Goal: Task Accomplishment & Management: Use online tool/utility

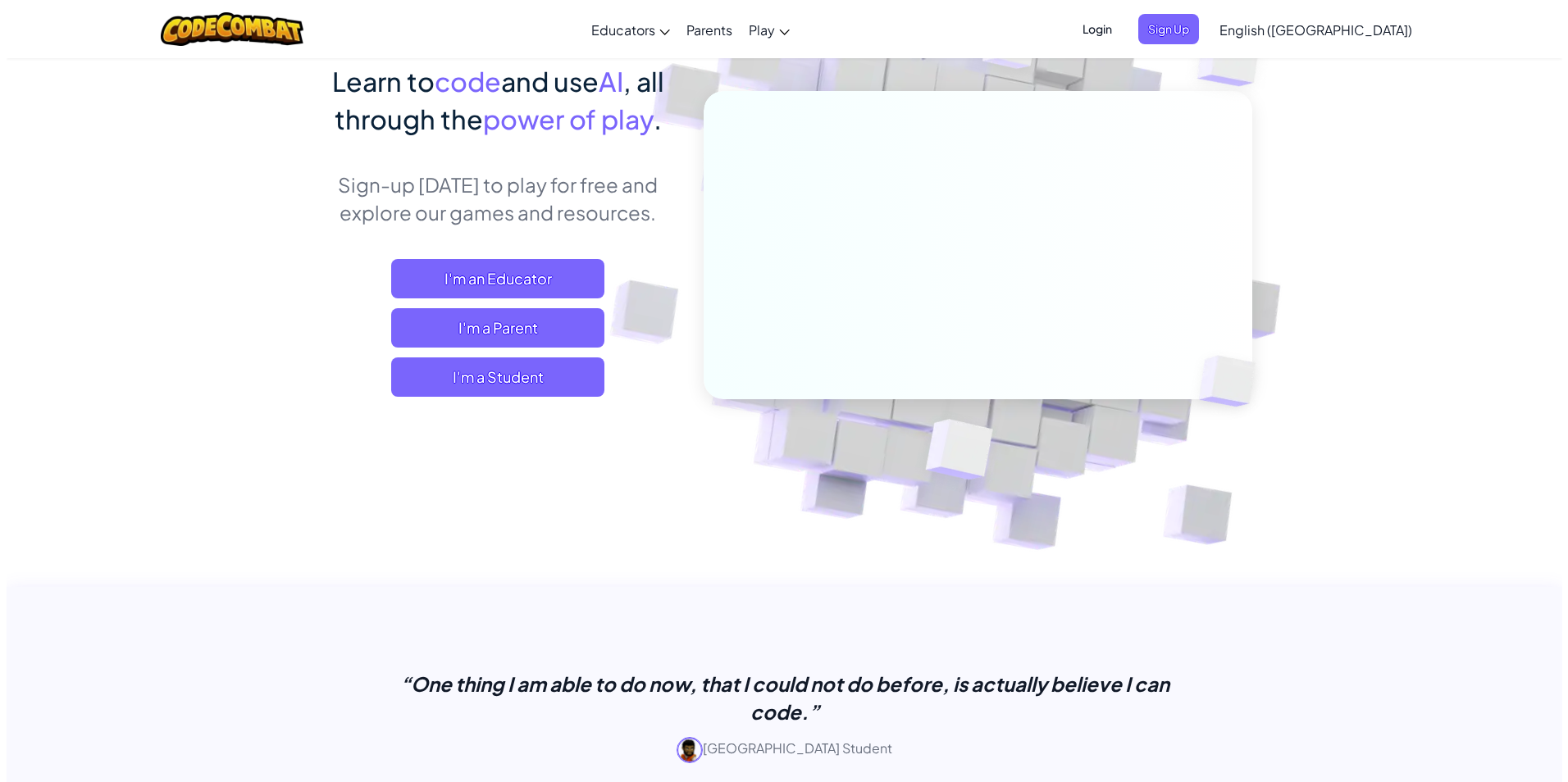
scroll to position [164, 0]
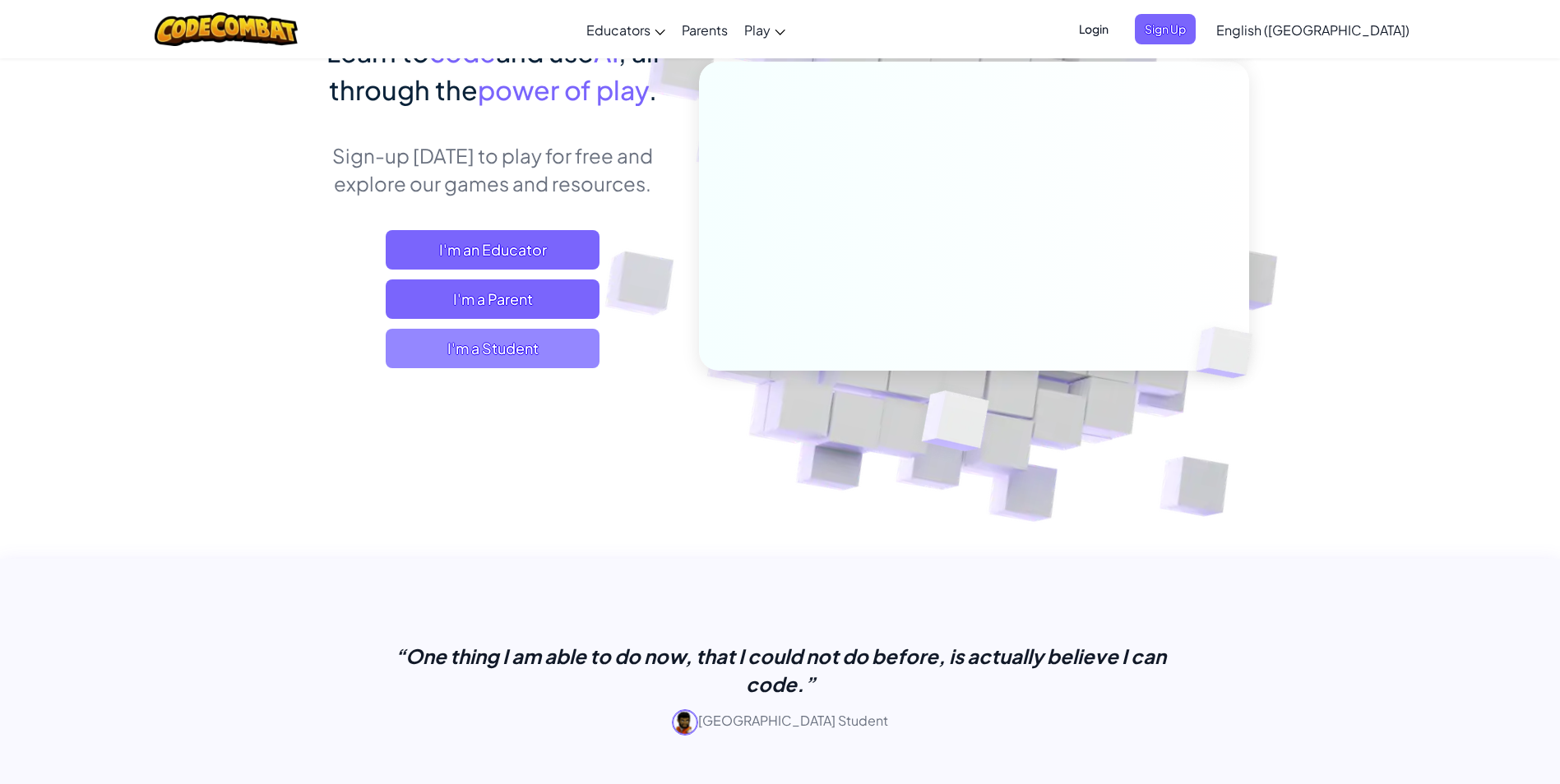
click at [434, 340] on span "I'm a Student" at bounding box center [492, 348] width 214 height 39
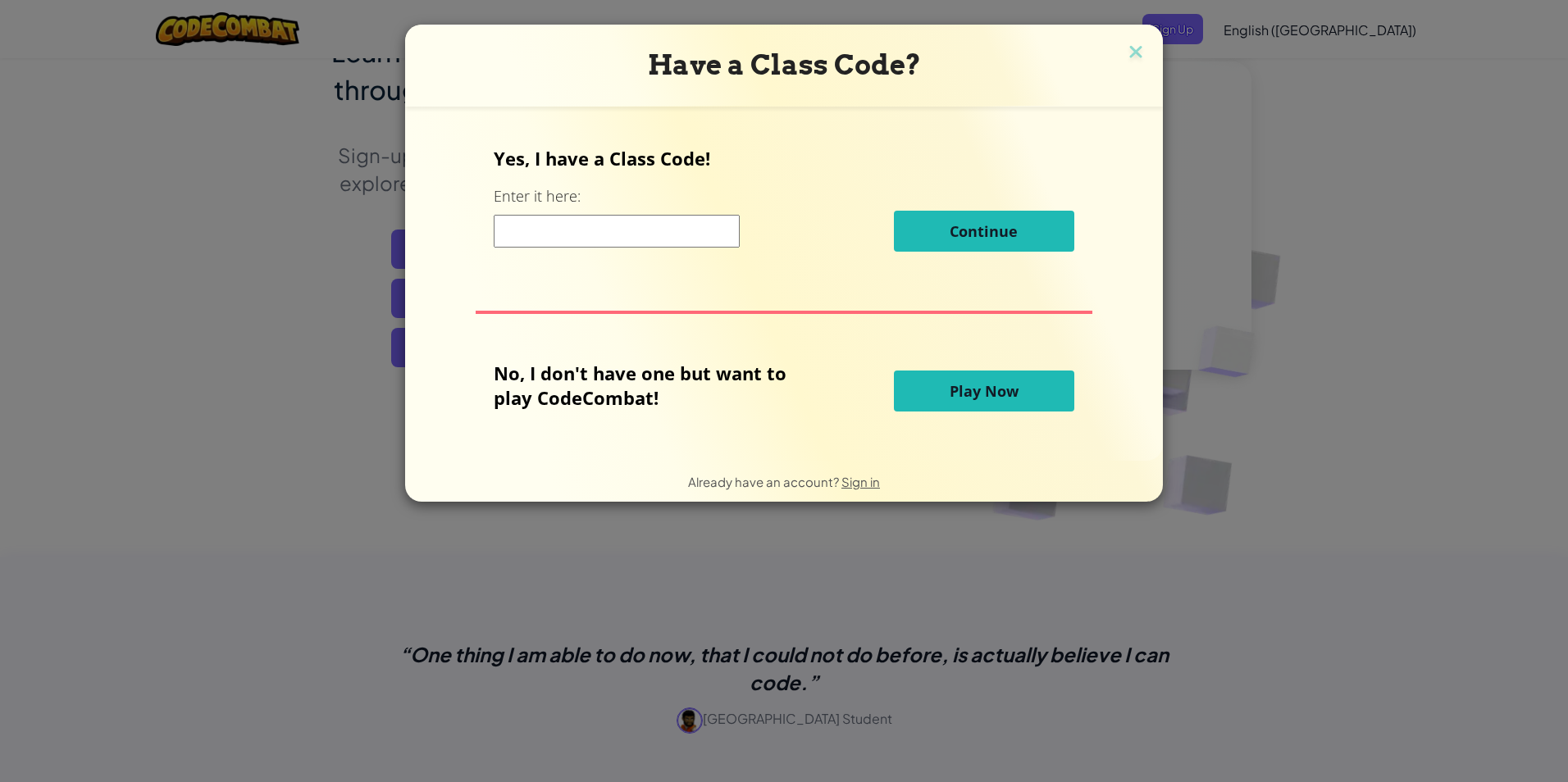
click at [955, 391] on span "Play Now" at bounding box center [984, 391] width 69 height 20
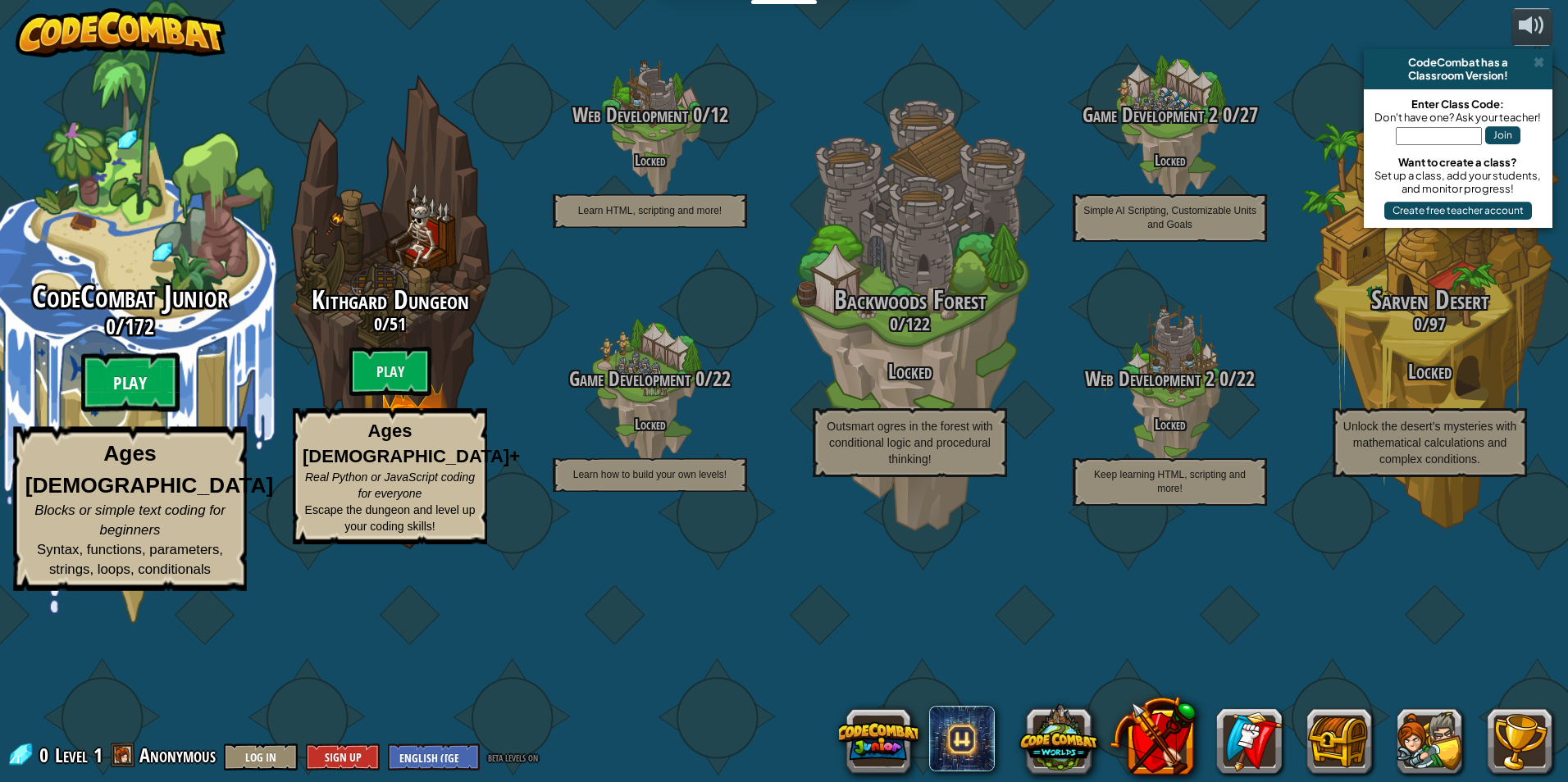
click at [144, 412] on btn "Play" at bounding box center [130, 382] width 98 height 59
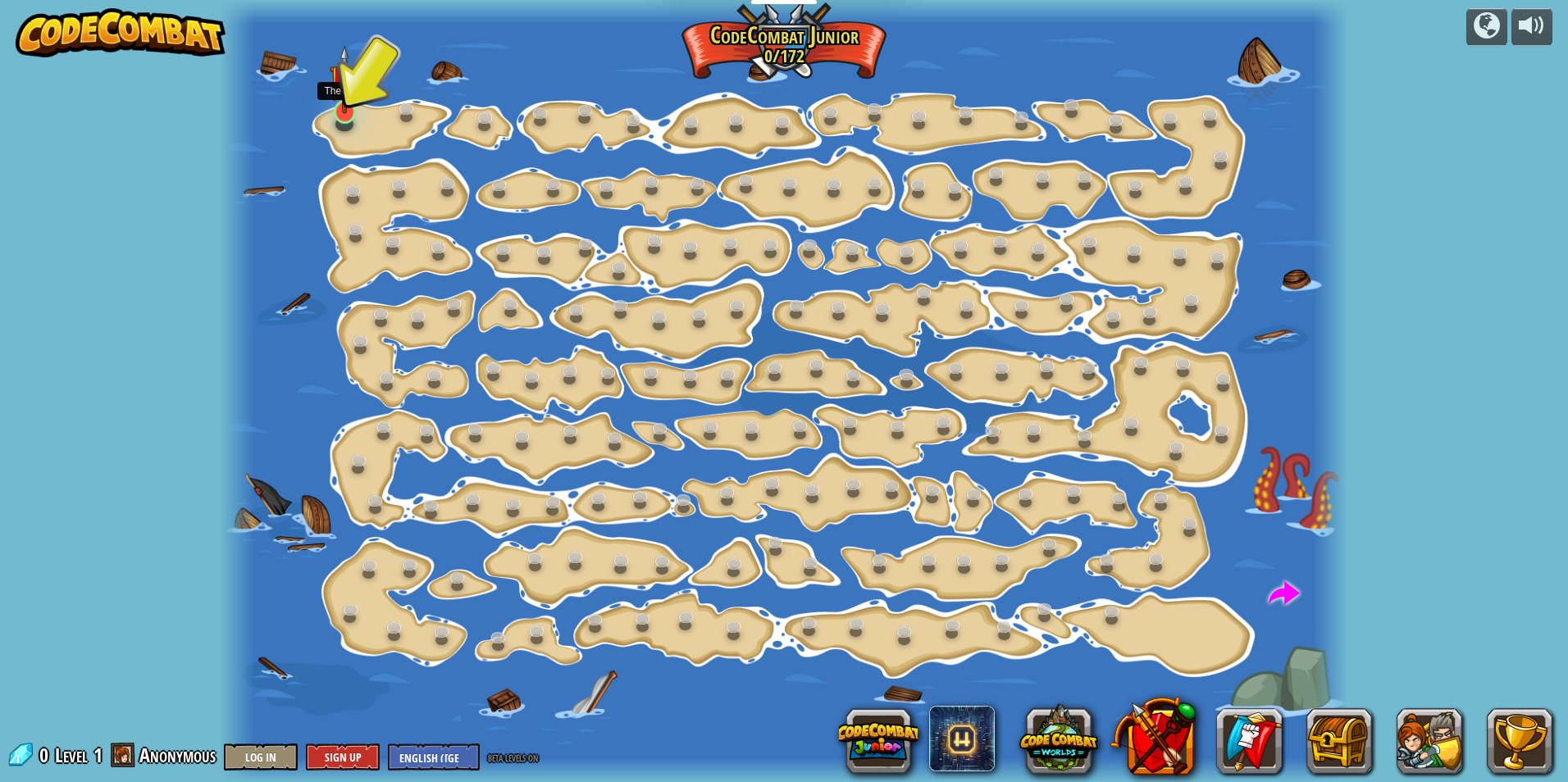
click at [349, 111] on img at bounding box center [344, 80] width 30 height 69
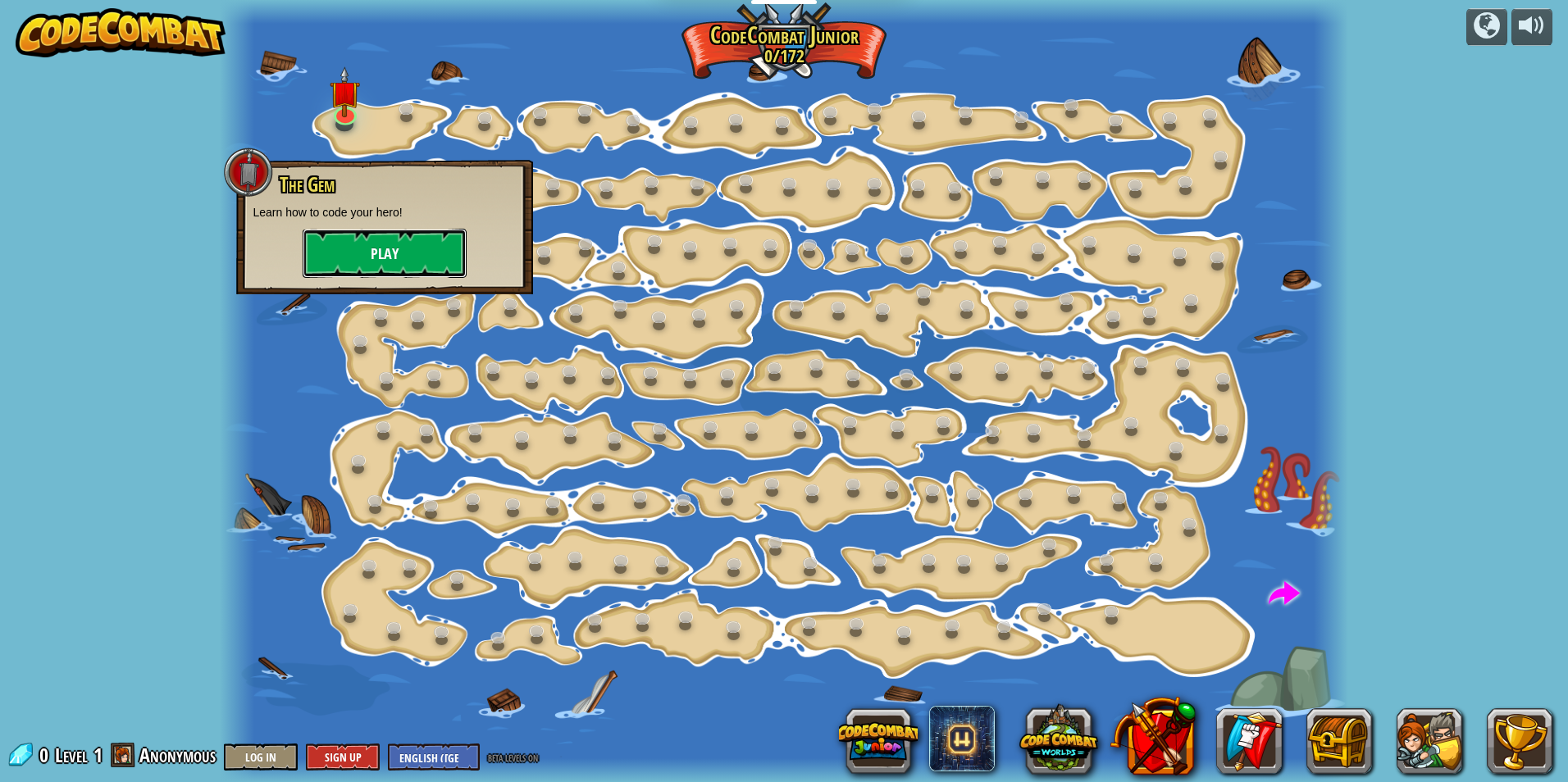
click at [346, 235] on button "Play" at bounding box center [384, 253] width 164 height 49
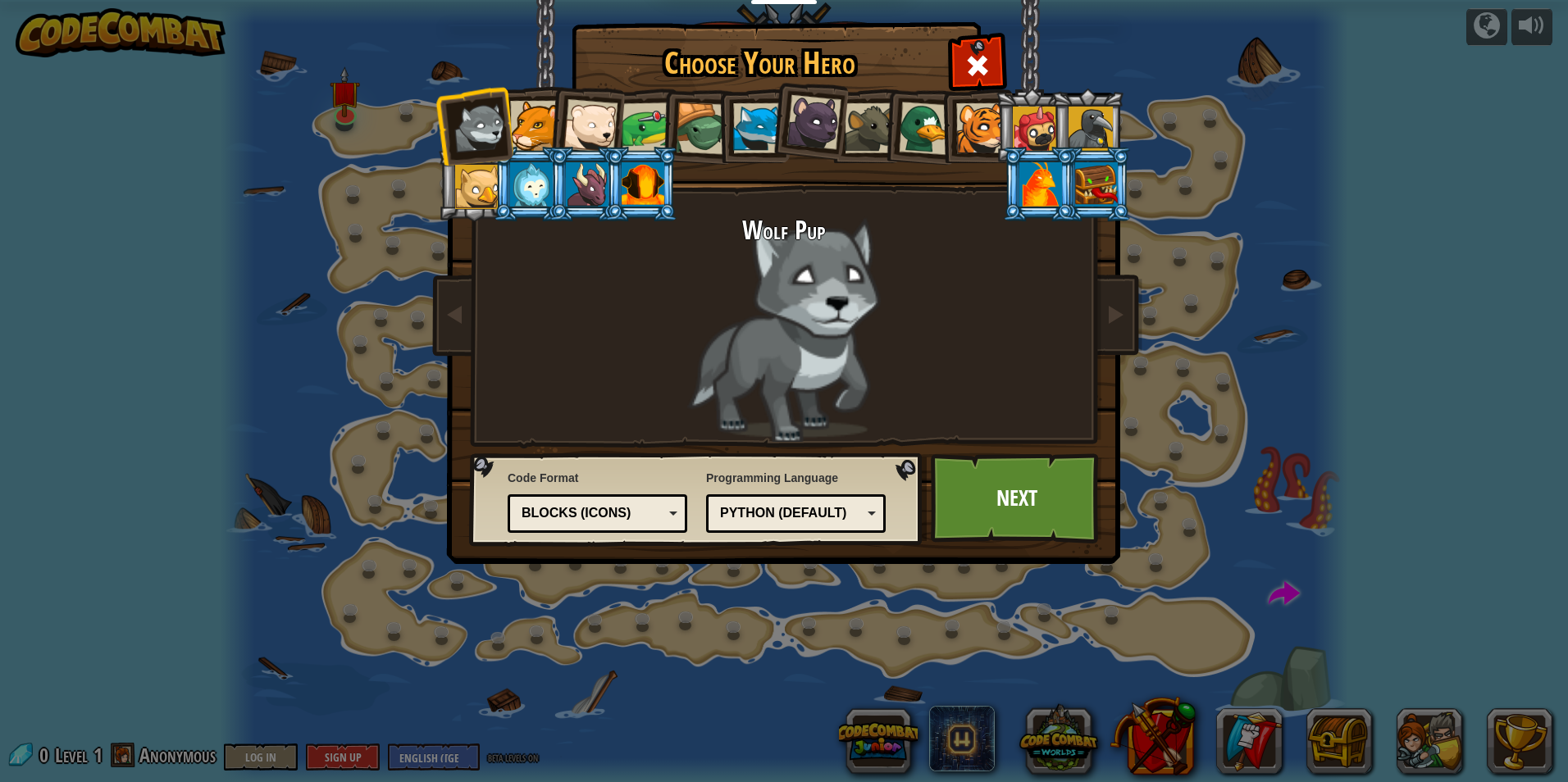
click at [1004, 78] on img at bounding box center [788, 270] width 710 height 587
click at [973, 64] on span at bounding box center [977, 66] width 26 height 26
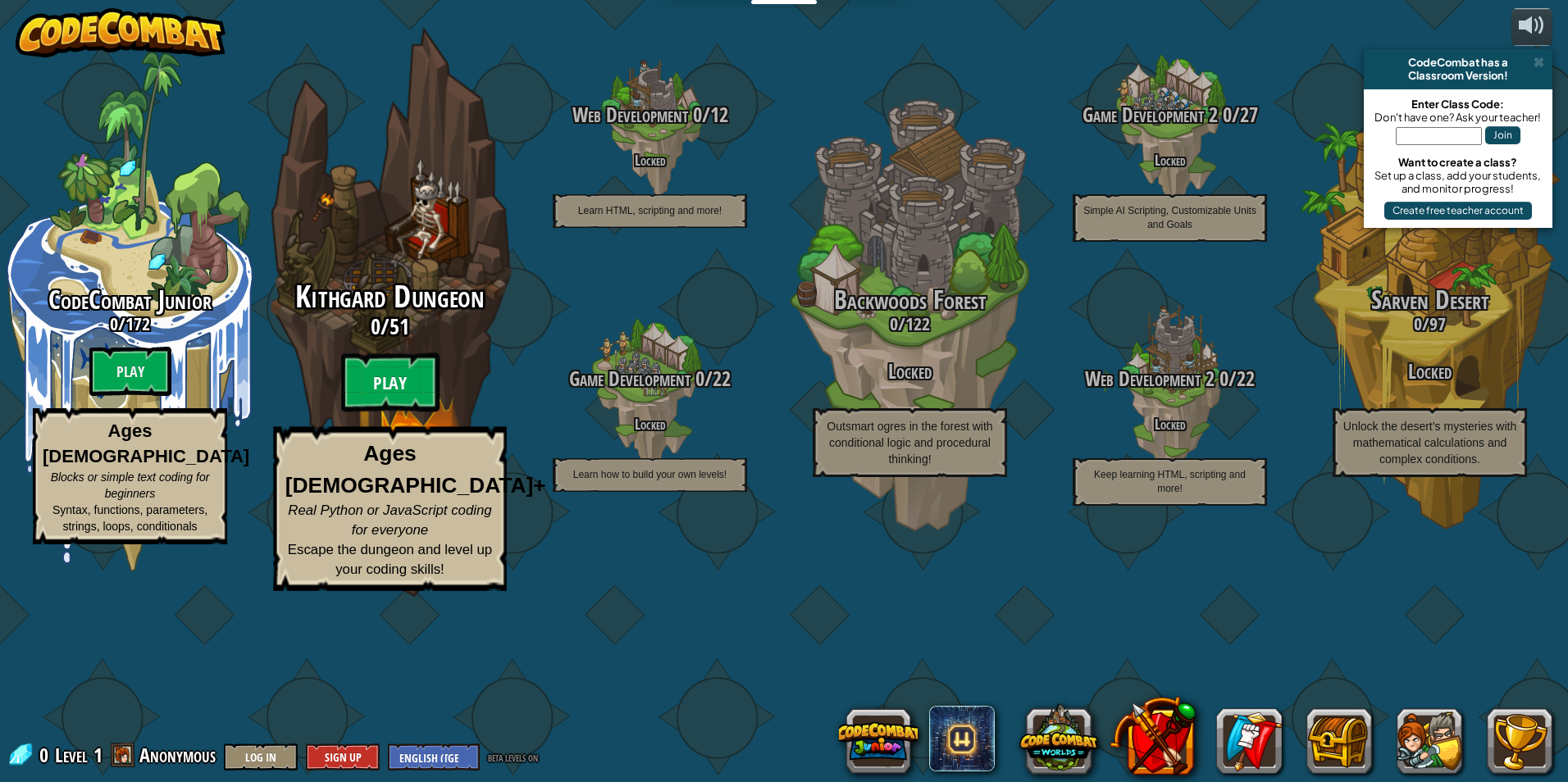
click at [406, 412] on btn "Play" at bounding box center [391, 382] width 98 height 59
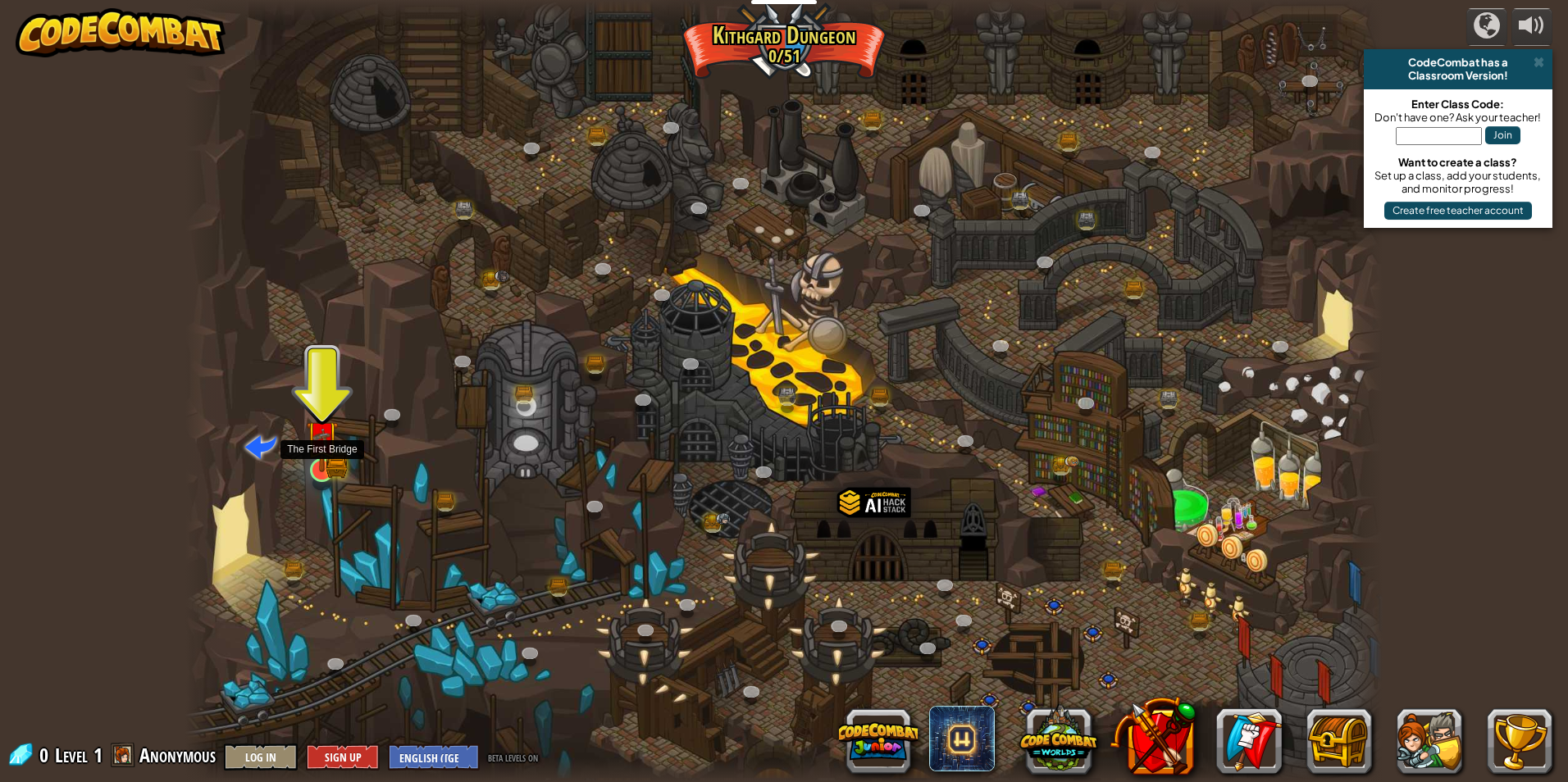
click at [325, 465] on img at bounding box center [321, 437] width 32 height 71
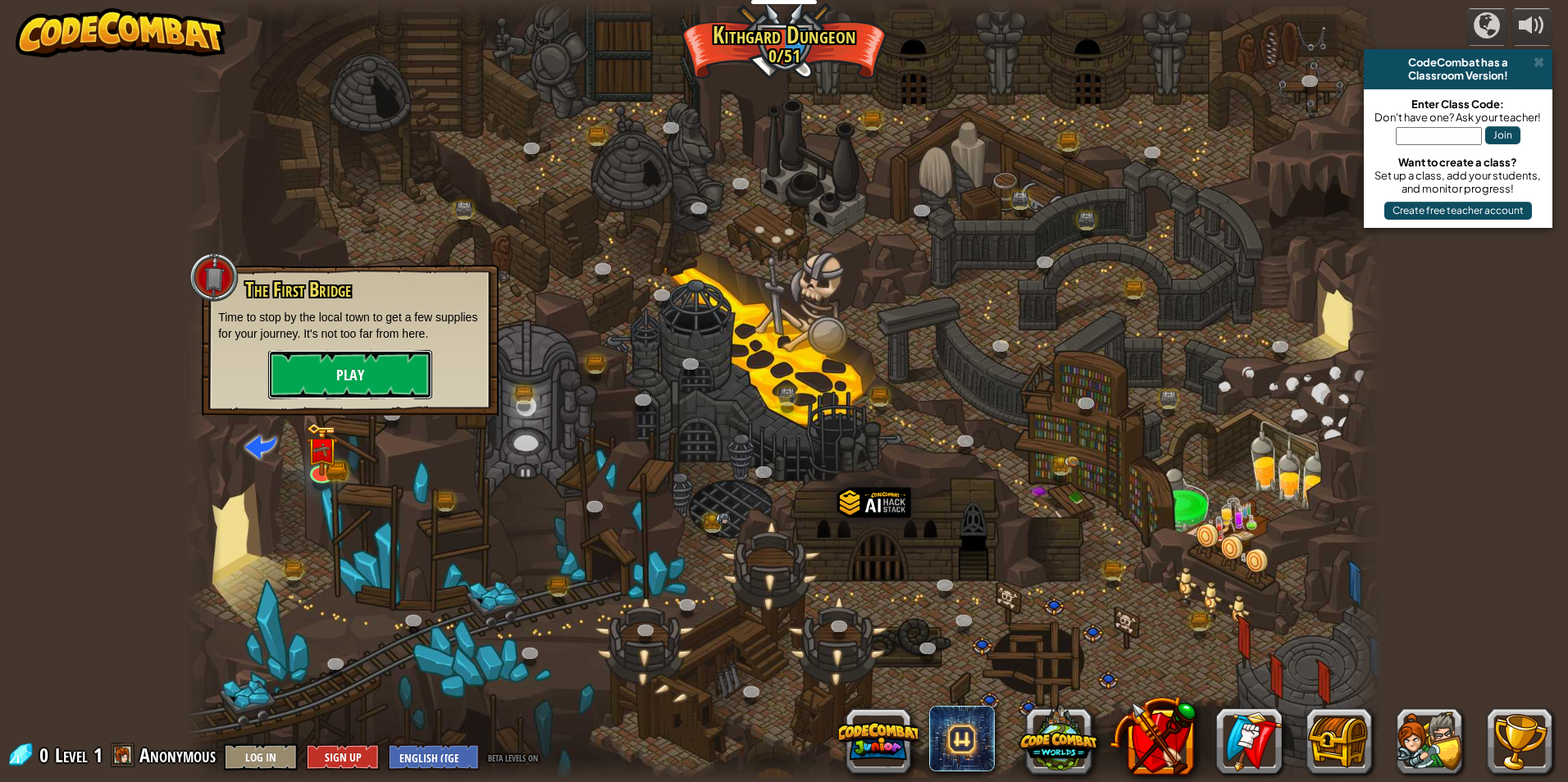
click at [343, 379] on button "Play" at bounding box center [351, 375] width 164 height 49
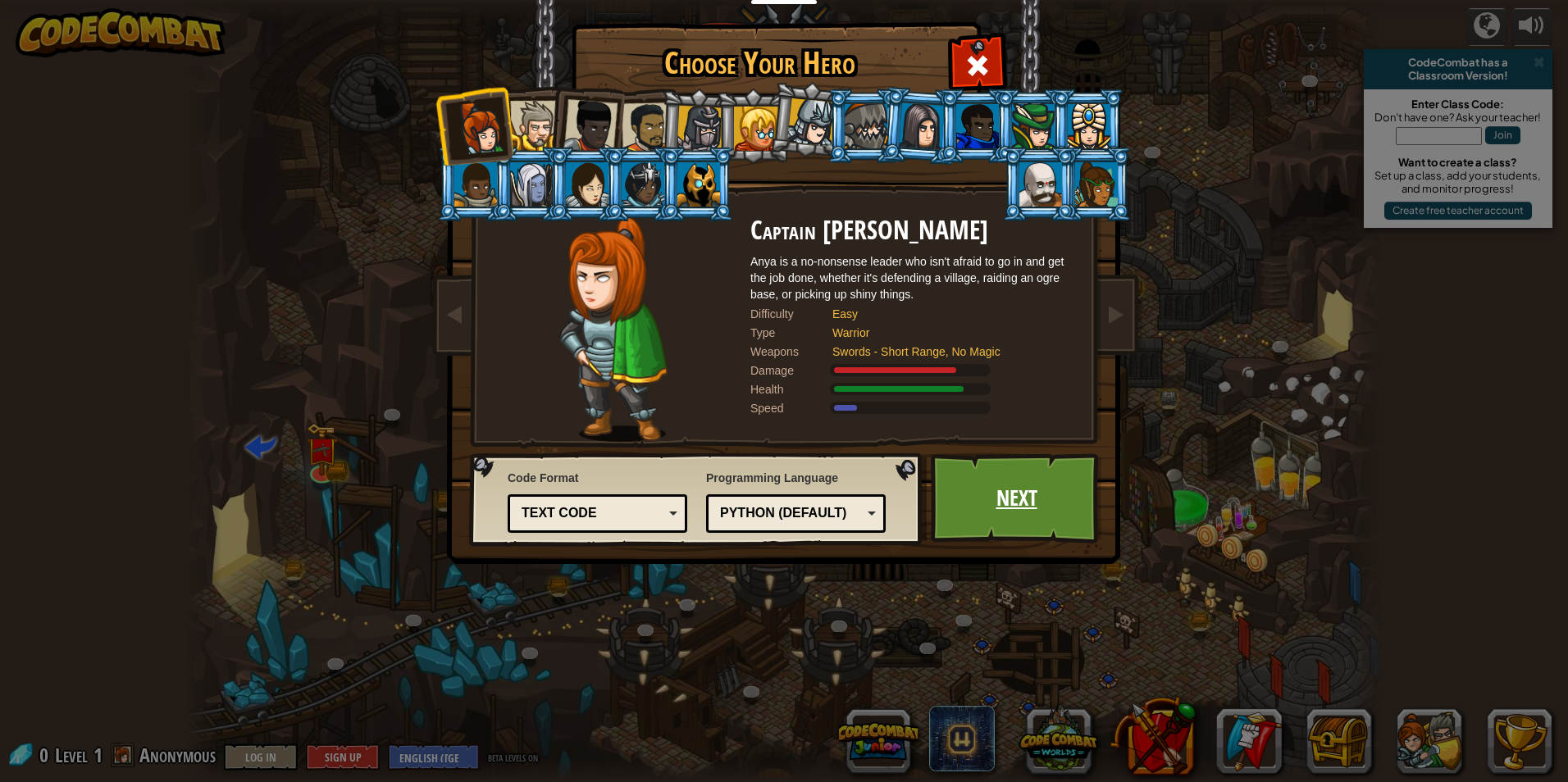
click at [955, 485] on link "Next" at bounding box center [1016, 498] width 171 height 90
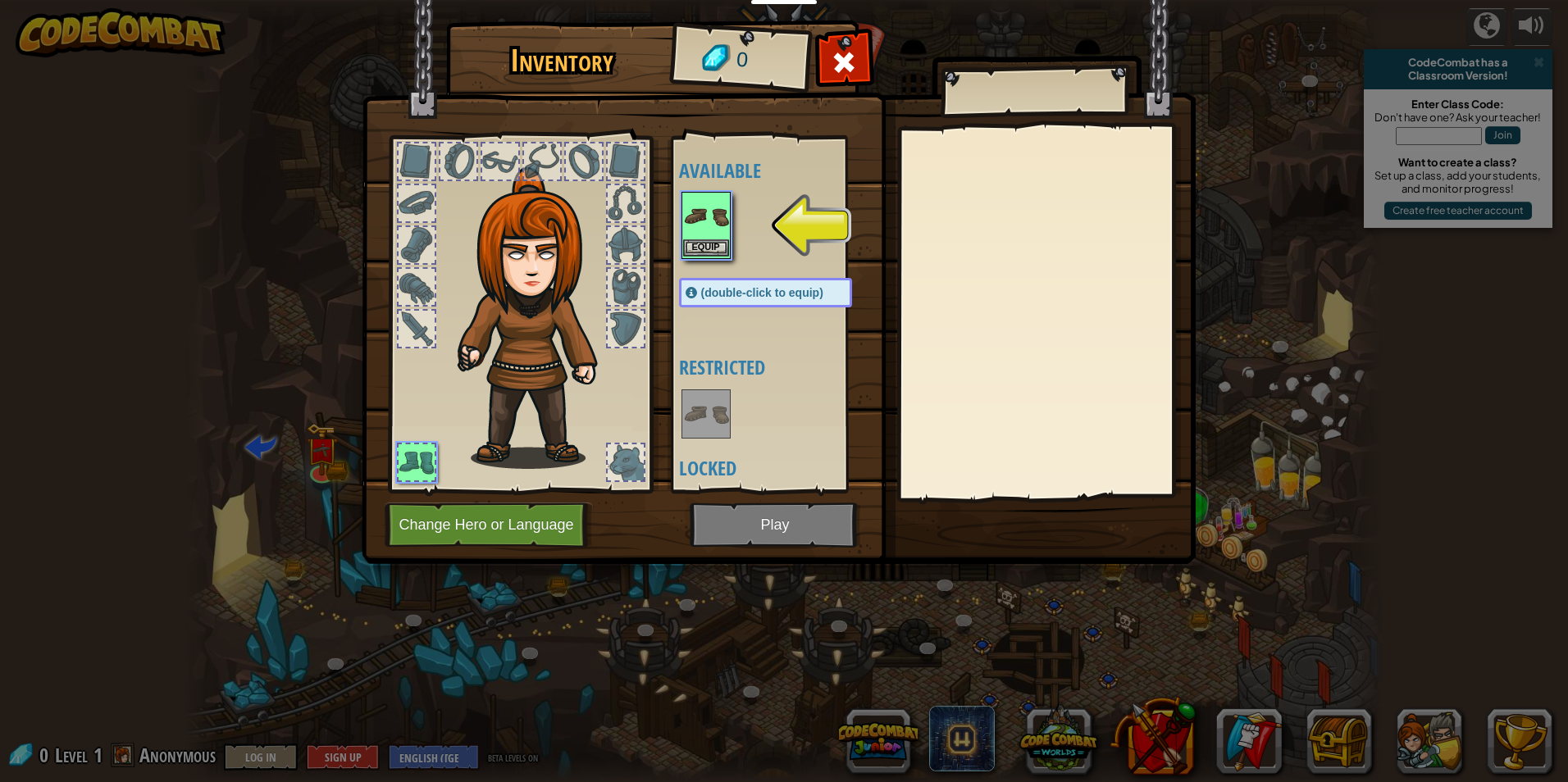
click at [707, 235] on img at bounding box center [706, 217] width 46 height 46
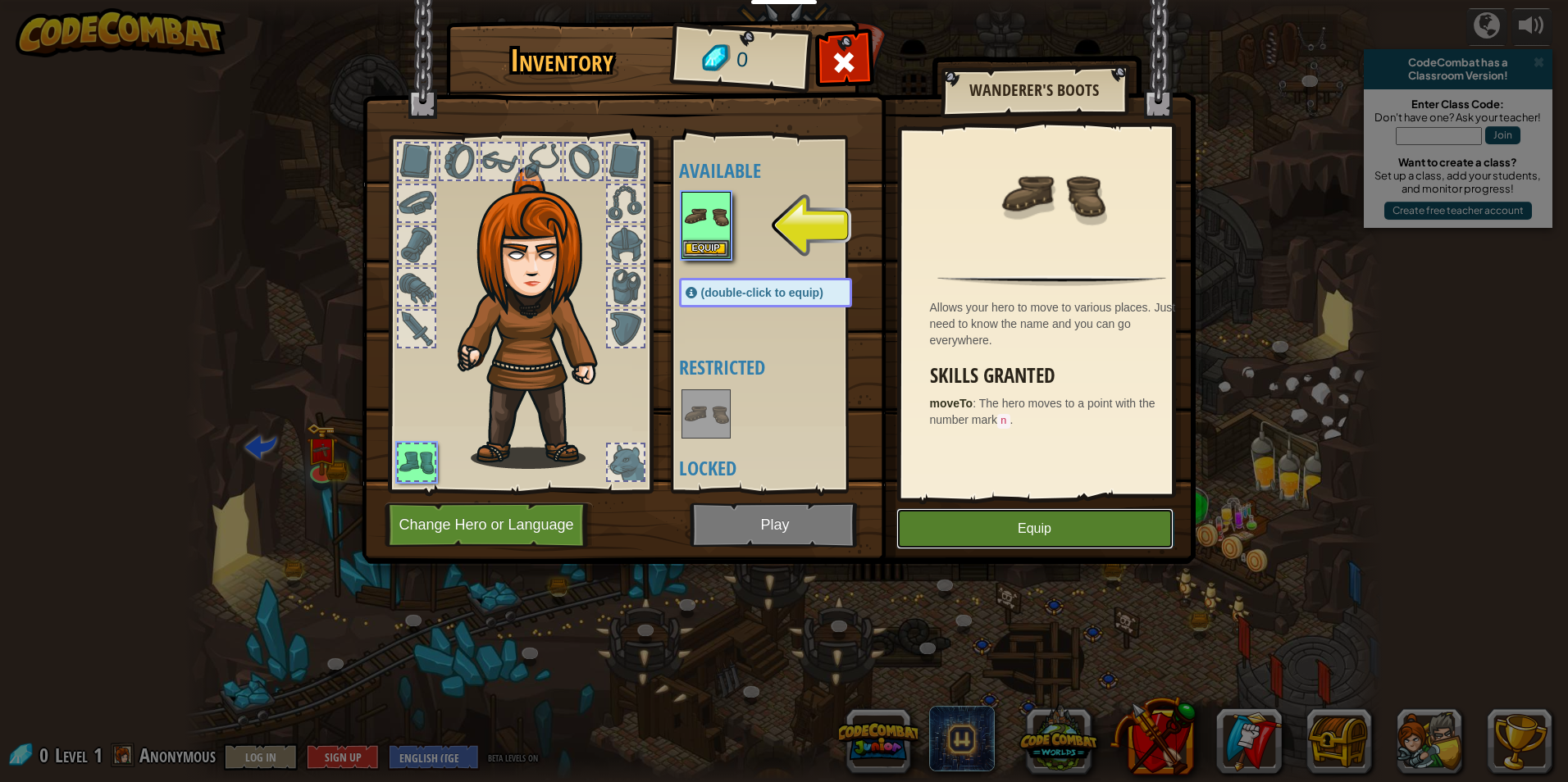
click at [1098, 533] on button "Equip" at bounding box center [1034, 528] width 277 height 41
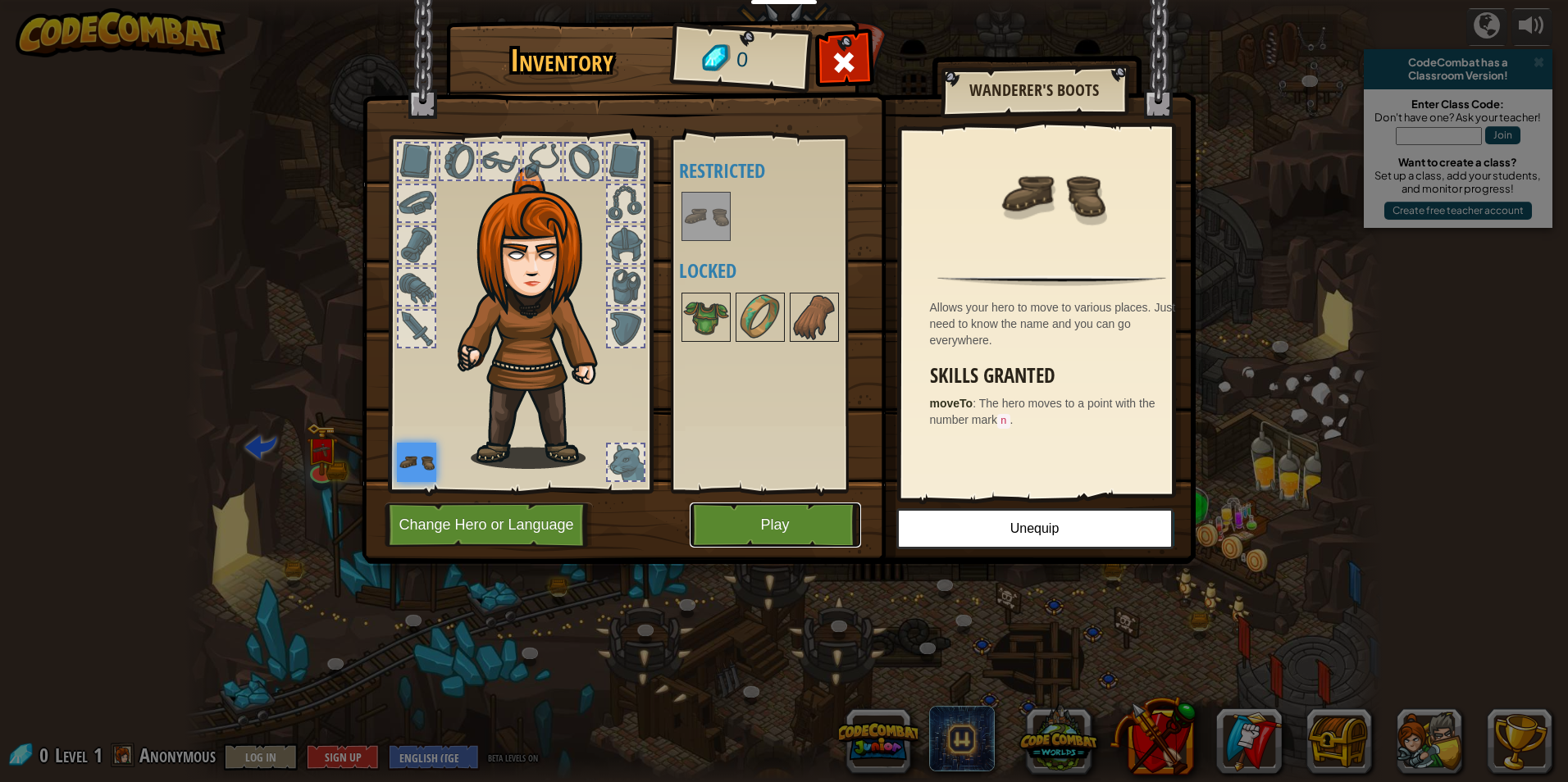
click at [804, 529] on button "Play" at bounding box center [775, 525] width 171 height 46
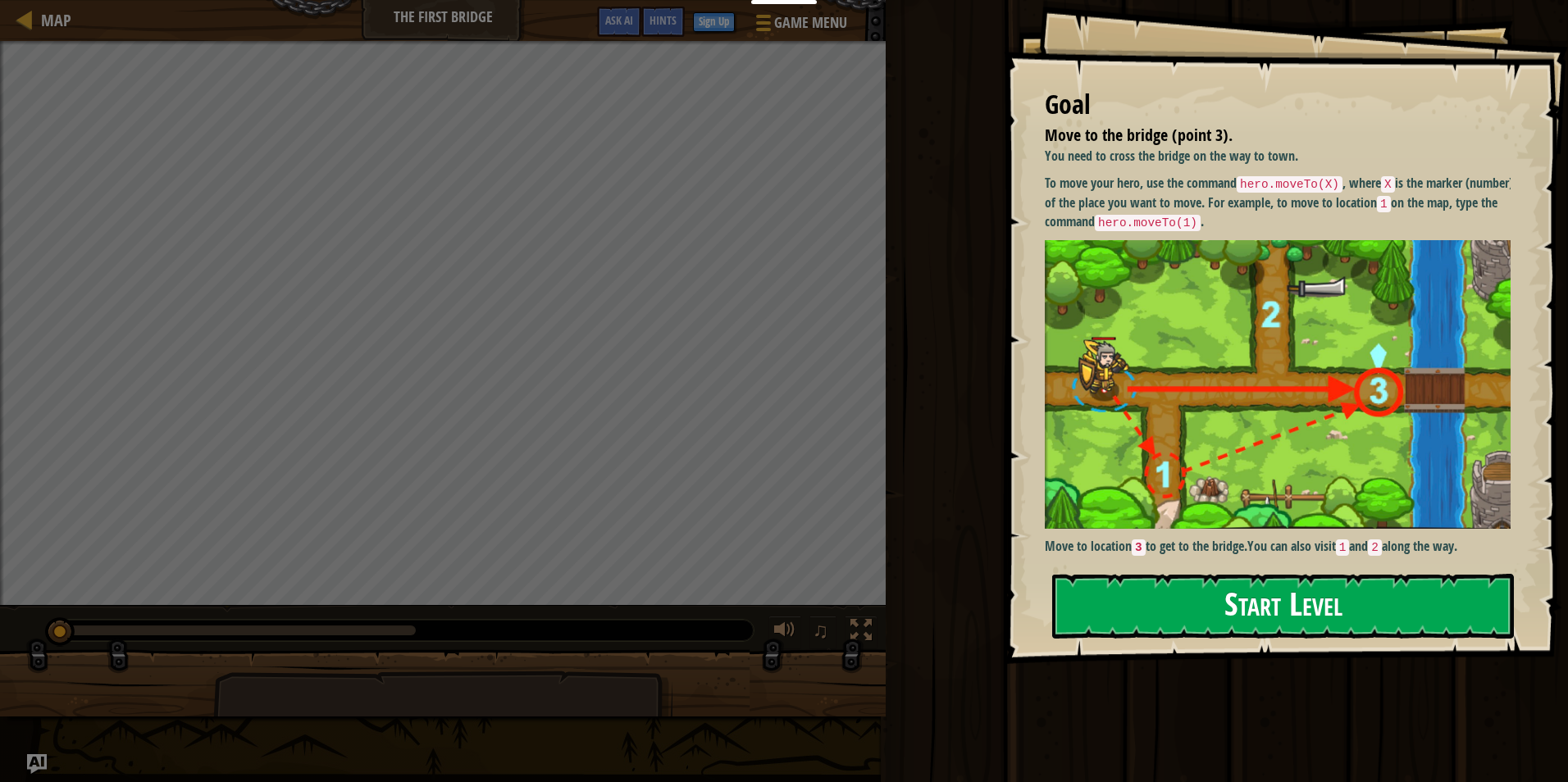
click at [1090, 594] on button "Start Level" at bounding box center [1283, 605] width 462 height 65
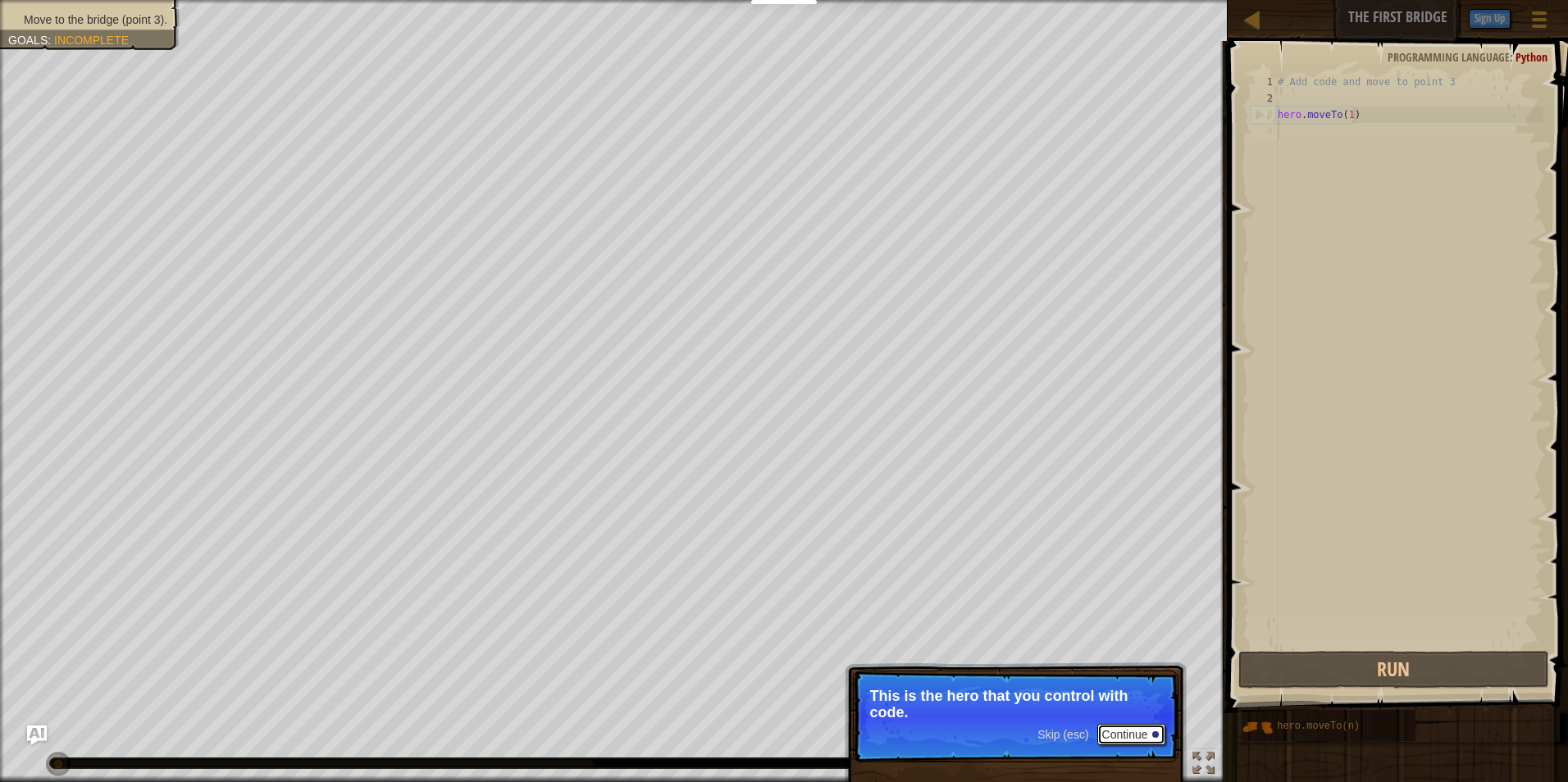
click at [1123, 735] on button "Continue" at bounding box center [1131, 734] width 68 height 21
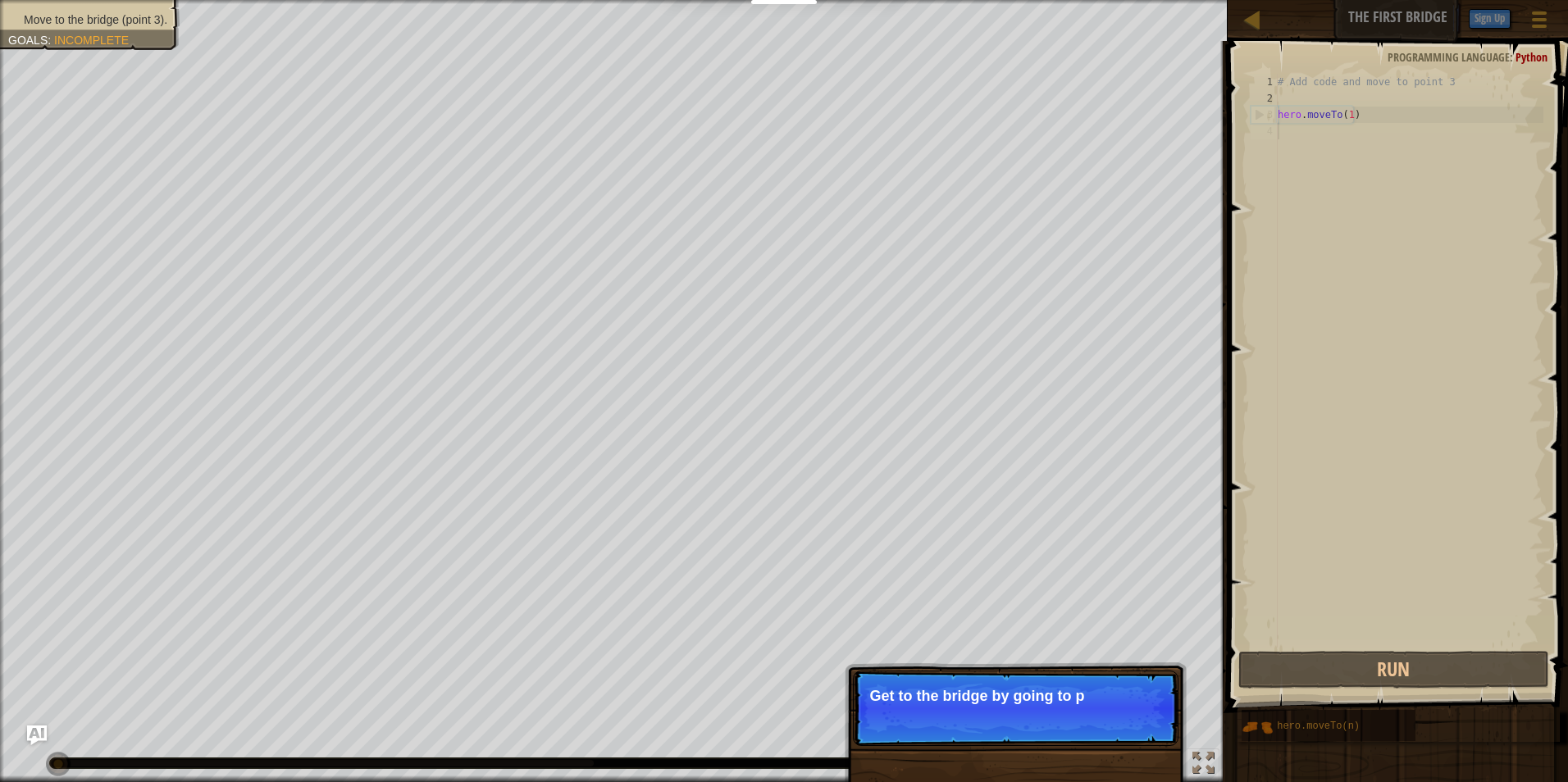
click at [1350, 115] on div "# Add code and move to point 3 hero . moveTo ( 1 )" at bounding box center [1409, 377] width 269 height 606
type textarea "hero.moveTo(1)"
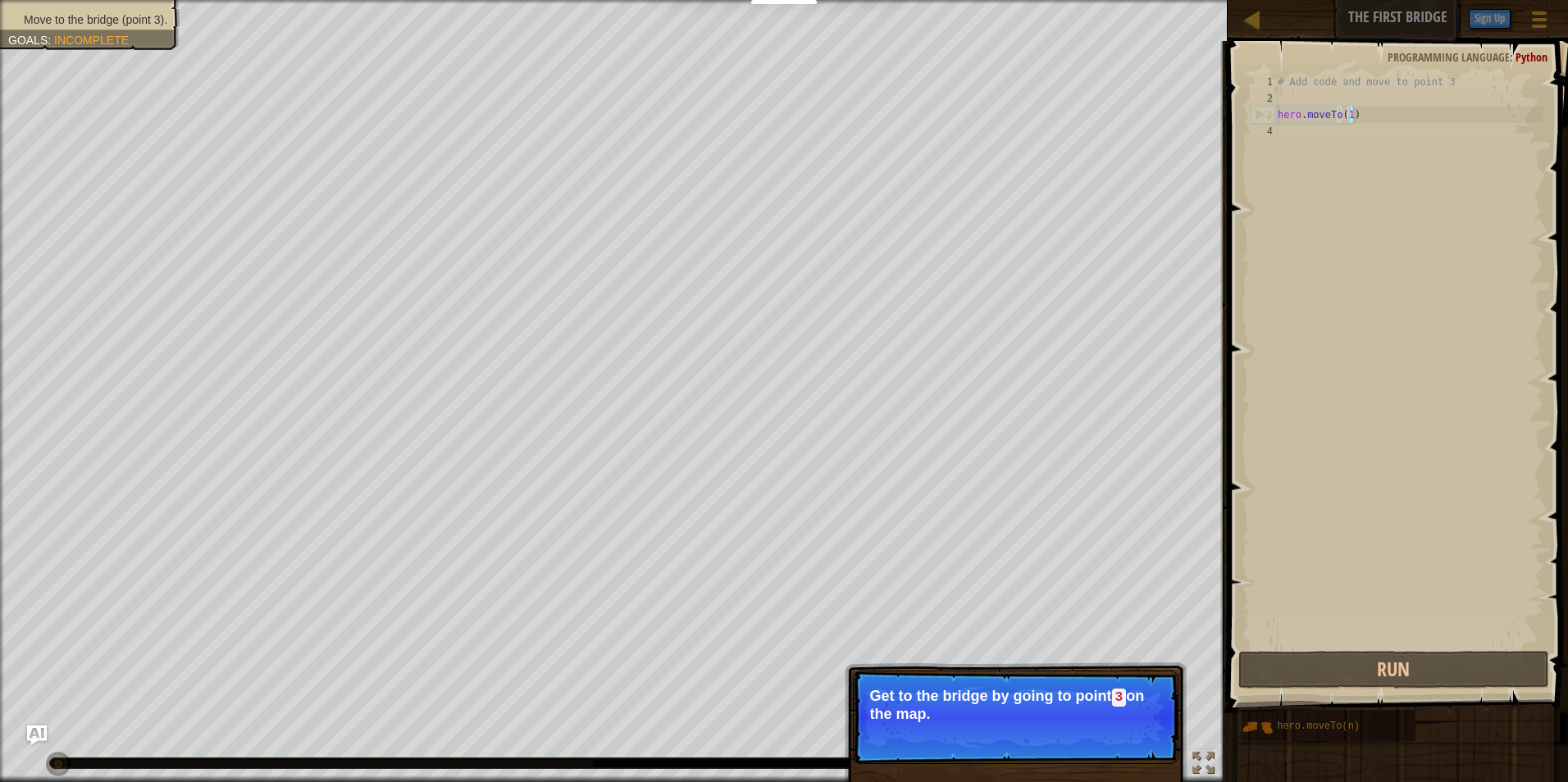
drag, startPoint x: 1350, startPoint y: 115, endPoint x: 1316, endPoint y: 131, distance: 37.6
click at [1316, 131] on div "# Add code and move to point 3 hero . moveTo ( 1 )" at bounding box center [1409, 377] width 269 height 606
drag, startPoint x: 1313, startPoint y: 127, endPoint x: 1286, endPoint y: 139, distance: 29.5
click at [1309, 128] on div "# Add code and move to point 3 hero . moveTo ( 1 )" at bounding box center [1409, 377] width 269 height 606
click at [1430, 660] on button "Run" at bounding box center [1394, 669] width 311 height 37
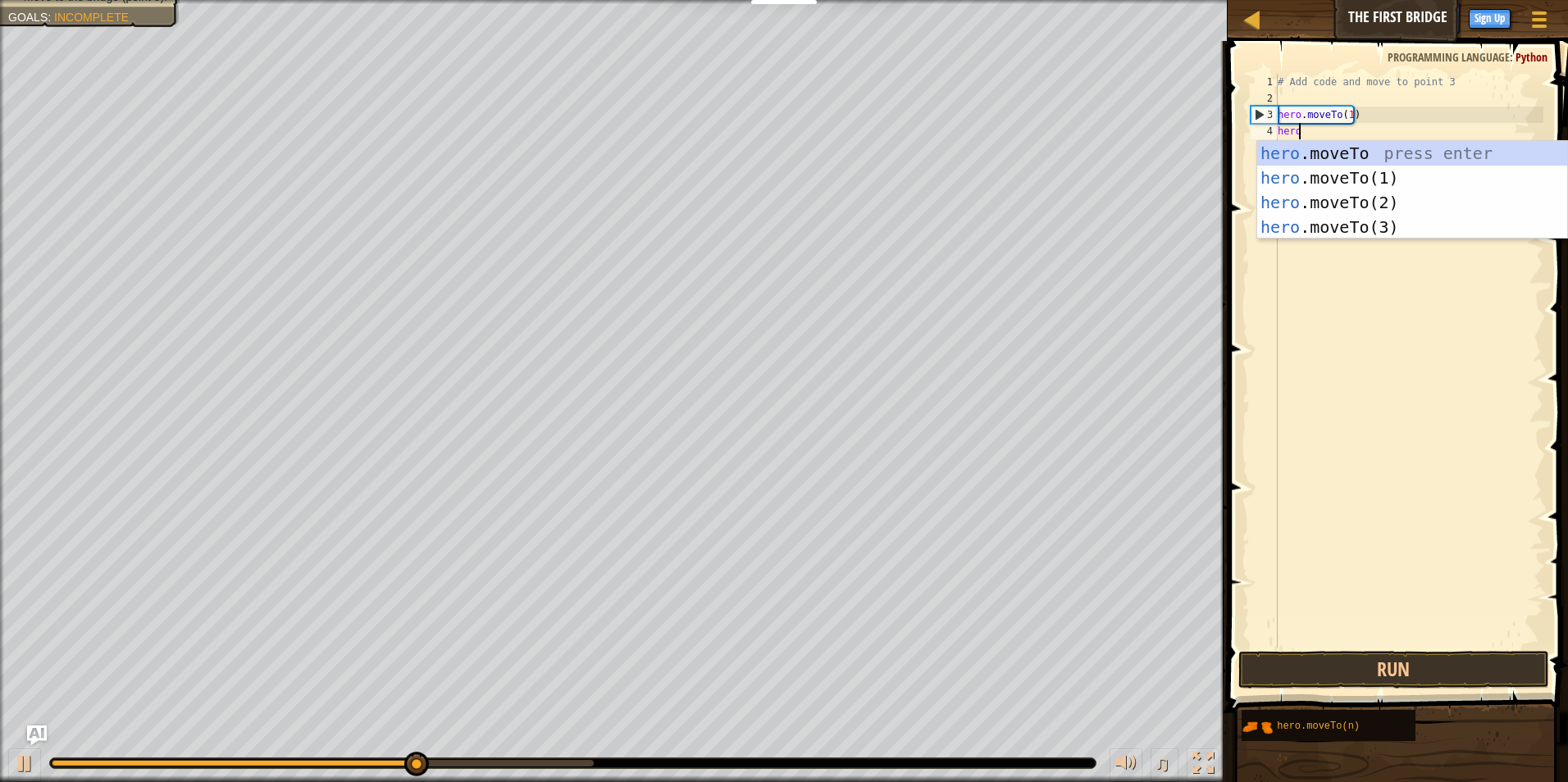
scroll to position [7, 1]
click at [1349, 191] on div "hero .moveTo press enter hero .moveTo(1) press enter hero .moveTo(2) press ente…" at bounding box center [1412, 215] width 310 height 147
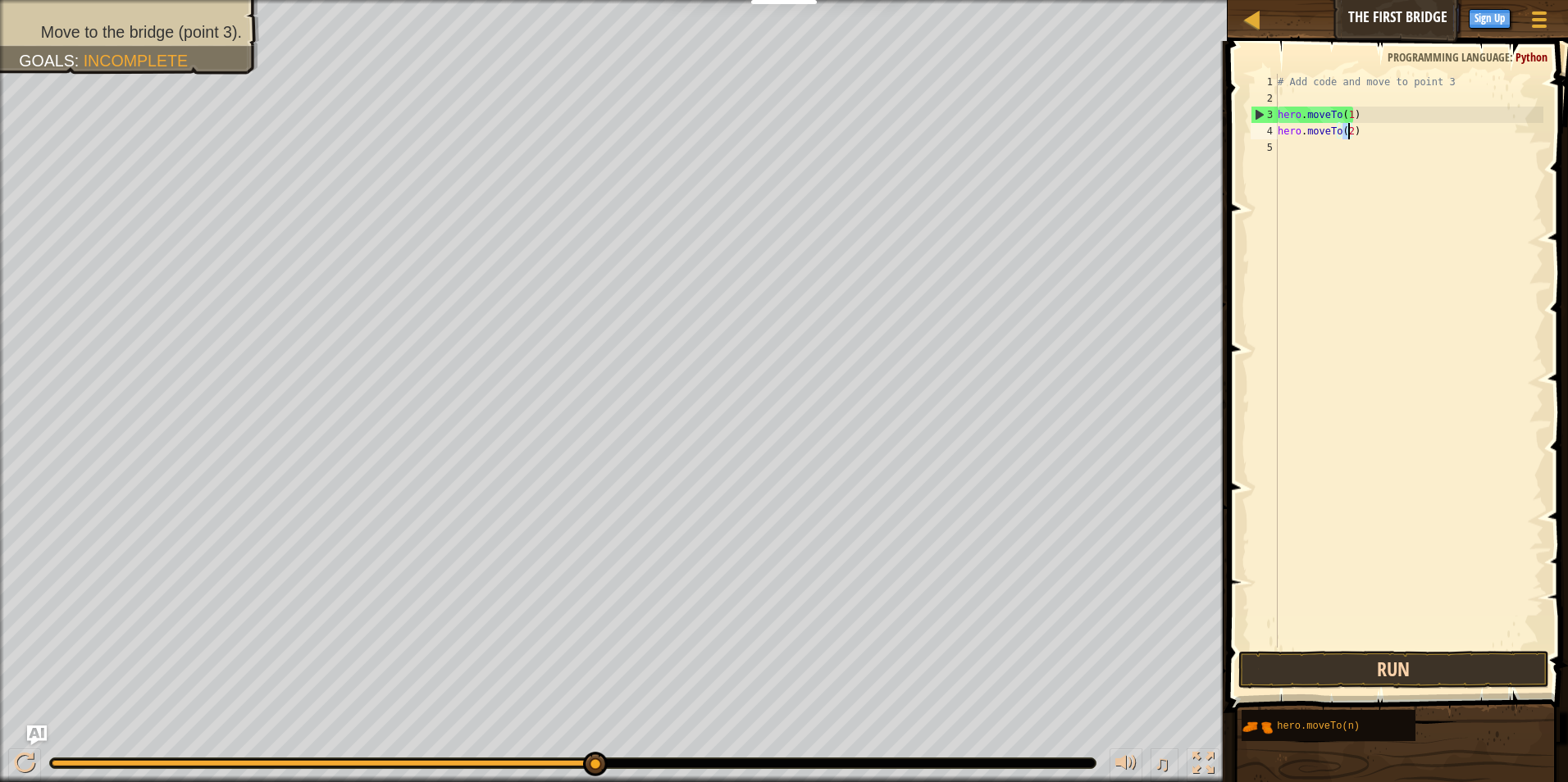
type textarea "hero.moveTo(2)"
click at [1390, 670] on button "Run" at bounding box center [1394, 669] width 311 height 37
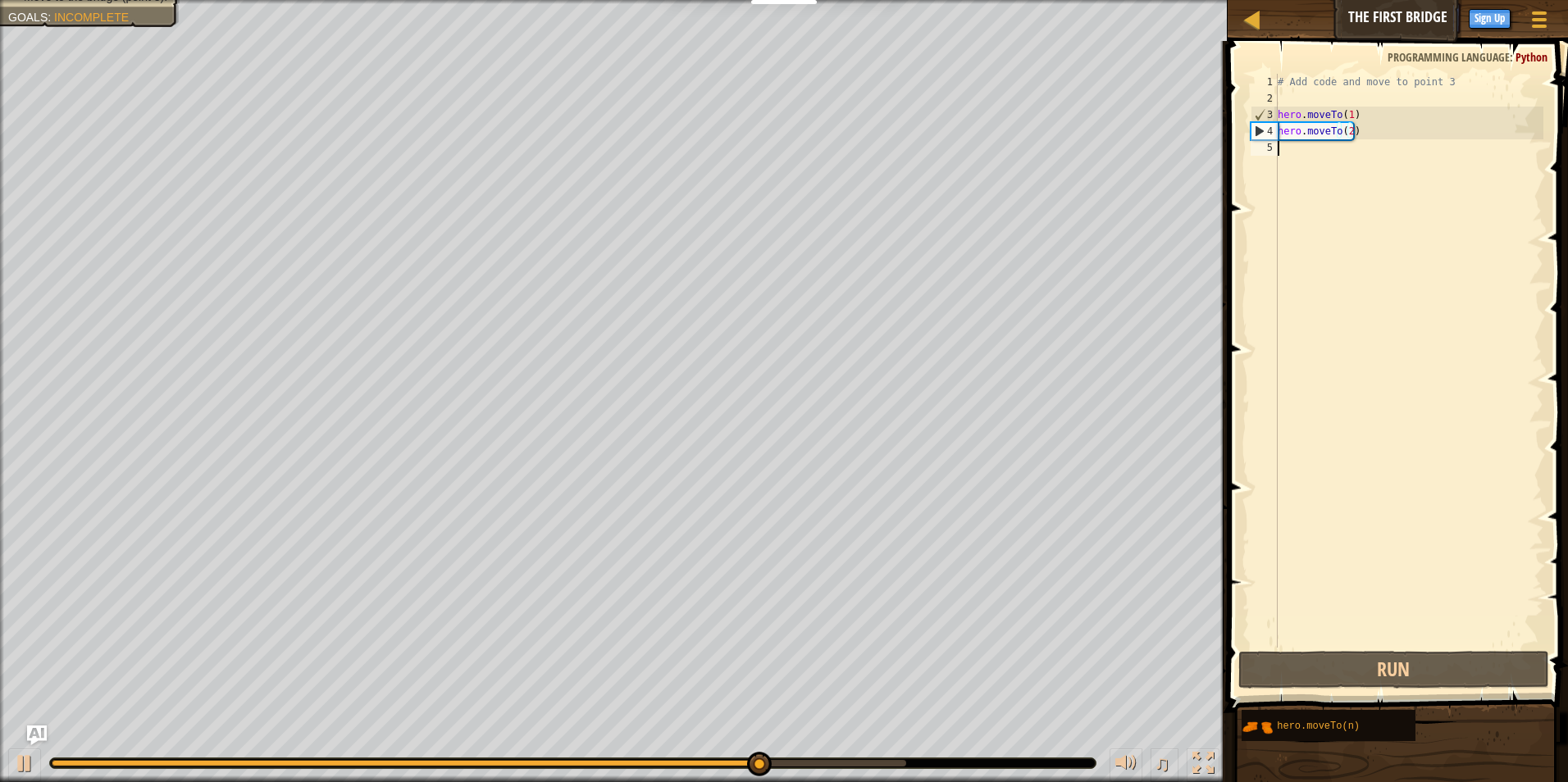
click at [1288, 158] on div "# Add code and move to point 3 hero . moveTo ( 1 ) hero . moveTo ( 2 )" at bounding box center [1409, 377] width 269 height 606
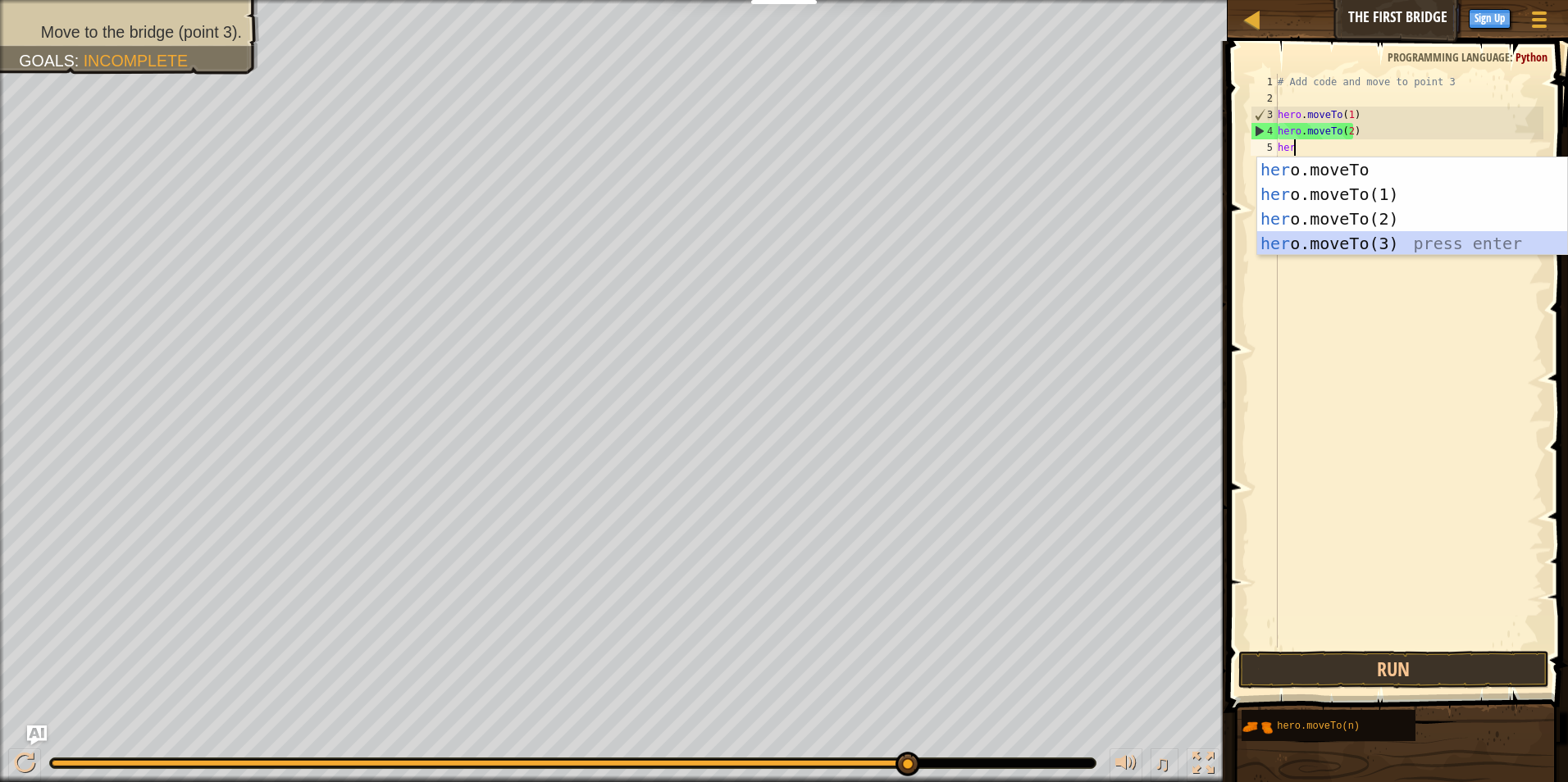
click at [1357, 241] on div "her o.moveTo press enter her o.moveTo(1) press enter her o.moveTo(2) press ente…" at bounding box center [1412, 231] width 310 height 147
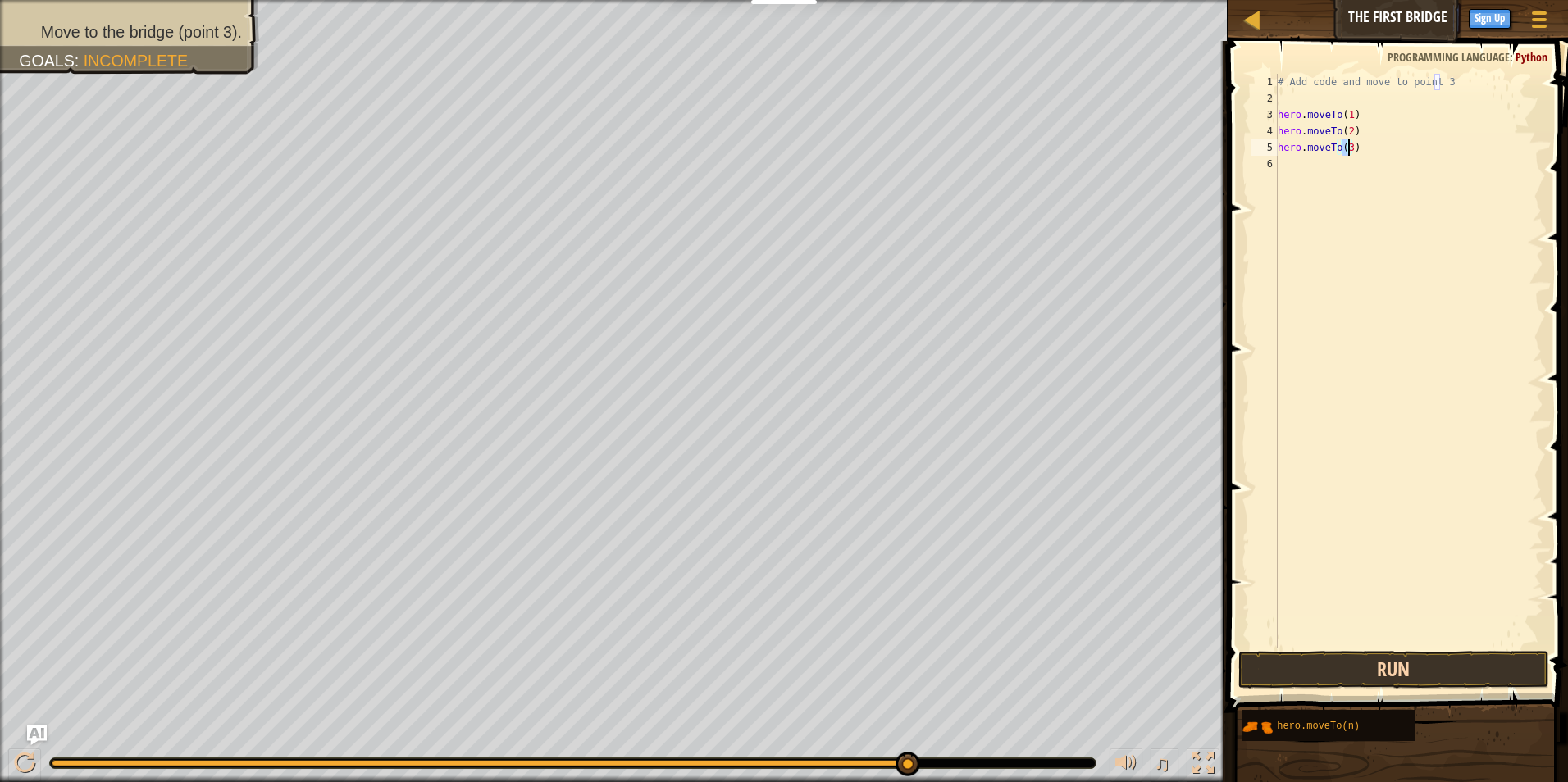
type textarea "hero.moveTo(3)"
click at [1466, 663] on button "Run" at bounding box center [1394, 669] width 311 height 37
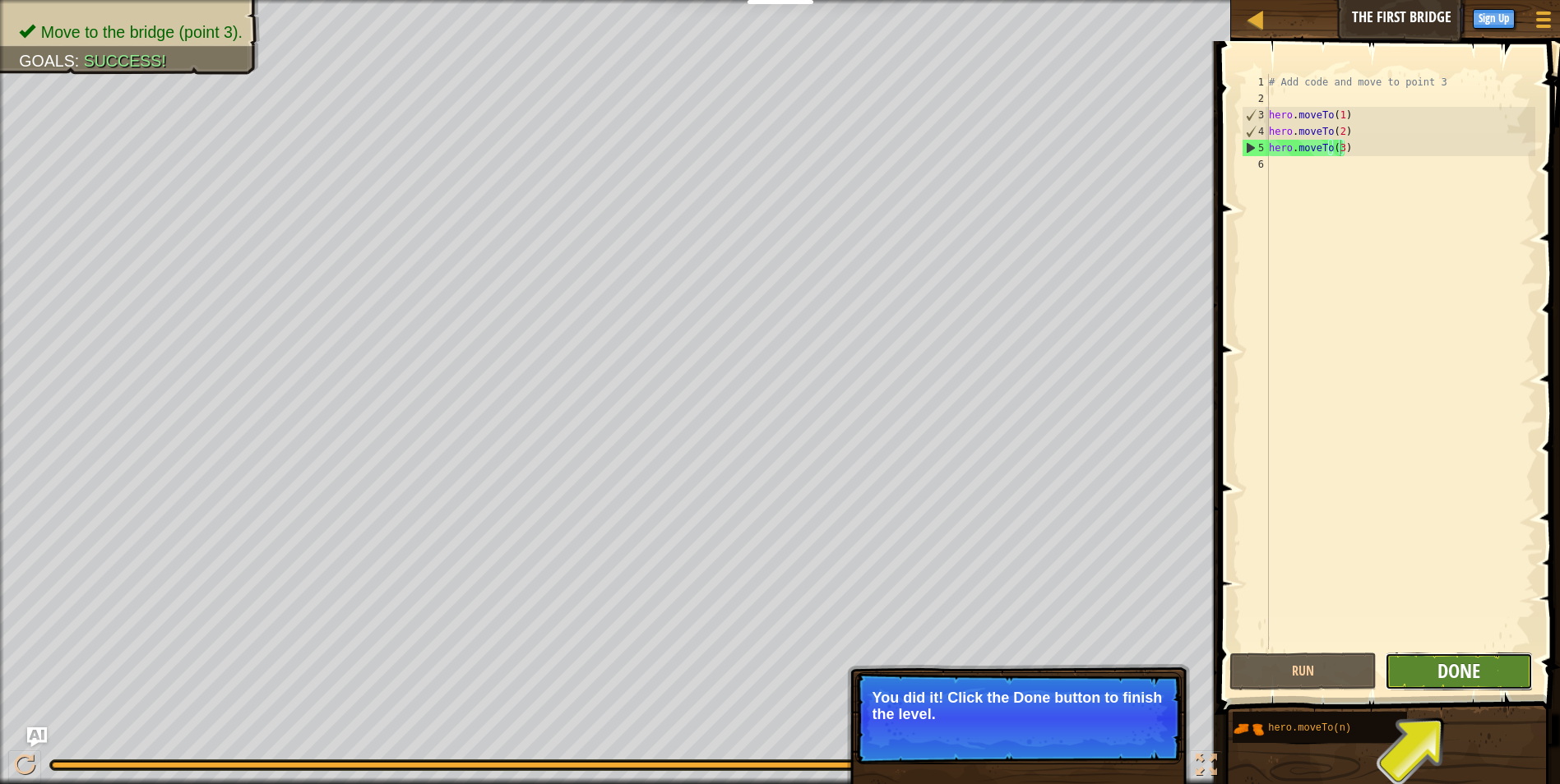
click at [1454, 668] on span "Done" at bounding box center [1458, 671] width 43 height 26
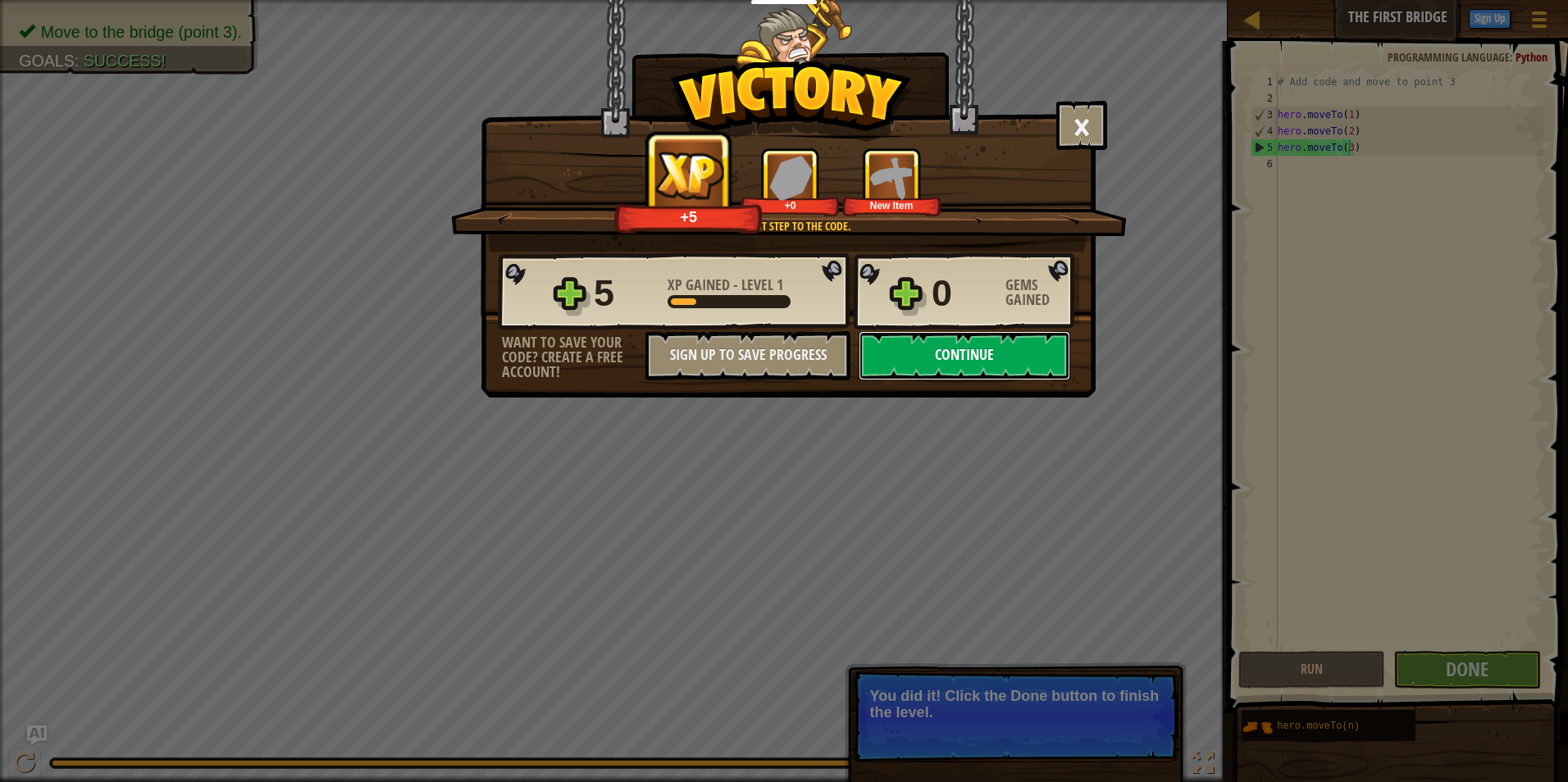
click at [1016, 340] on button "Continue" at bounding box center [964, 356] width 211 height 49
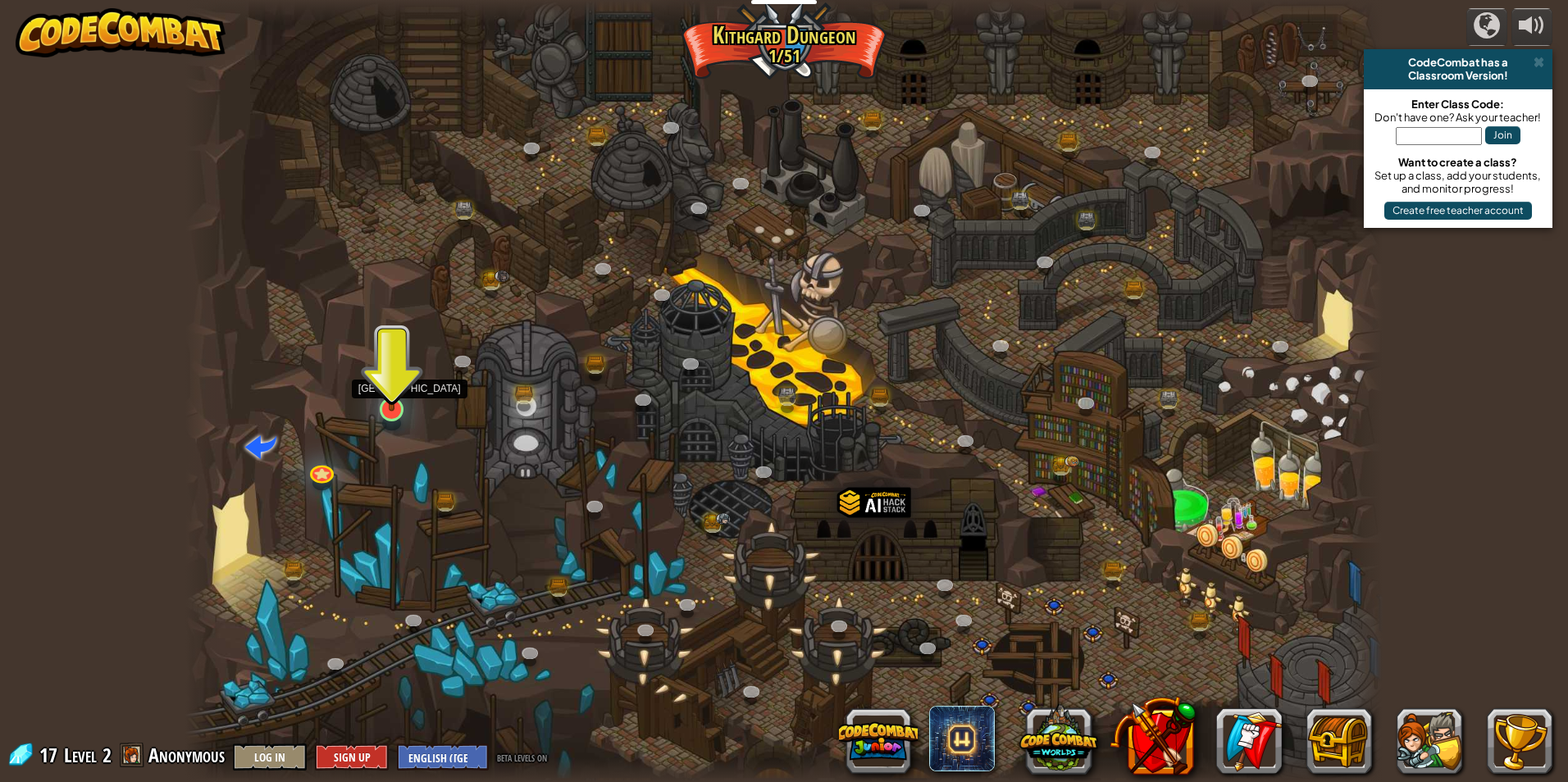
click at [392, 408] on img at bounding box center [392, 374] width 32 height 74
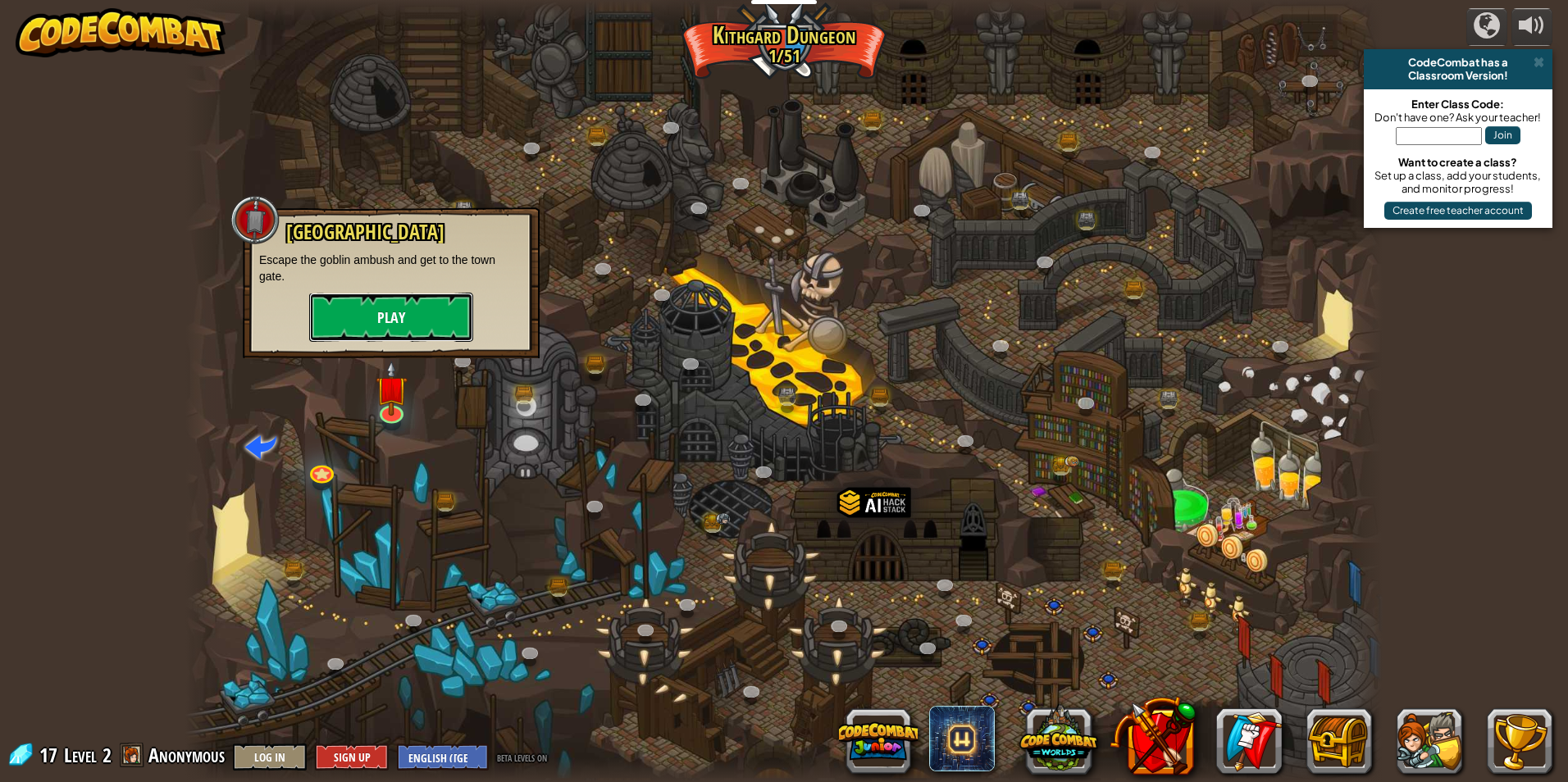
click at [377, 323] on button "Play" at bounding box center [392, 318] width 164 height 49
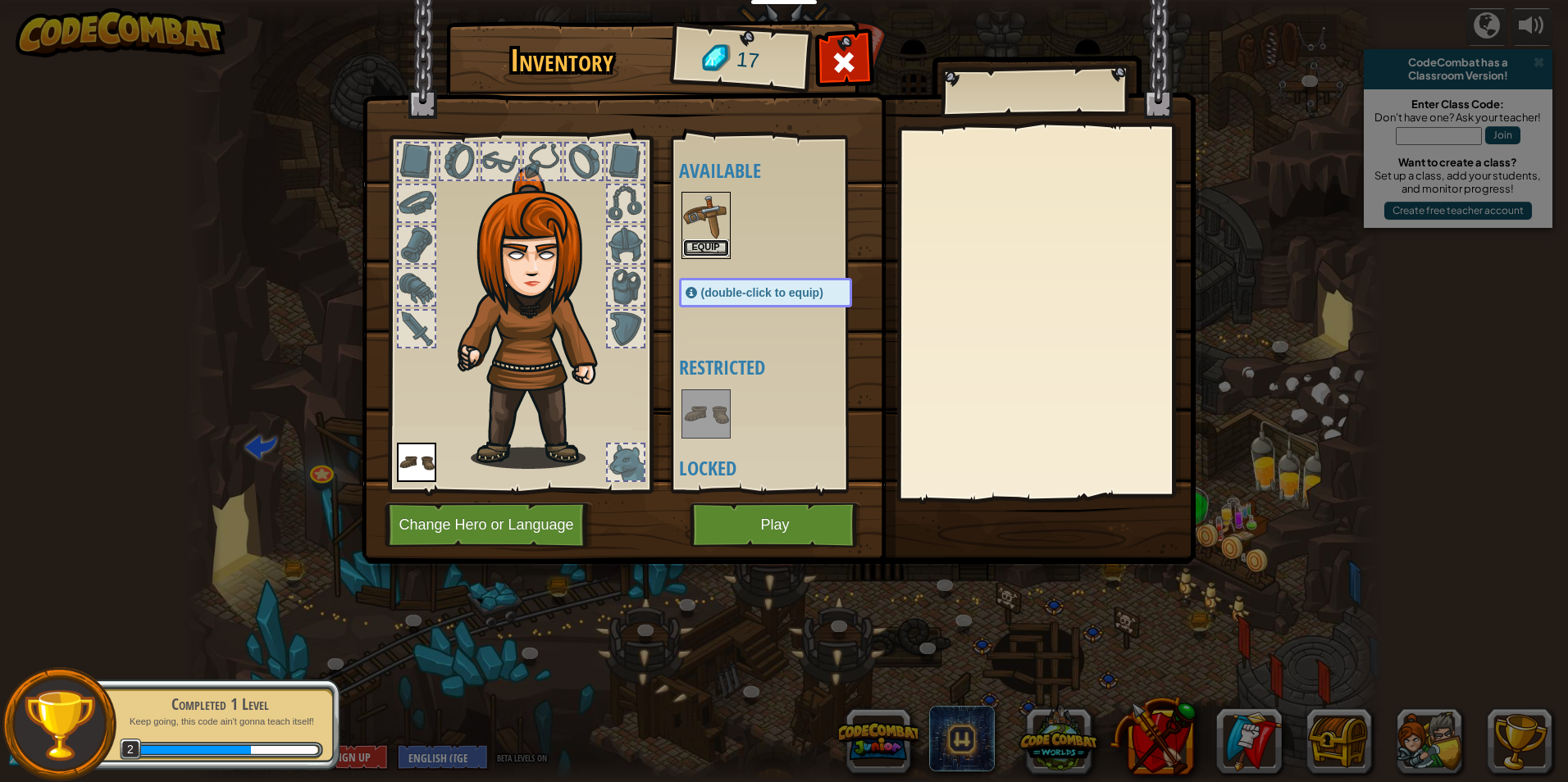
click at [712, 244] on button "Equip" at bounding box center [706, 248] width 46 height 17
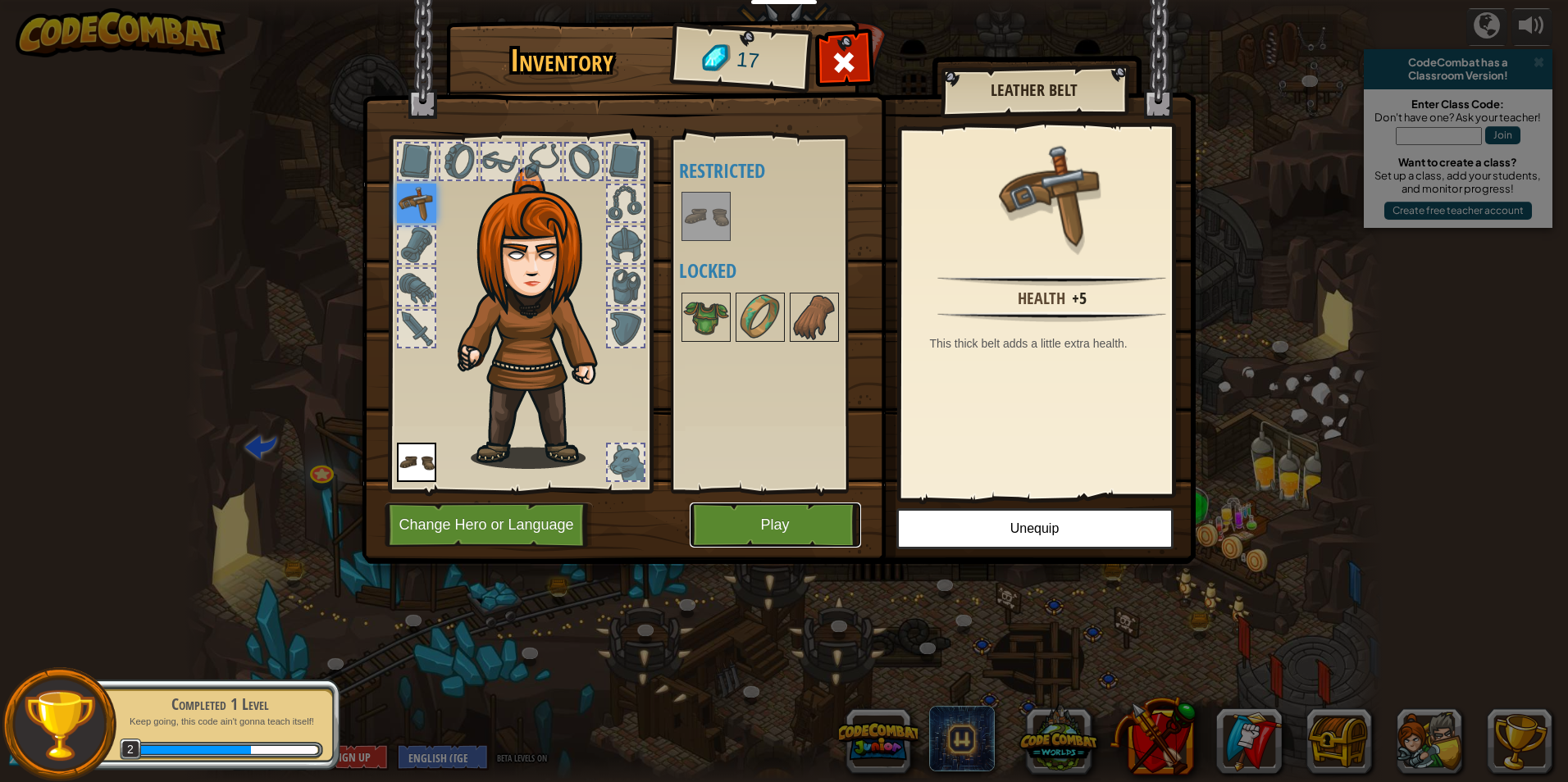
click at [739, 506] on button "Play" at bounding box center [775, 525] width 171 height 46
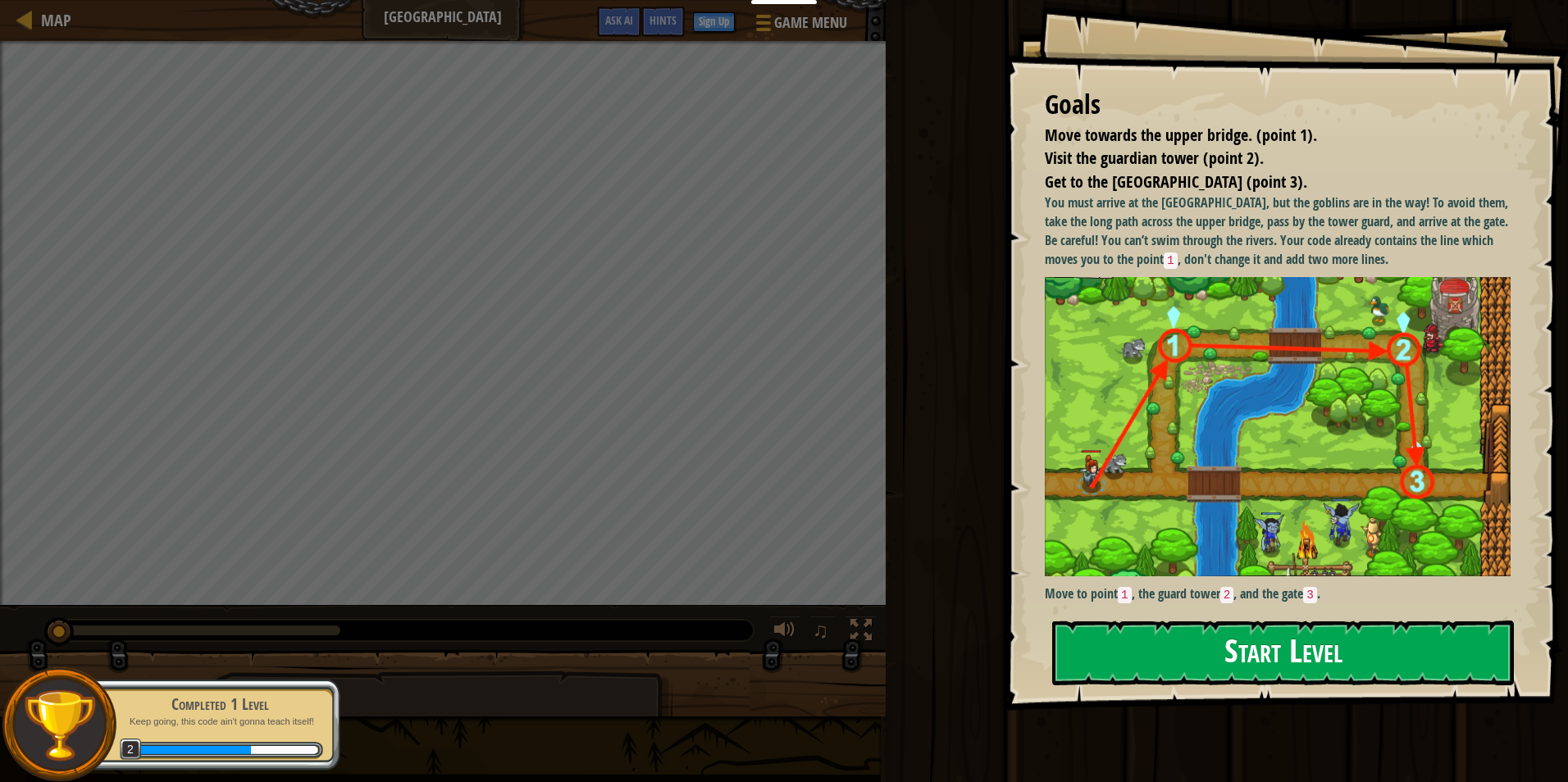
click at [1305, 666] on button "Start Level" at bounding box center [1283, 653] width 462 height 65
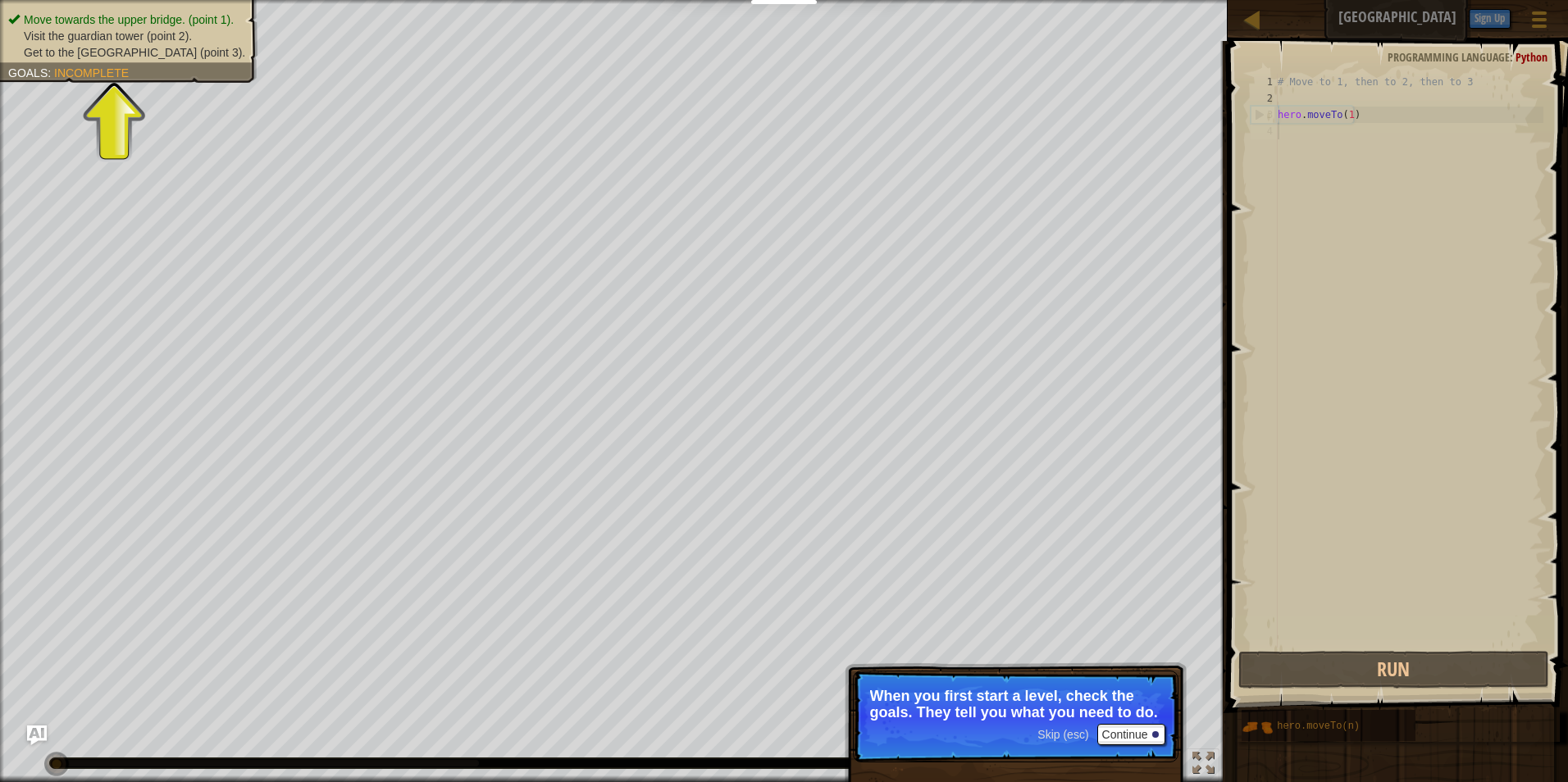
click at [1072, 722] on p "Skip (esc) Continue When you first start a level, check the goals. They tell yo…" at bounding box center [1016, 716] width 326 height 92
click at [1302, 680] on button "Run" at bounding box center [1394, 669] width 311 height 37
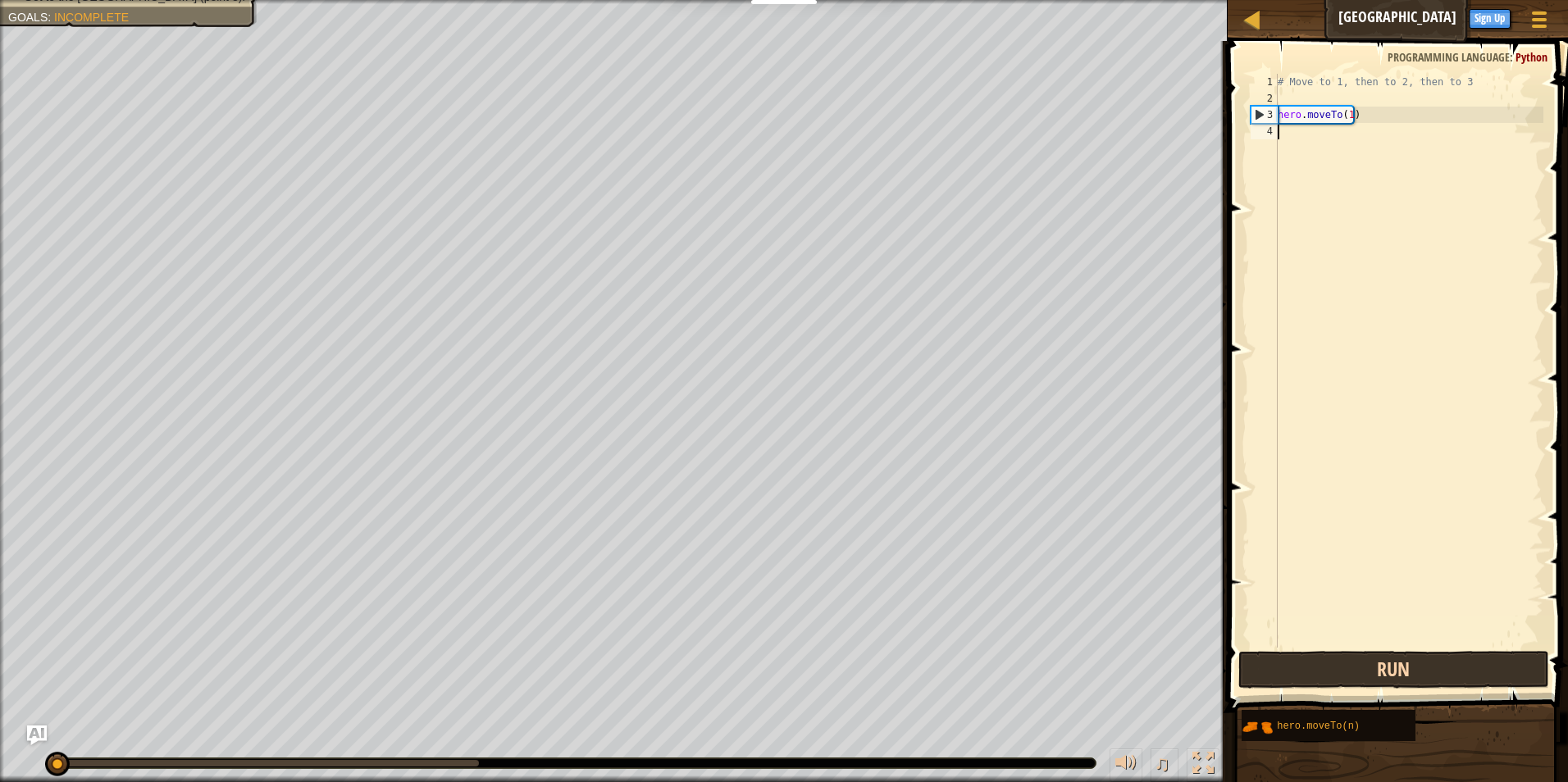
scroll to position [7, 0]
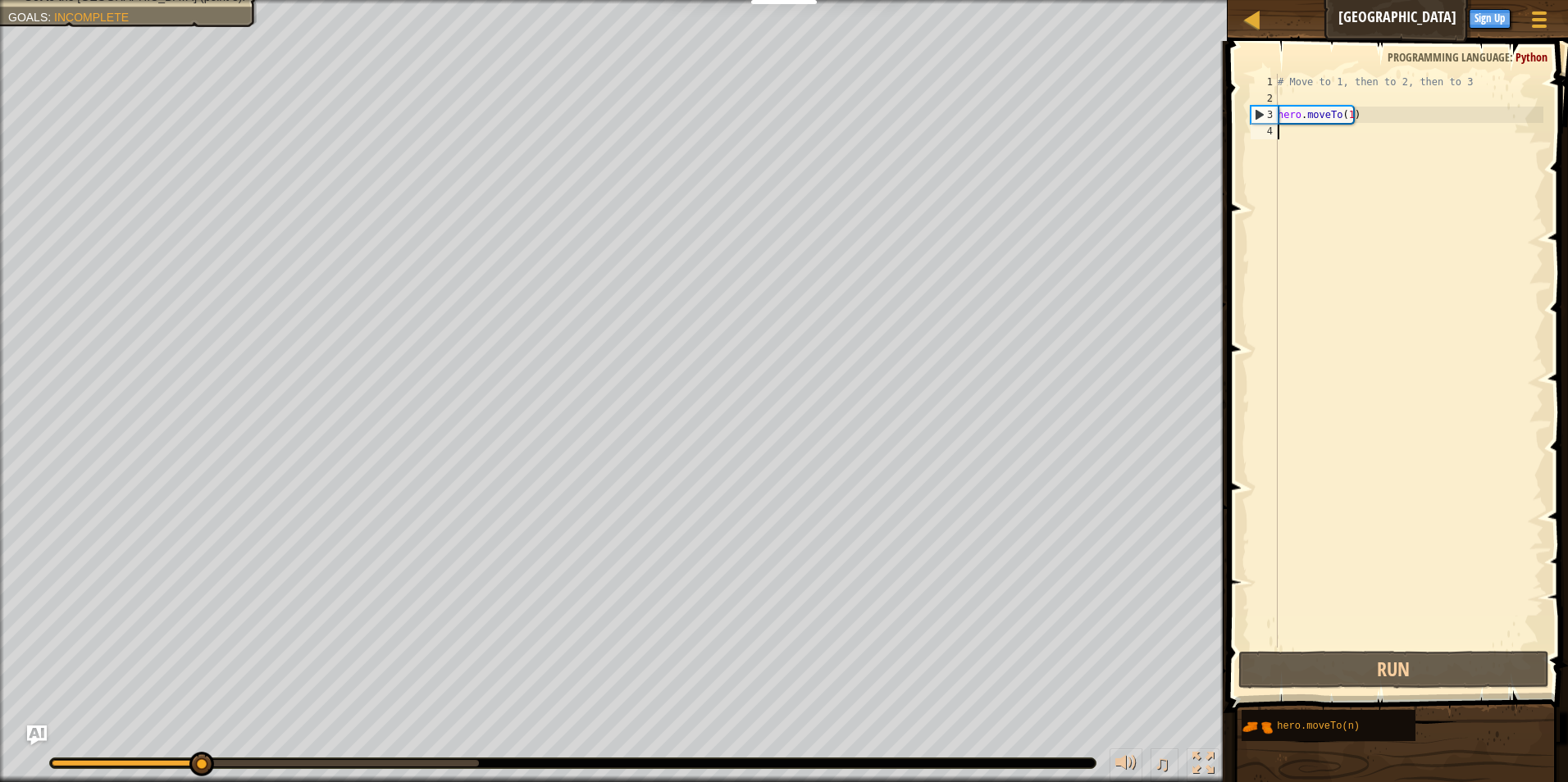
click at [1342, 135] on div "# Move to 1, then to 2, then to 3 hero . moveTo ( 1 )" at bounding box center [1409, 377] width 269 height 606
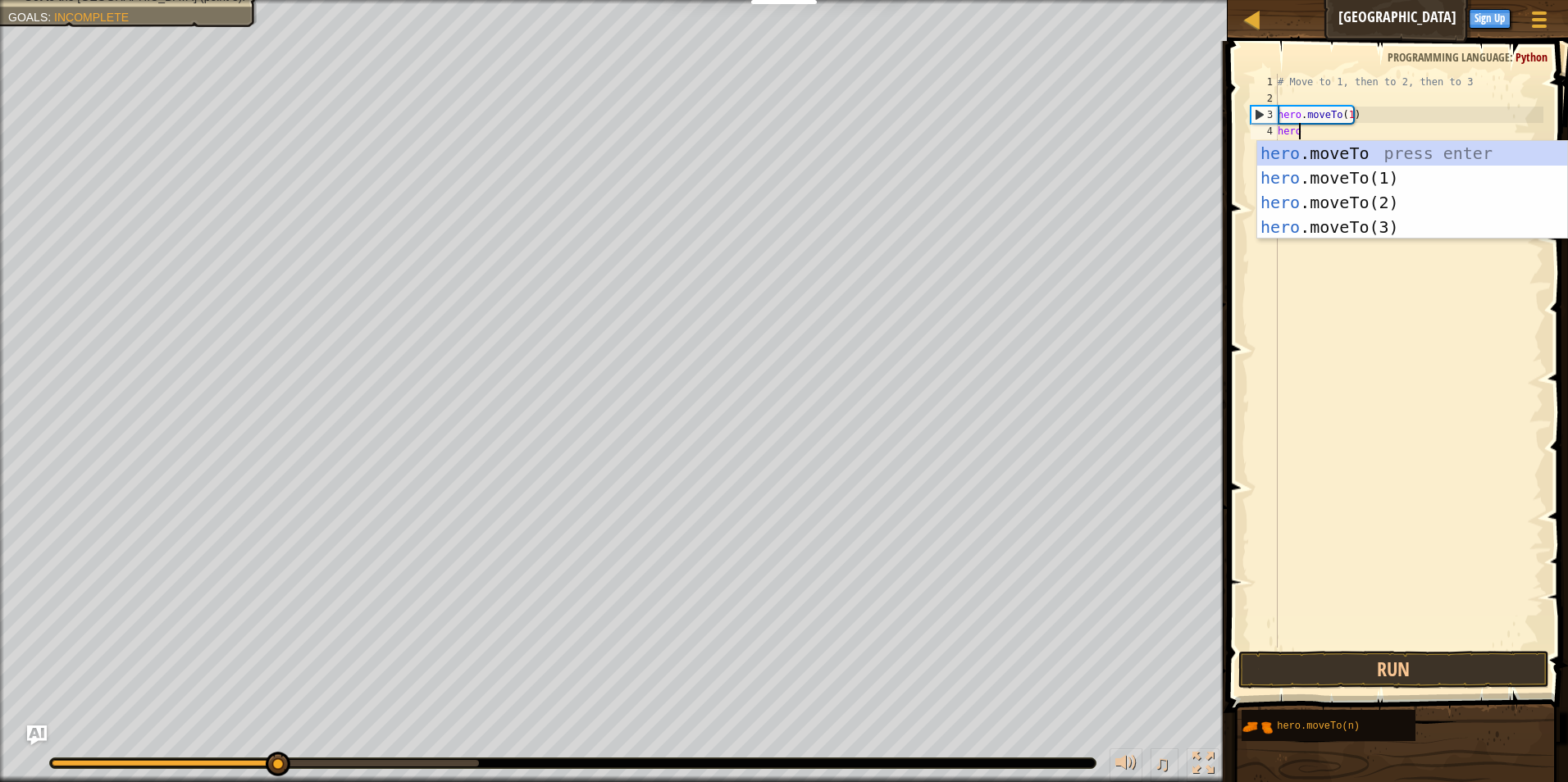
scroll to position [7, 1]
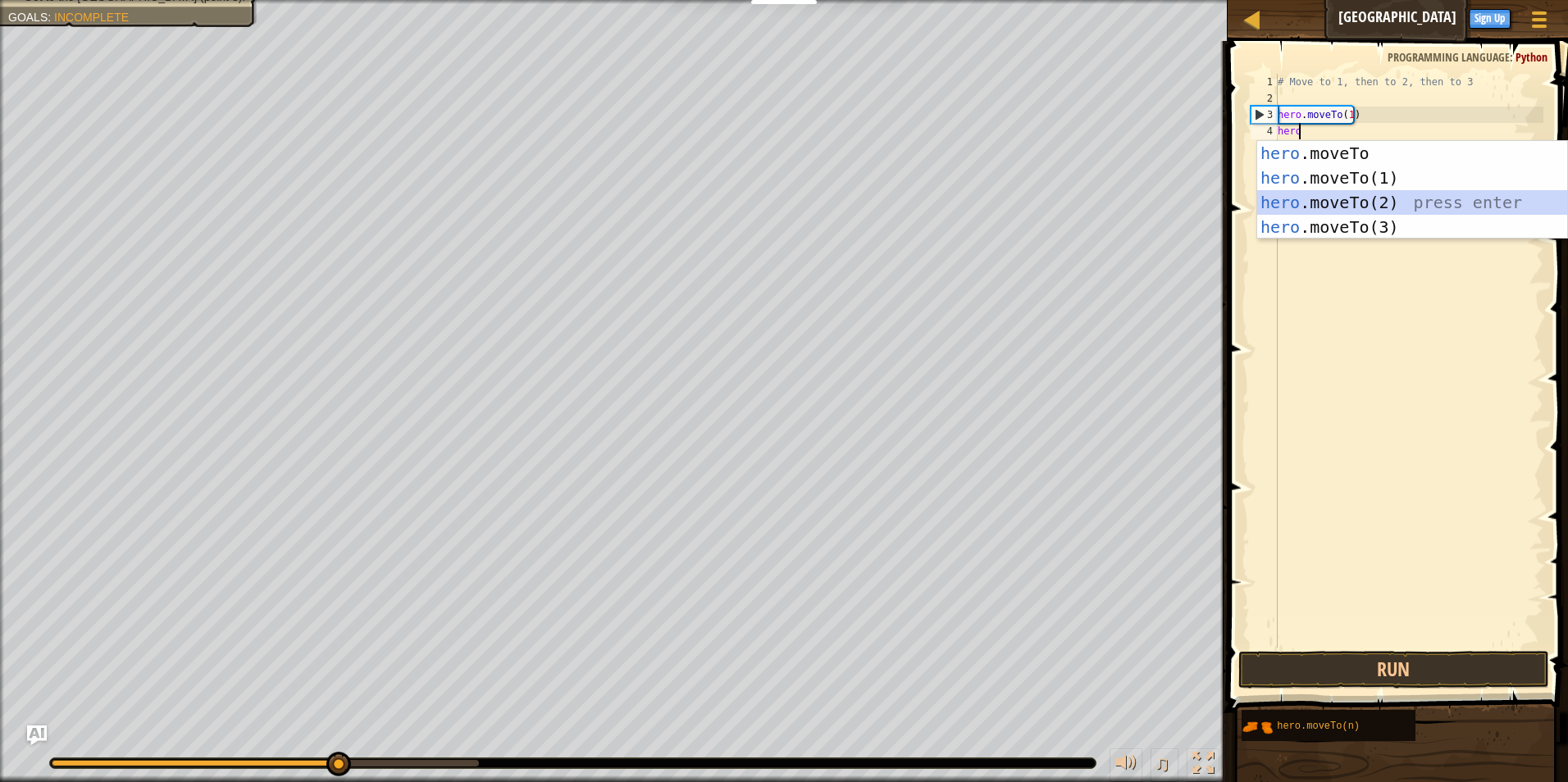
click at [1370, 199] on div "hero .moveTo press enter hero .moveTo(1) press enter hero .moveTo(2) press ente…" at bounding box center [1412, 215] width 310 height 147
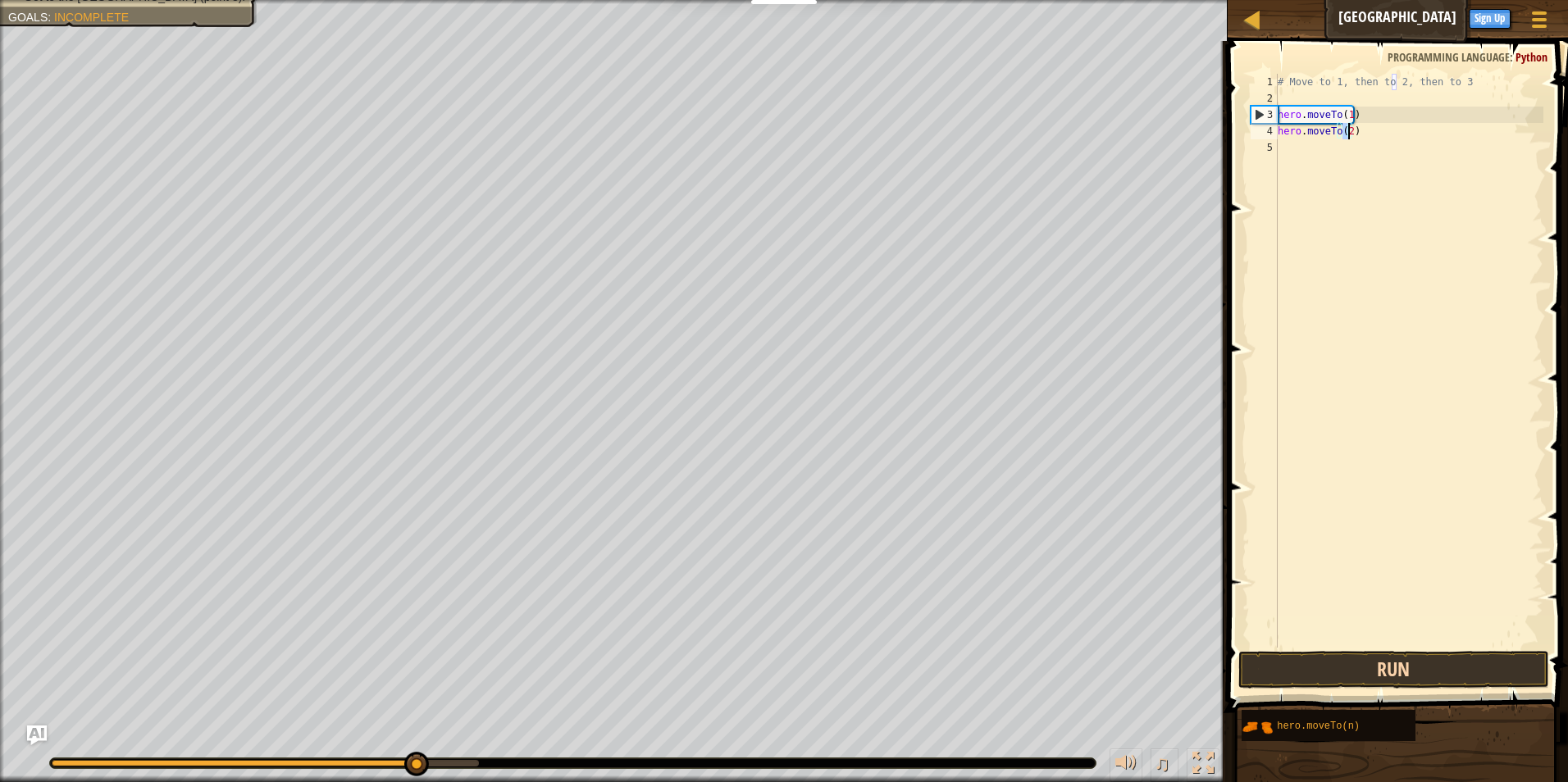
type textarea "hero.moveTo(2)"
click at [1381, 669] on button "Run" at bounding box center [1394, 669] width 311 height 37
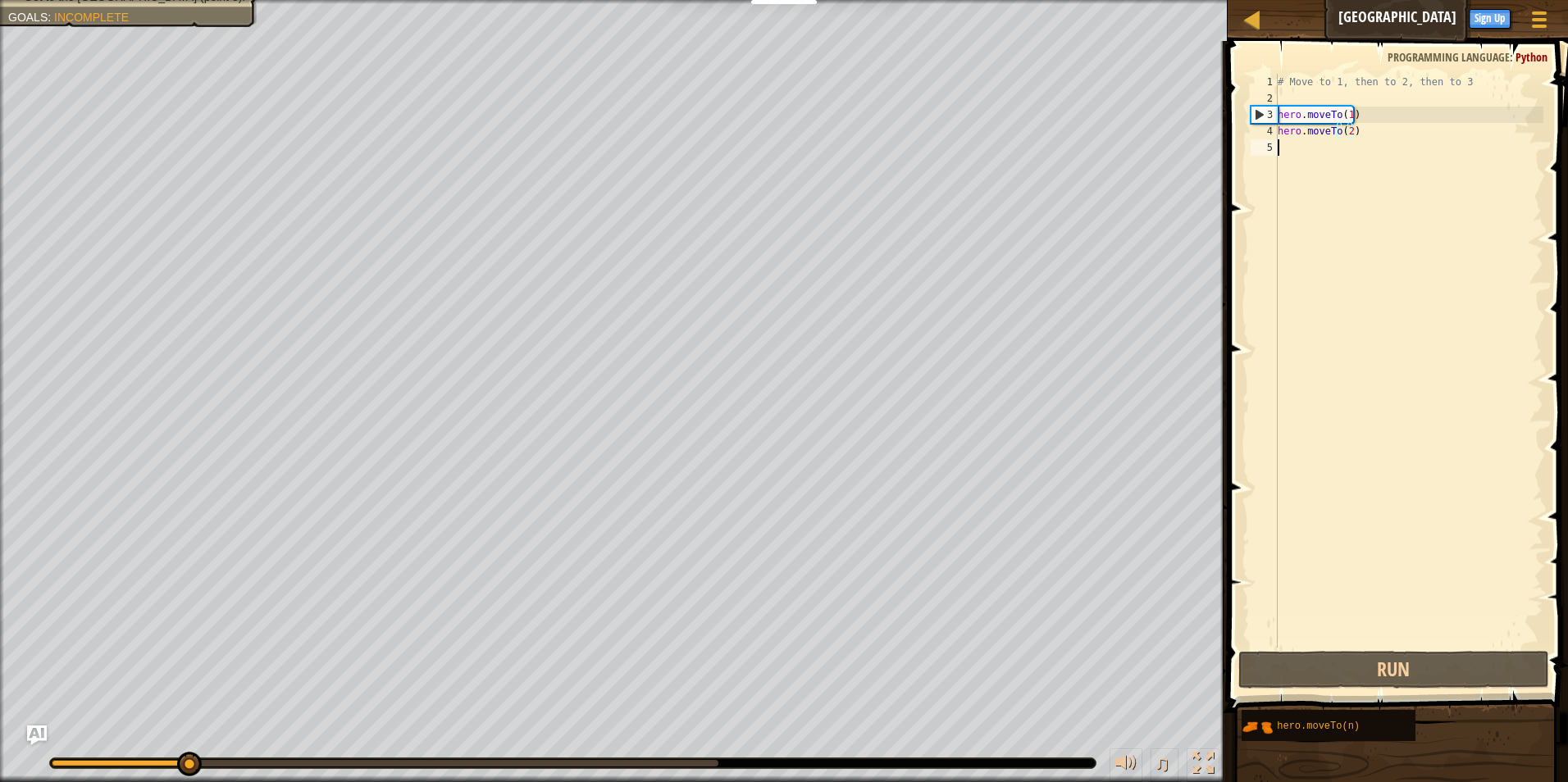
click at [1305, 153] on div "# Move to 1, then to 2, then to 3 hero . moveTo ( 1 ) hero . moveTo ( 2 )" at bounding box center [1409, 377] width 269 height 606
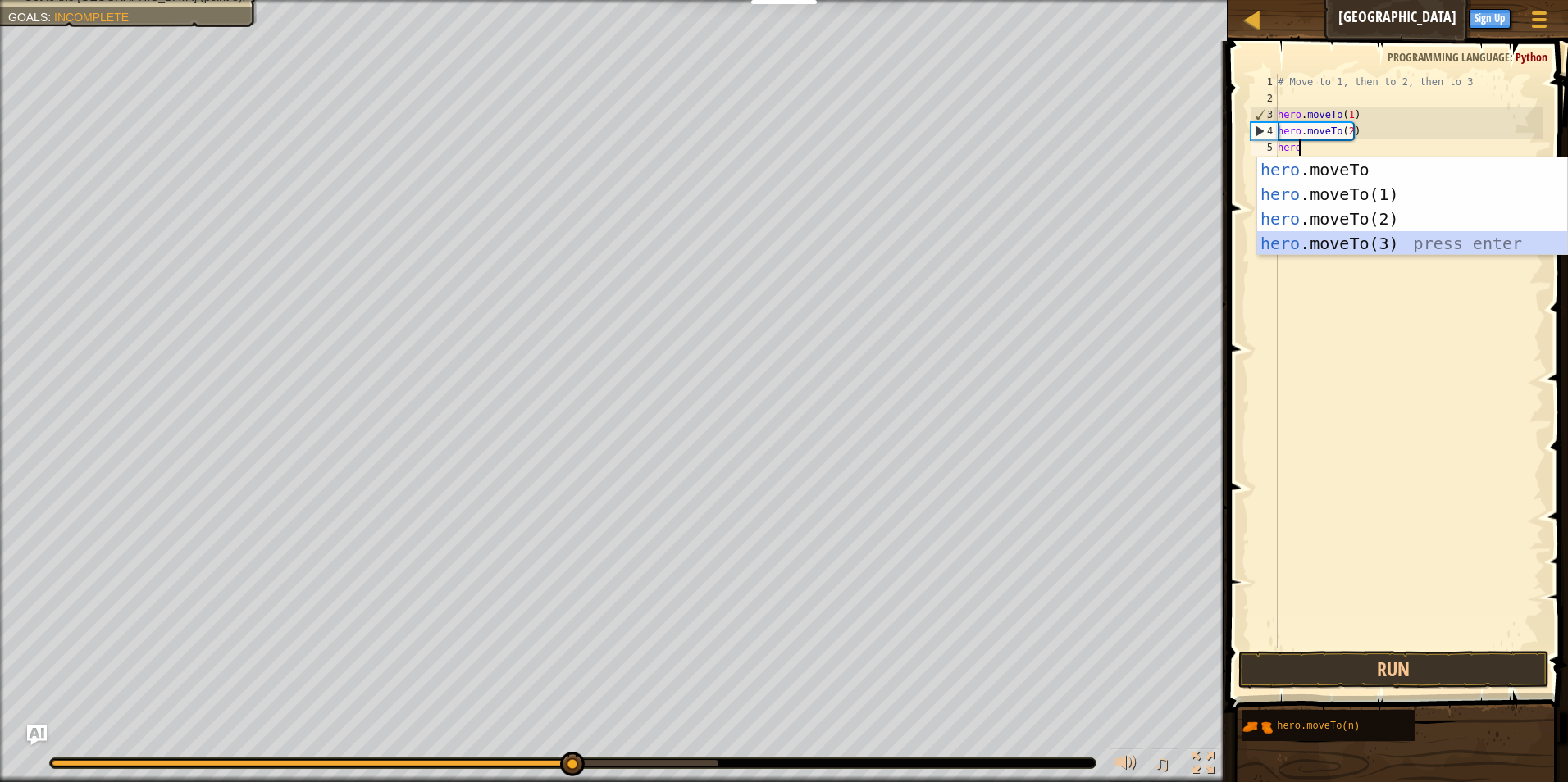
click at [1342, 243] on div "hero .moveTo press enter hero .moveTo(1) press enter hero .moveTo(2) press ente…" at bounding box center [1412, 231] width 310 height 147
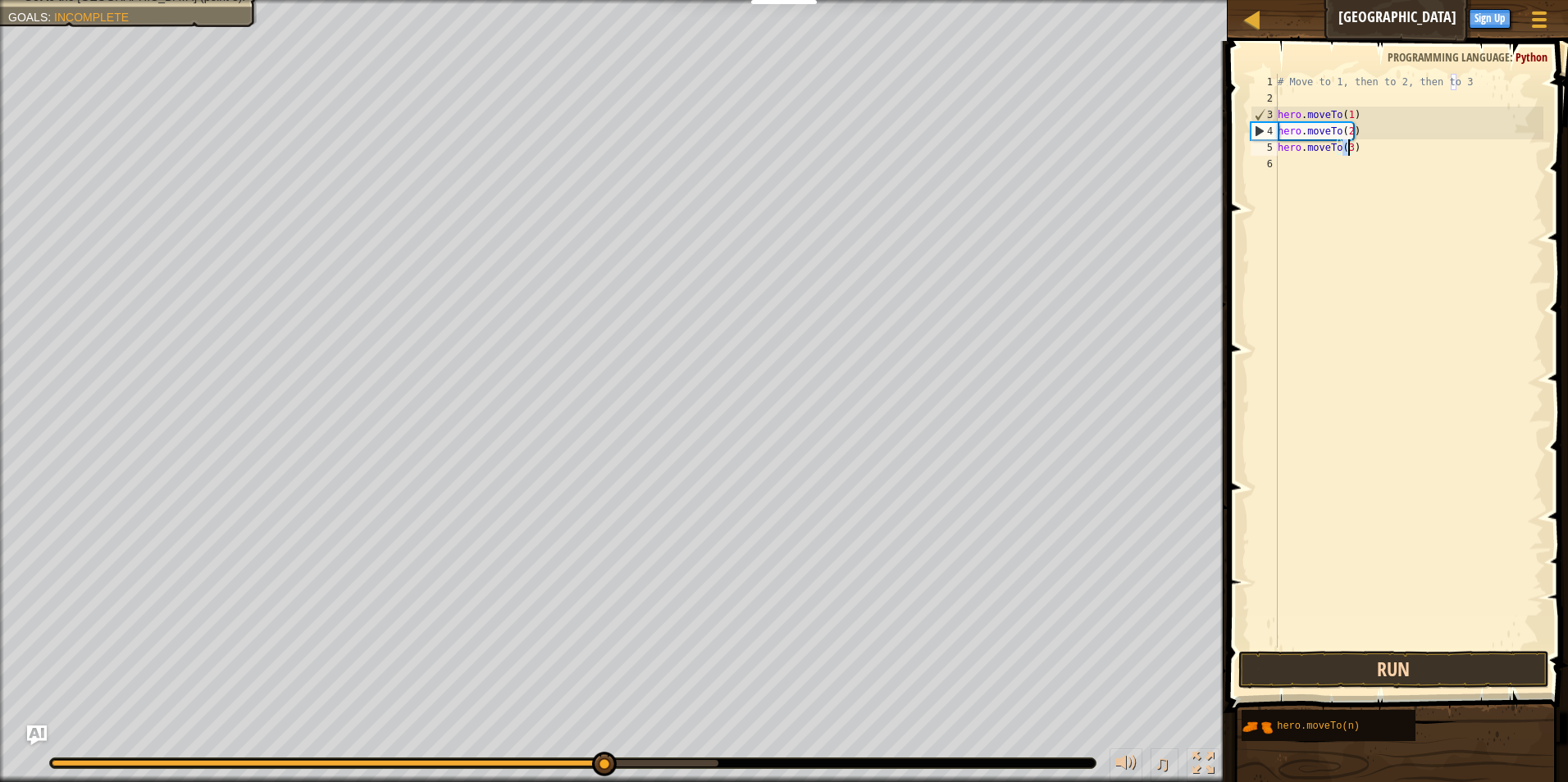
type textarea "hero.moveTo(3)"
click at [1431, 670] on button "Run" at bounding box center [1394, 669] width 311 height 37
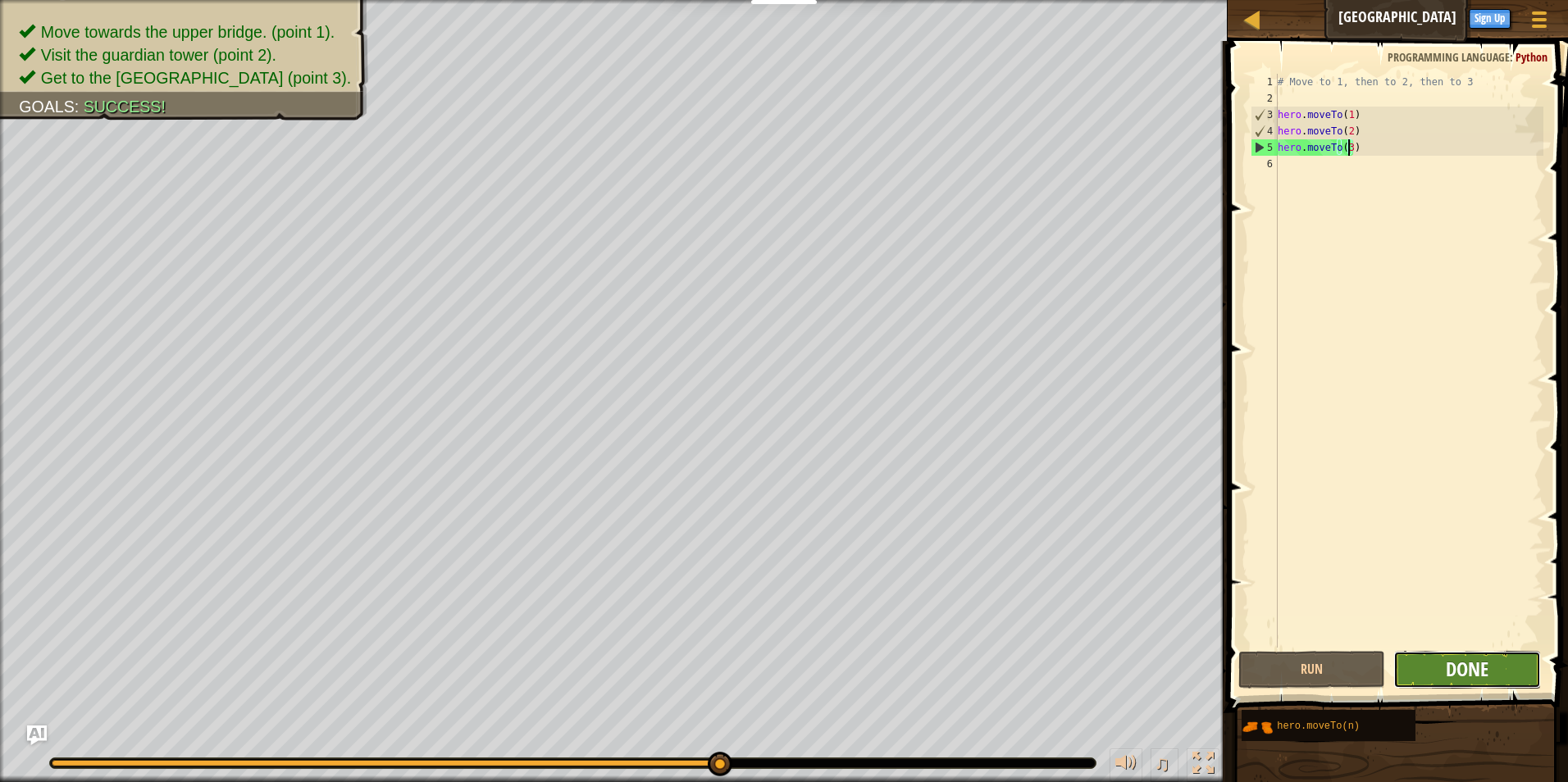
click at [1481, 662] on span "Done" at bounding box center [1467, 669] width 43 height 26
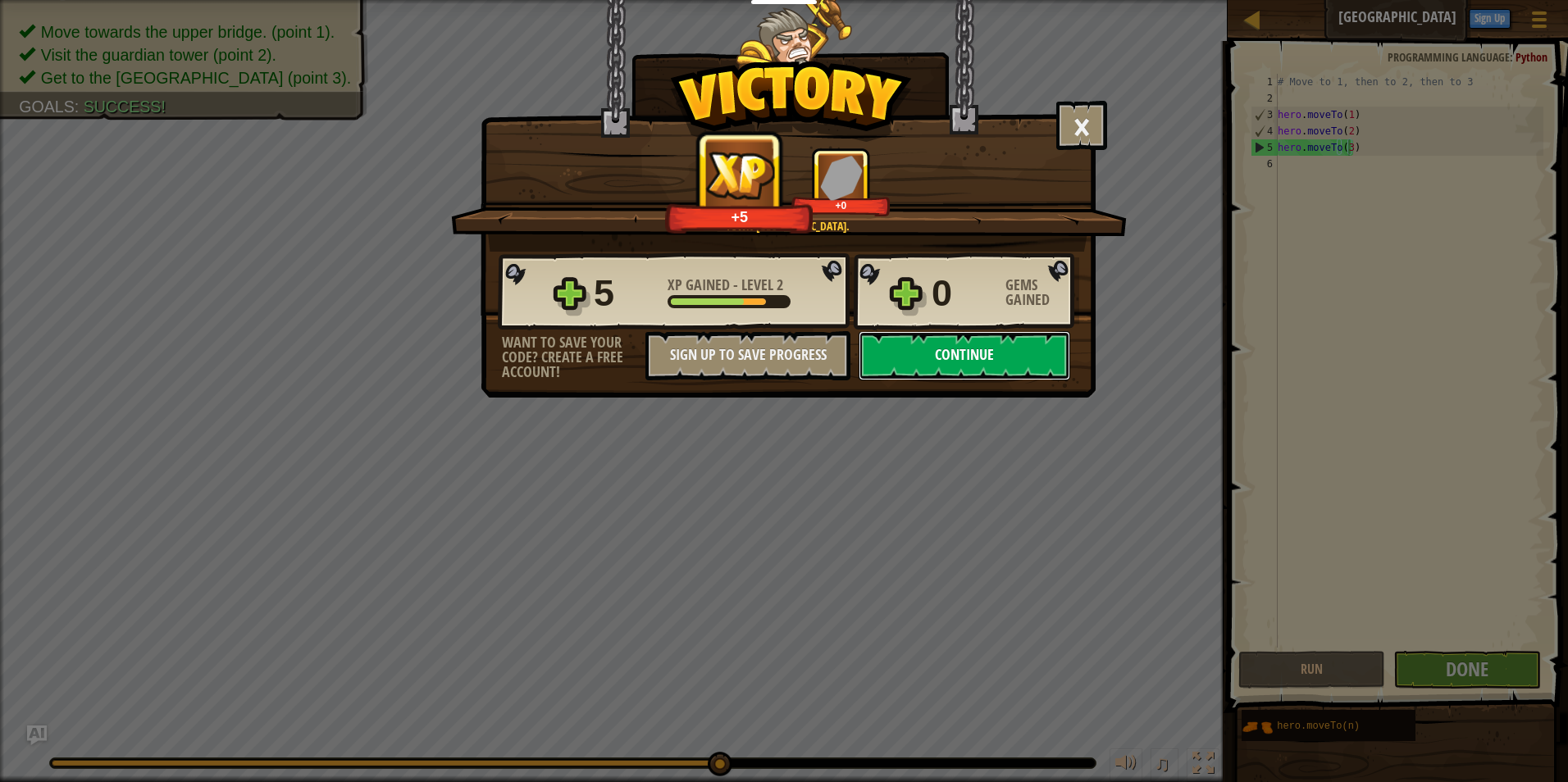
click at [1021, 358] on button "Continue" at bounding box center [964, 356] width 211 height 49
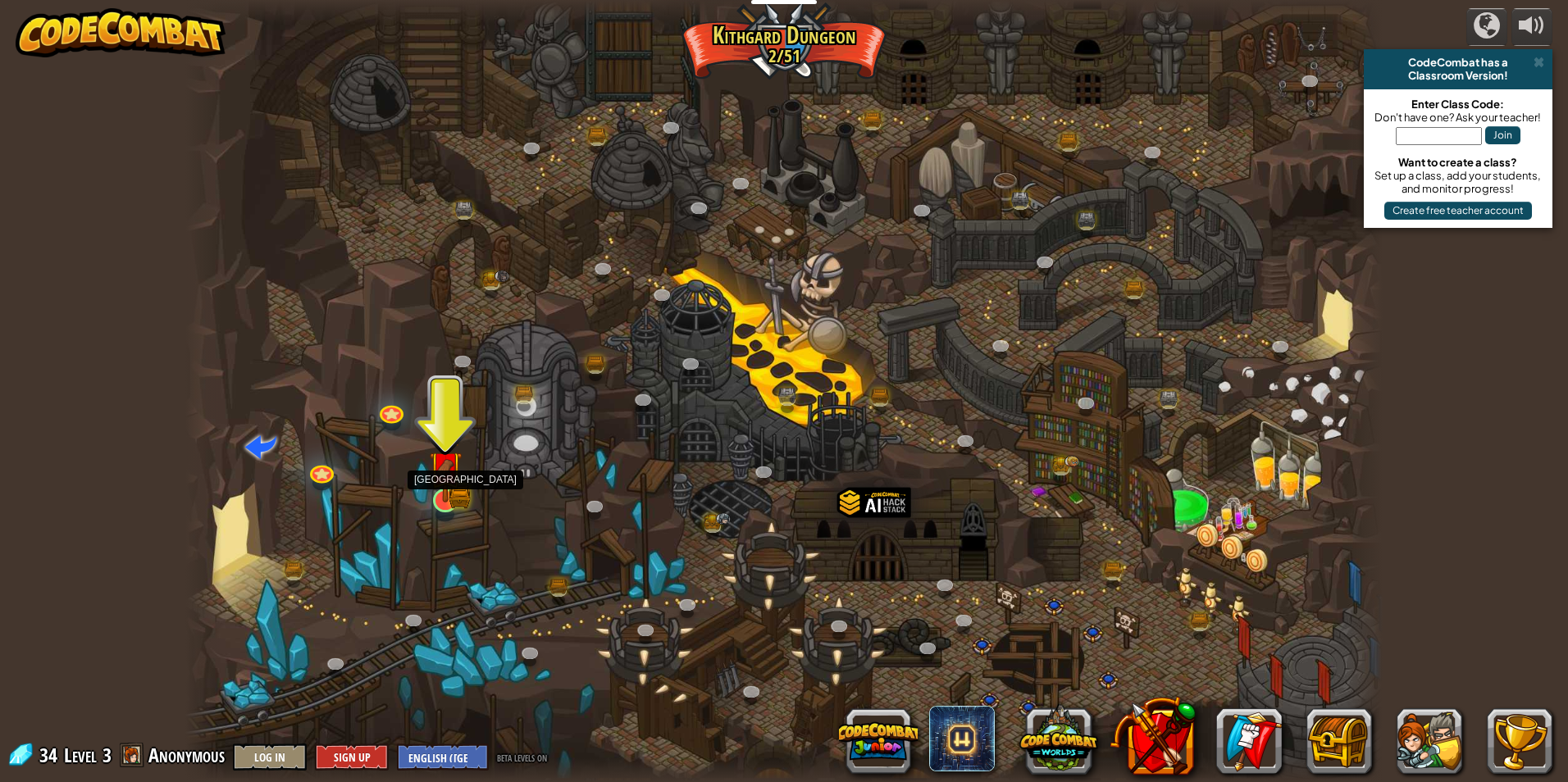
click at [454, 494] on img at bounding box center [444, 468] width 32 height 71
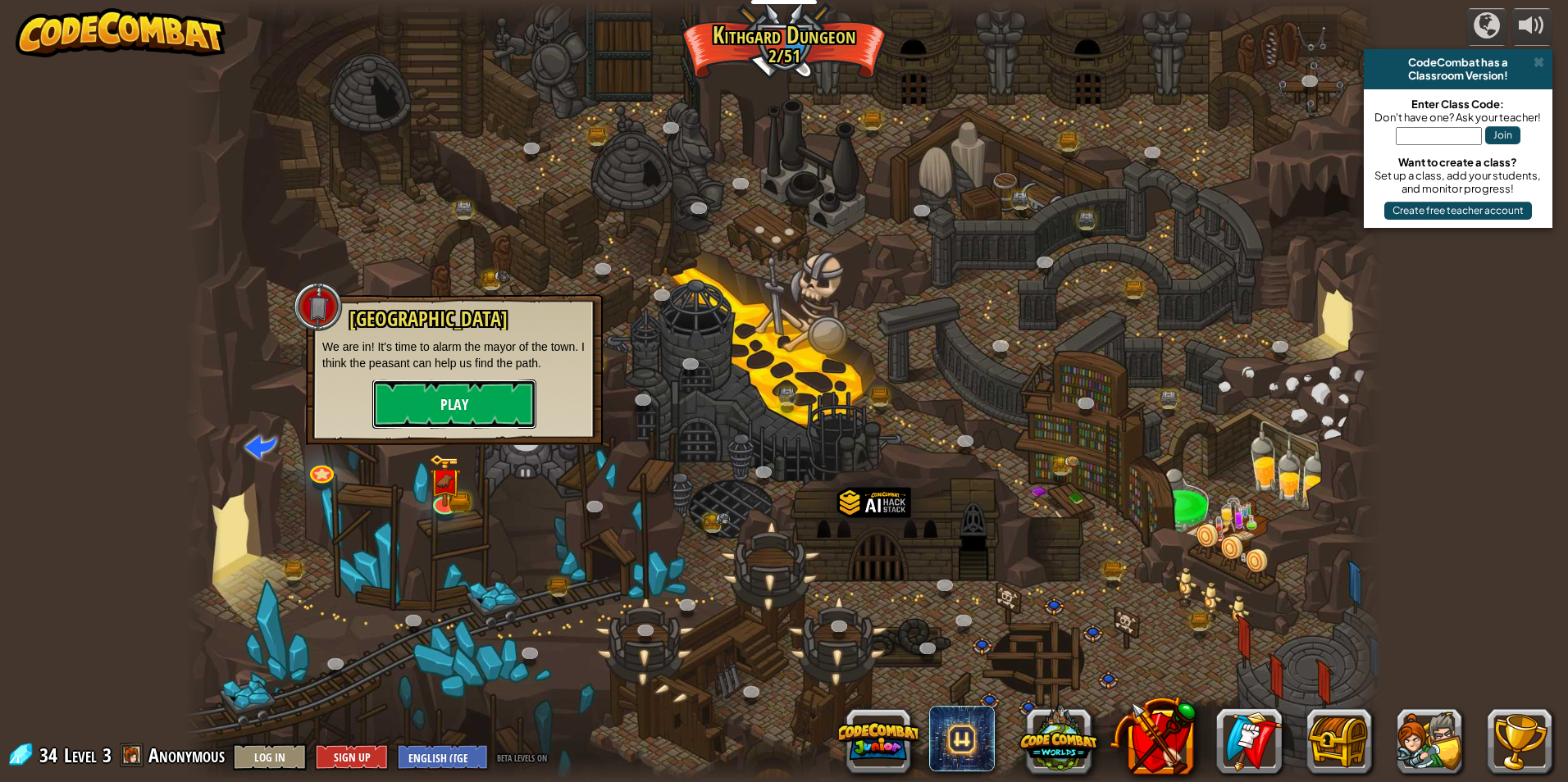
click at [471, 412] on button "Play" at bounding box center [454, 404] width 164 height 49
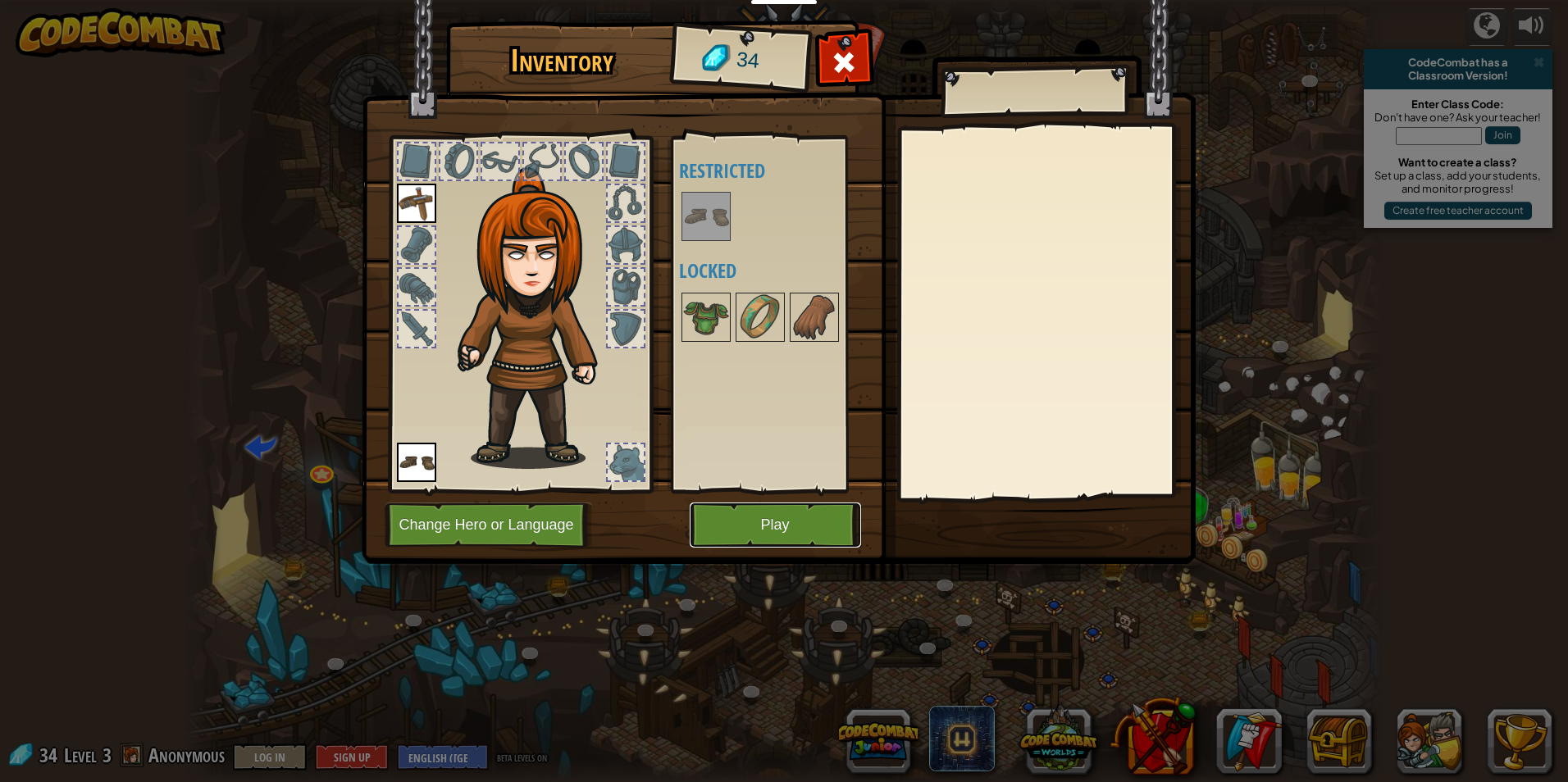
click at [722, 537] on button "Play" at bounding box center [775, 525] width 171 height 46
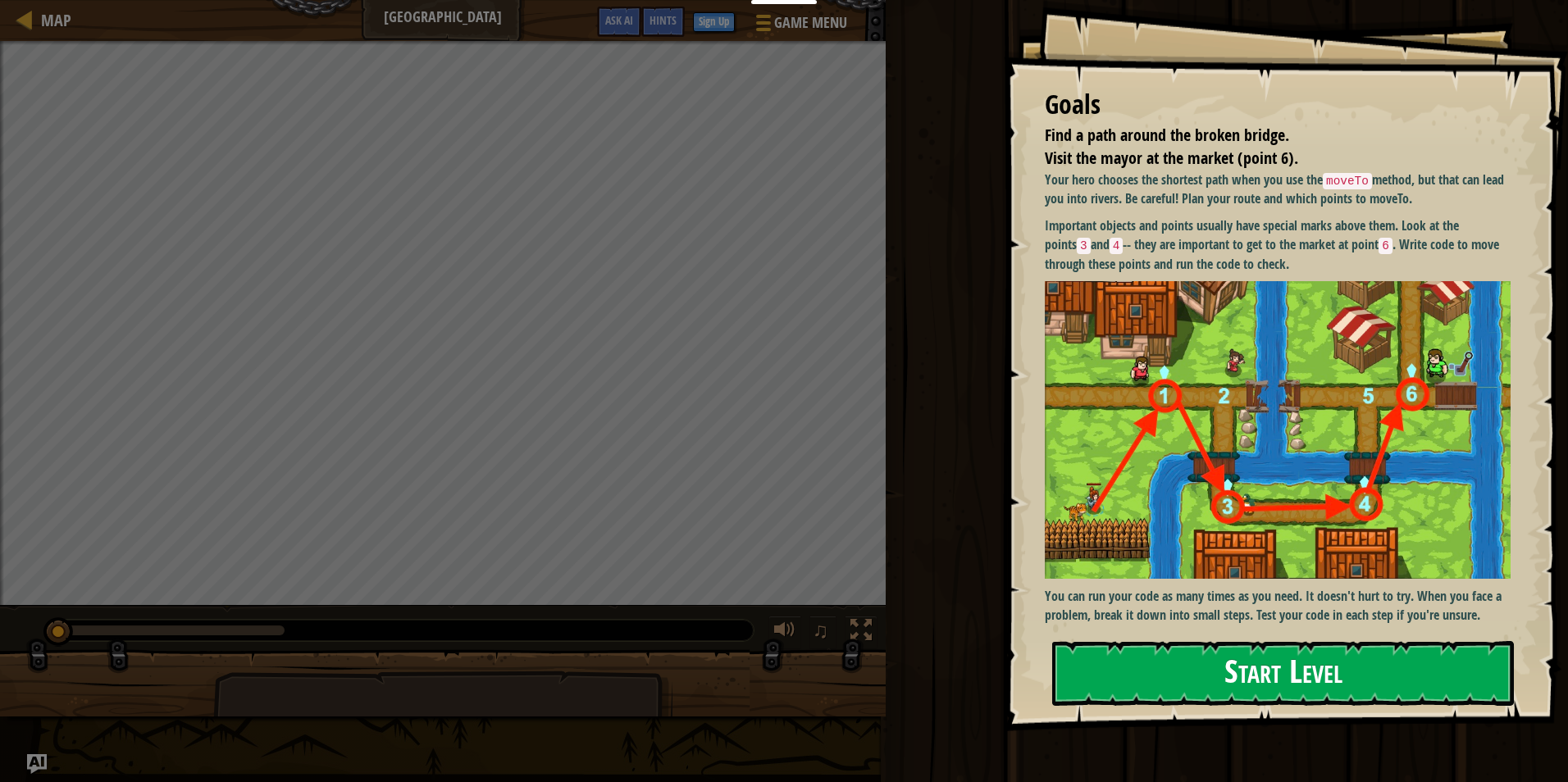
click at [1230, 660] on button "Start Level" at bounding box center [1283, 673] width 462 height 65
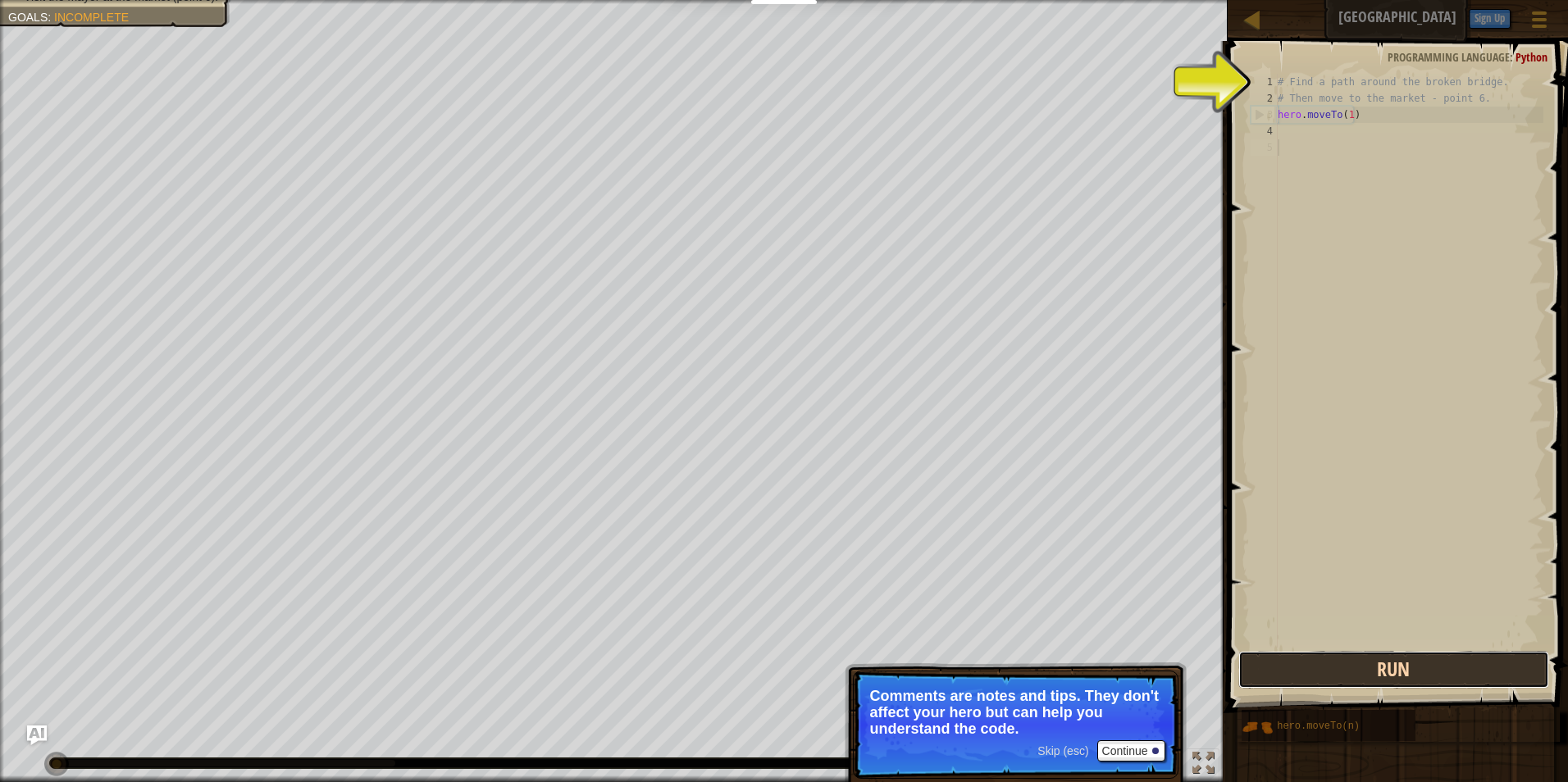
click at [1274, 665] on button "Run" at bounding box center [1394, 669] width 311 height 37
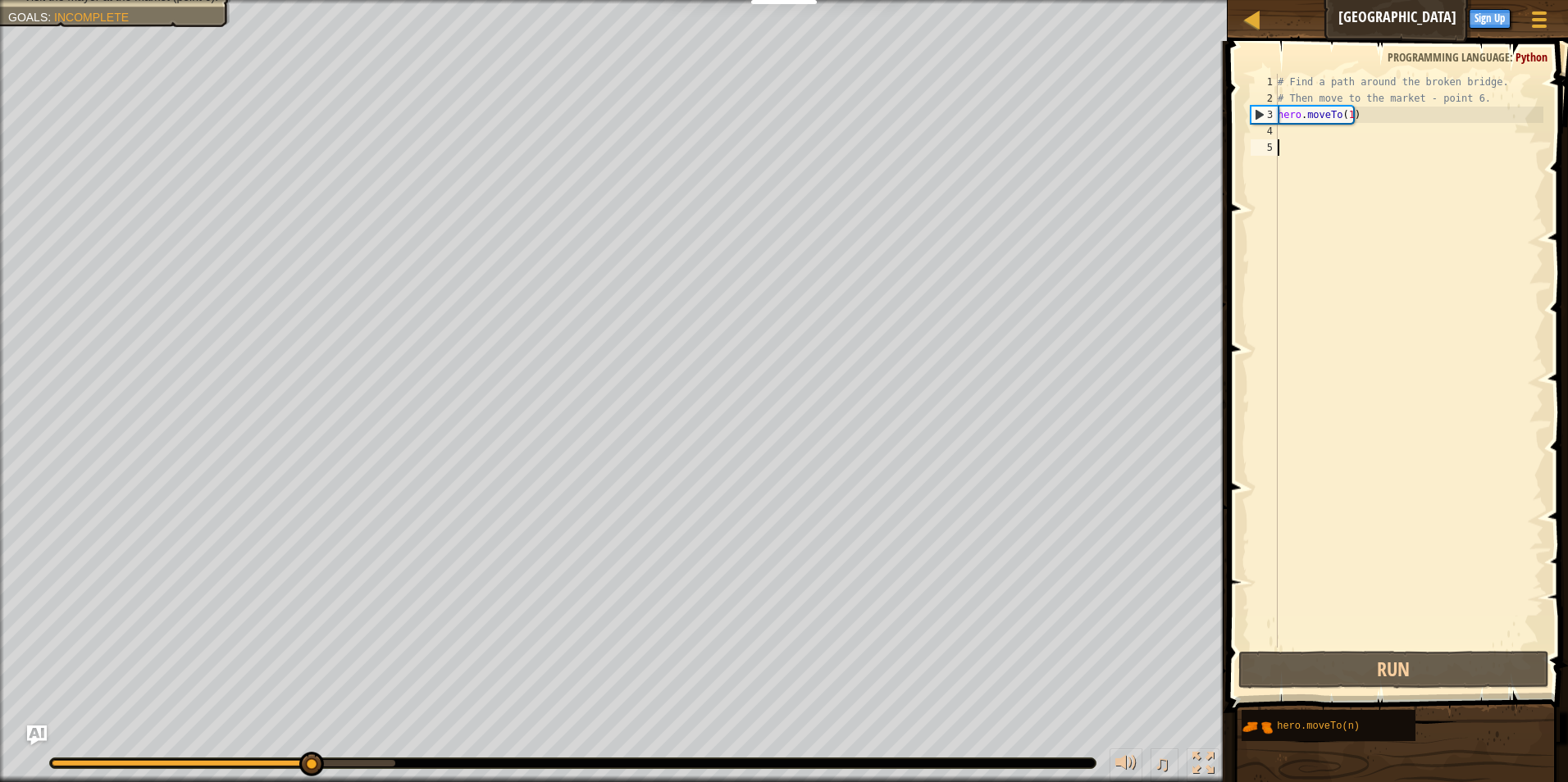
click at [1292, 138] on div "# Find a path around the broken bridge. # Then move to the market - point 6. he…" at bounding box center [1409, 377] width 269 height 606
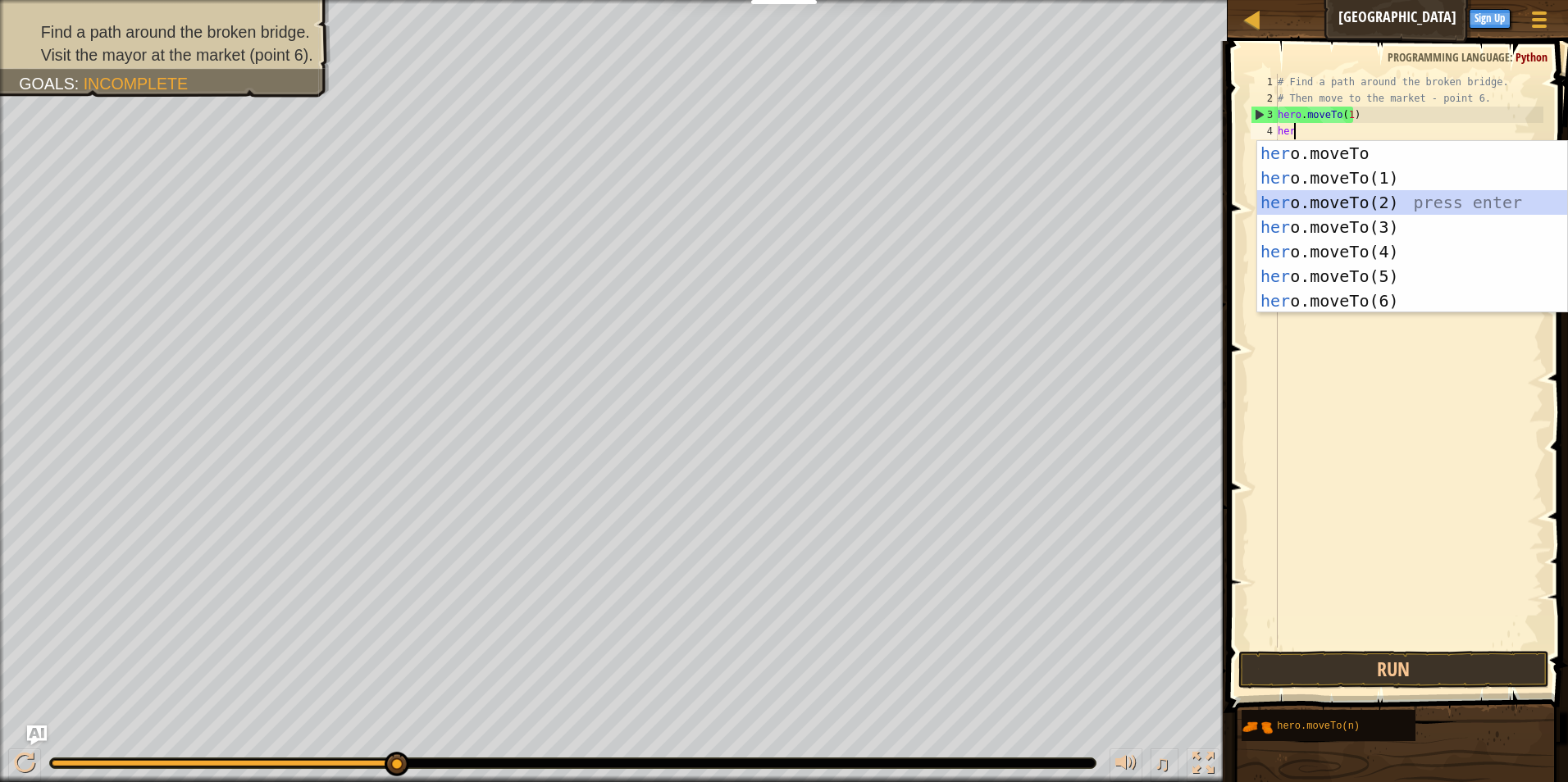
click at [1345, 195] on div "her o.moveTo press enter her o.moveTo(1) press enter her o.moveTo(2) press ente…" at bounding box center [1412, 251] width 310 height 221
type textarea "hero.moveTo(2)"
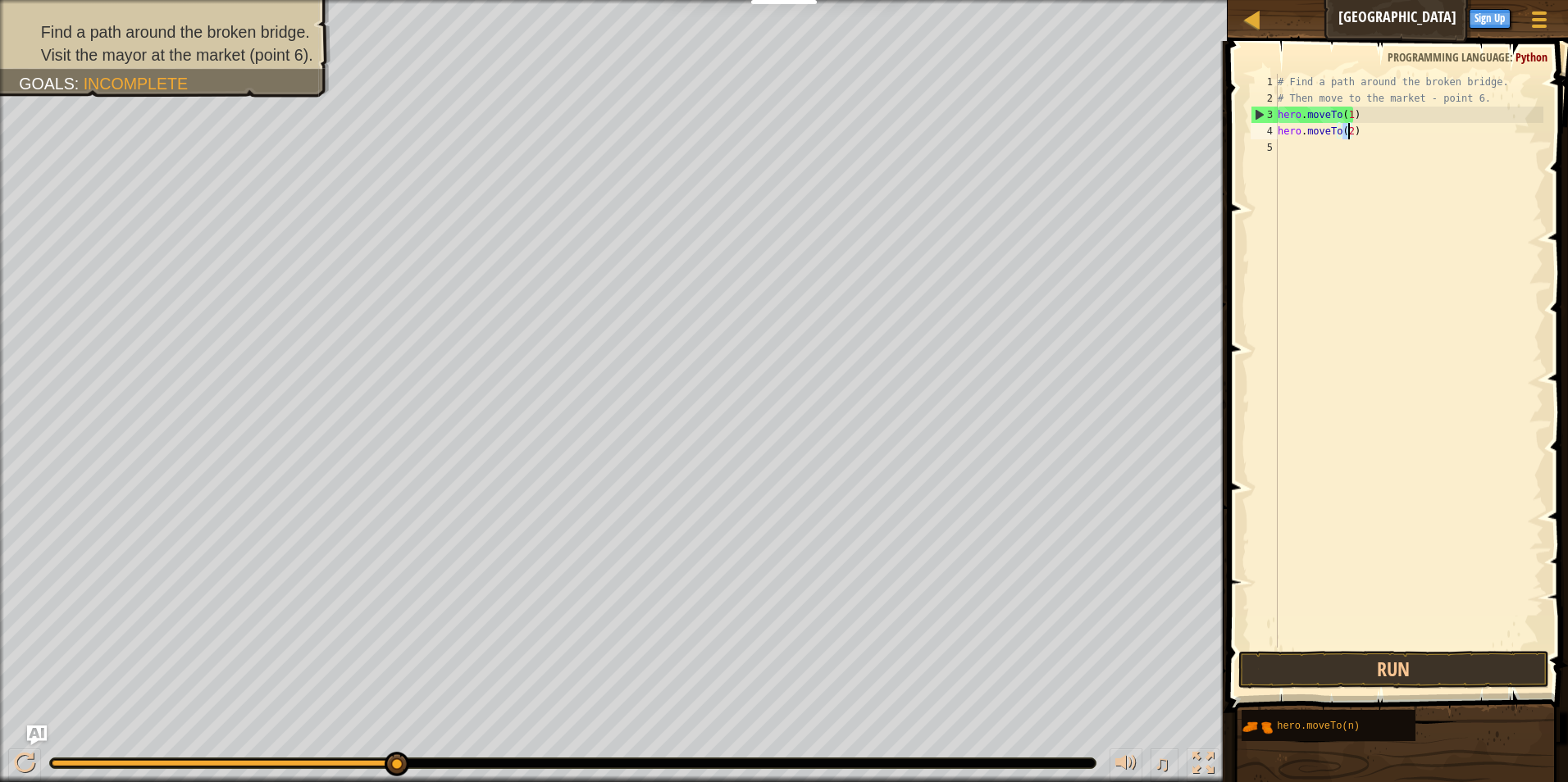
click at [1317, 143] on div "# Find a path around the broken bridge. # Then move to the market - point 6. he…" at bounding box center [1409, 377] width 269 height 606
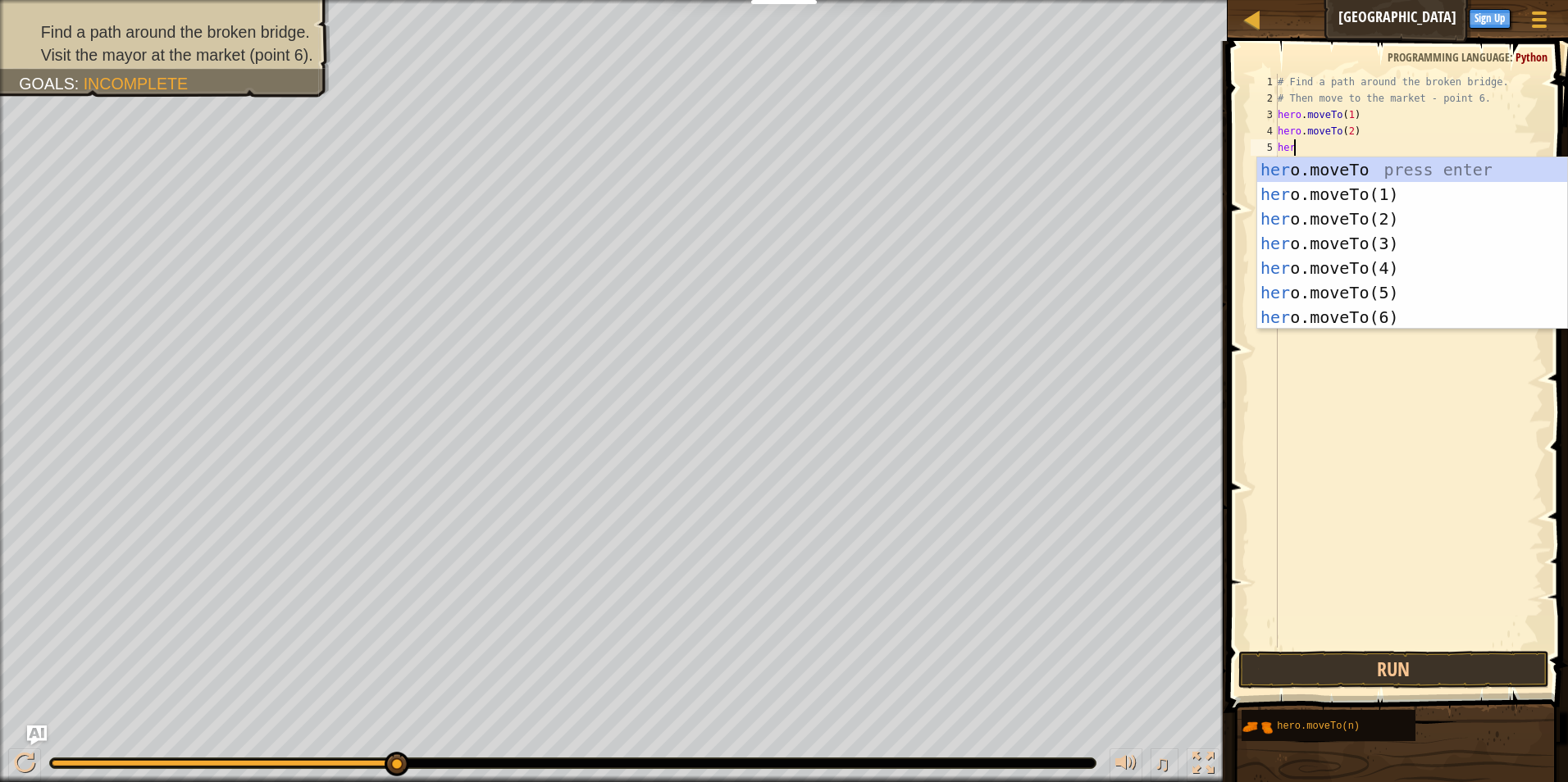
scroll to position [7, 1]
click at [1367, 236] on div "hero .moveTo press enter hero .moveTo(1) press enter hero .moveTo(2) press ente…" at bounding box center [1412, 268] width 310 height 221
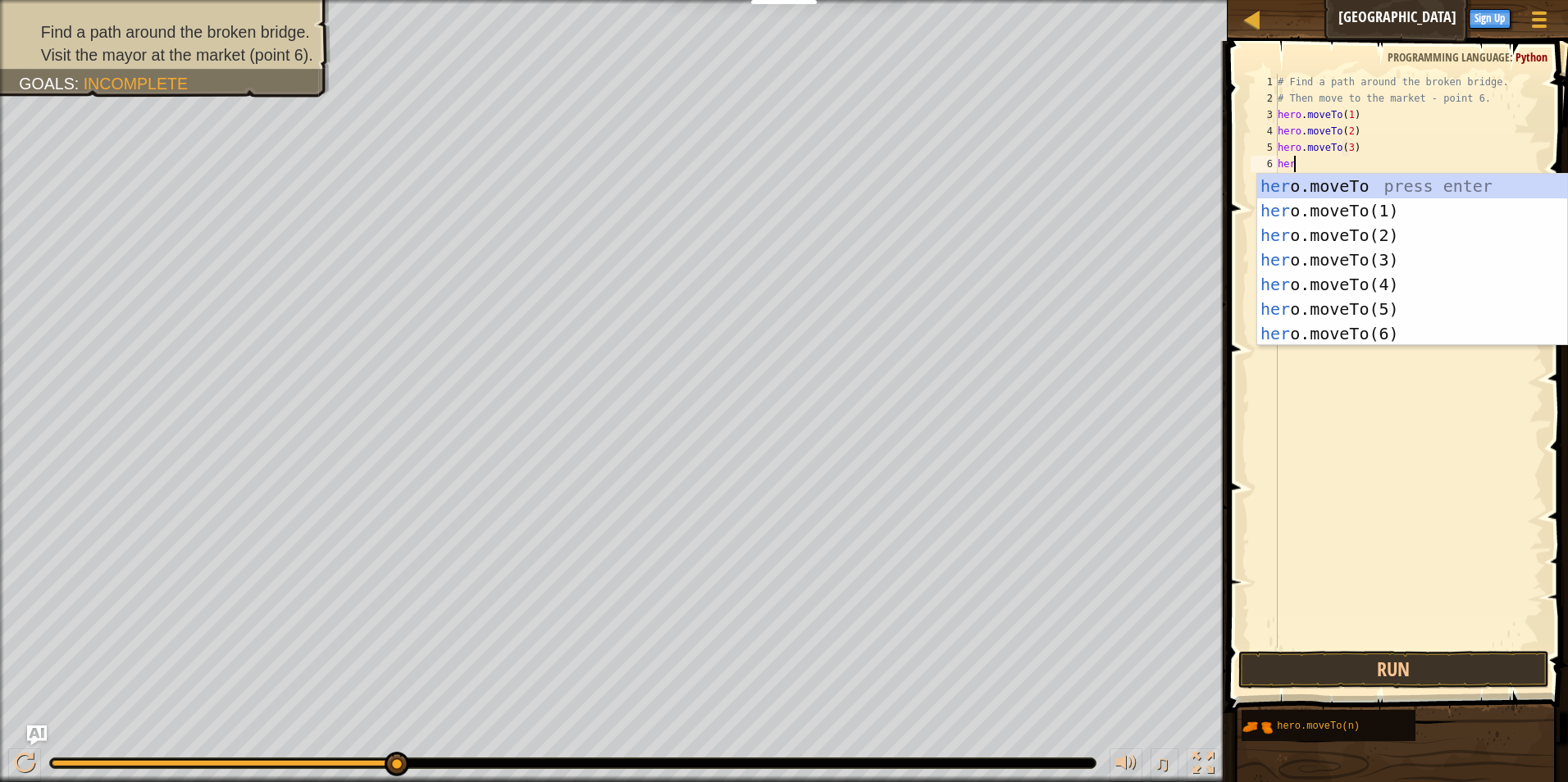
scroll to position [7, 6]
click at [1367, 279] on div "her o.moveTo press enter her o.moveTo(1) press enter her o.moveTo(2) press ente…" at bounding box center [1412, 284] width 310 height 221
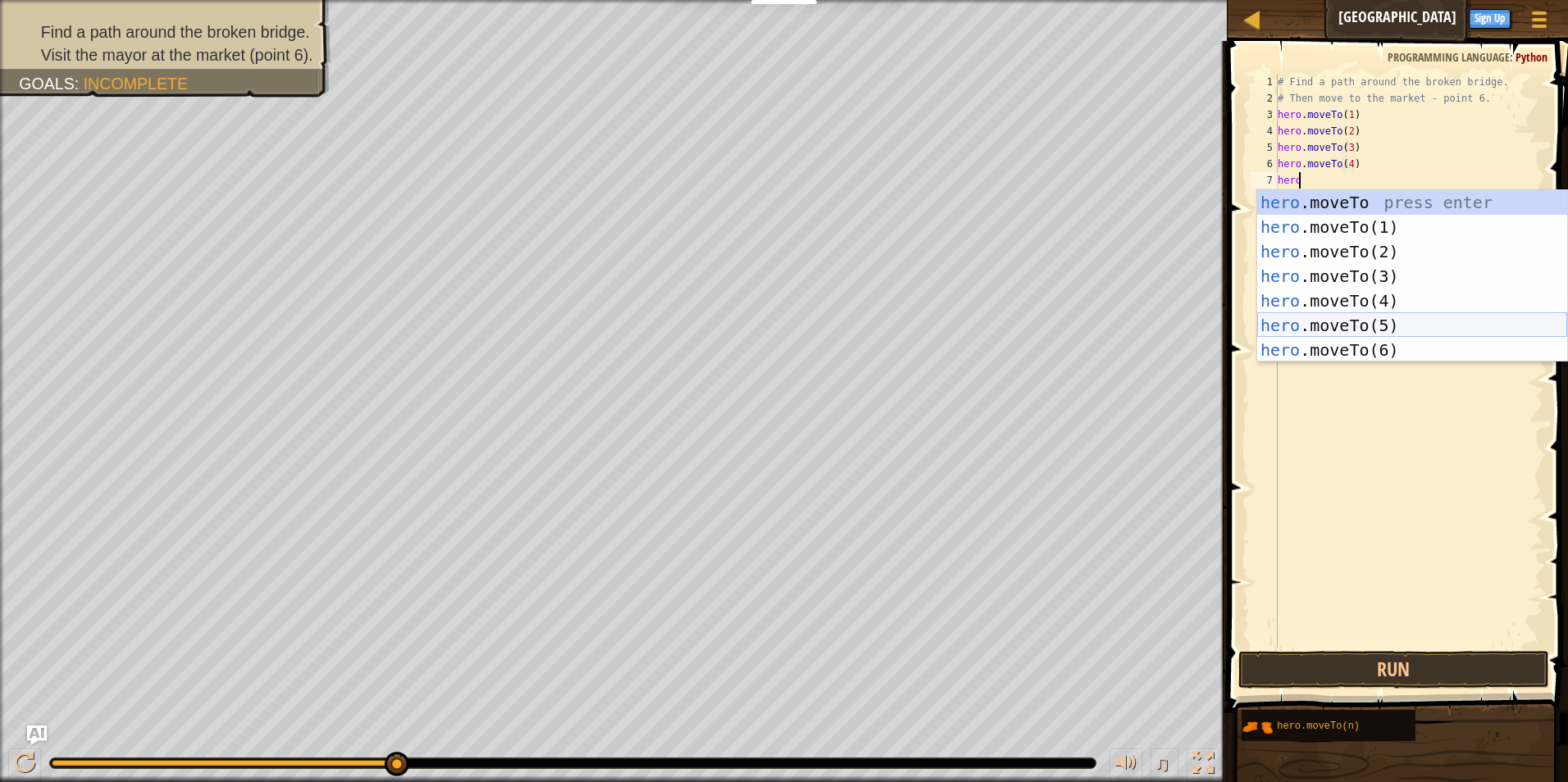
drag, startPoint x: 1331, startPoint y: 330, endPoint x: 1332, endPoint y: 301, distance: 29.0
click at [1331, 330] on div "hero .moveTo press enter hero .moveTo(1) press enter hero .moveTo(2) press ente…" at bounding box center [1412, 300] width 310 height 221
type textarea "hero.moveTo(5)"
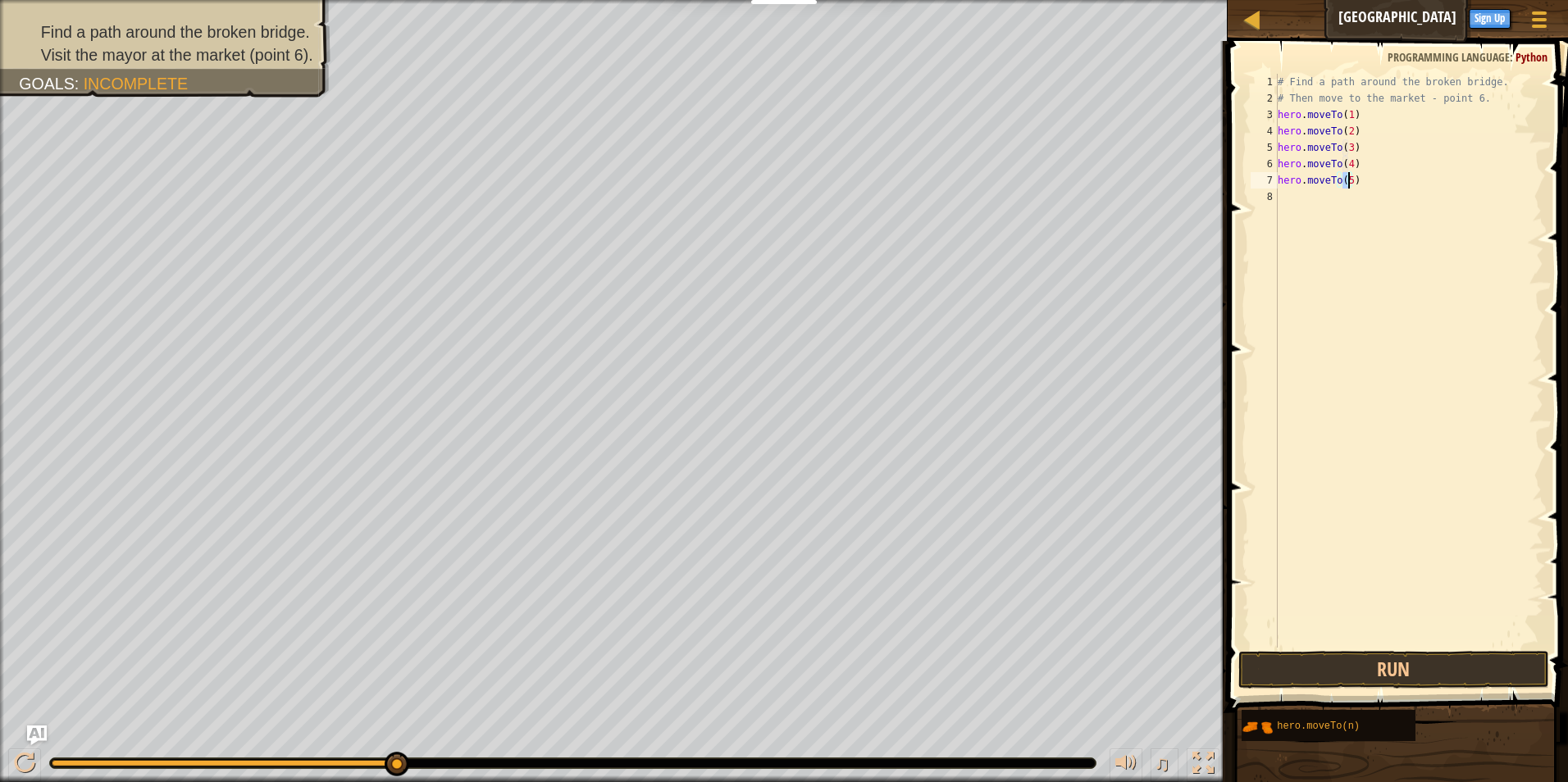
scroll to position [7, 5]
click at [1300, 200] on div "# Find a path around the broken bridge. # Then move to the market - point 6. he…" at bounding box center [1409, 377] width 269 height 606
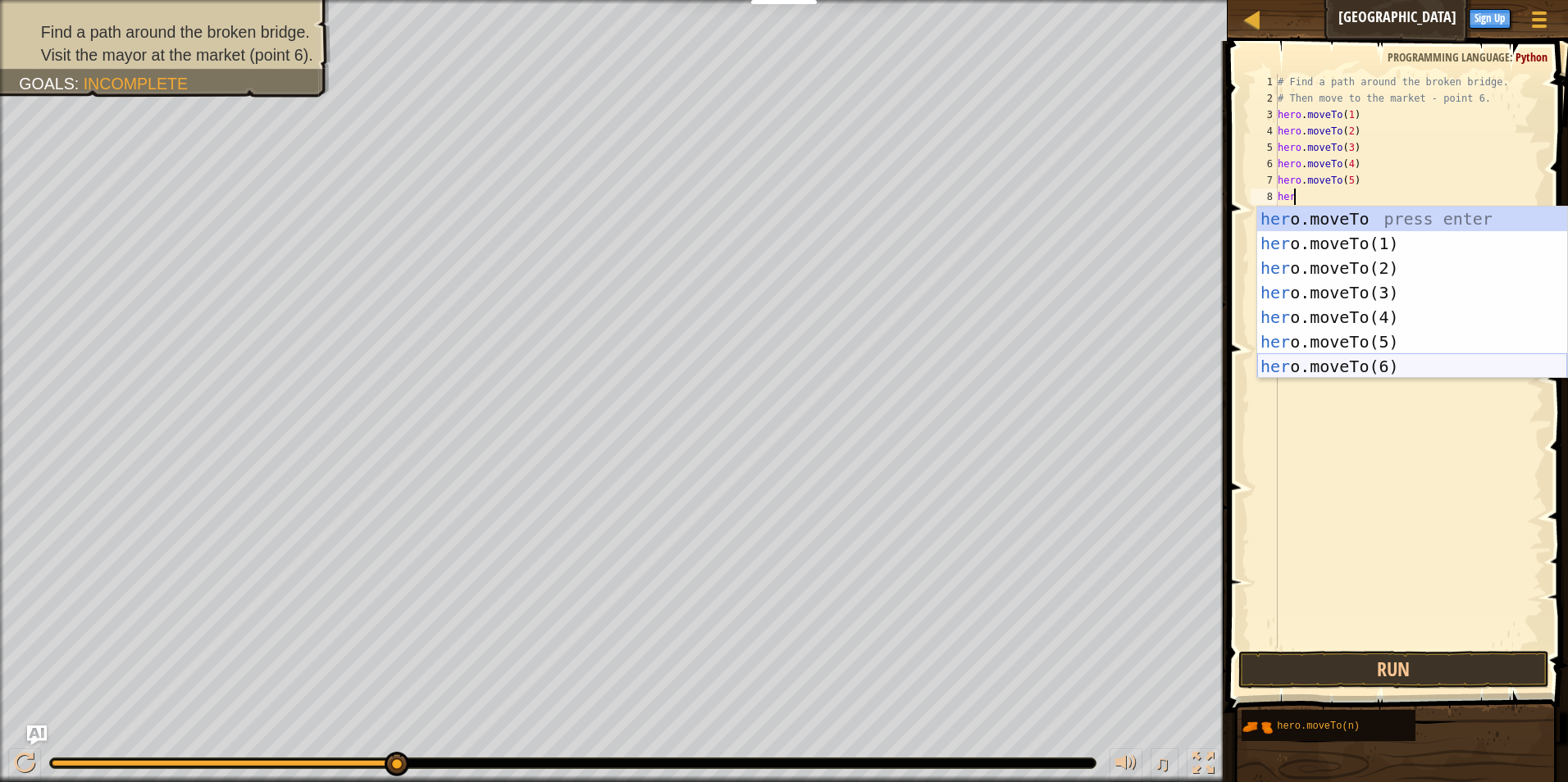
click at [1364, 359] on div "her o.moveTo press enter her o.moveTo(1) press enter her o.moveTo(2) press ente…" at bounding box center [1412, 317] width 310 height 221
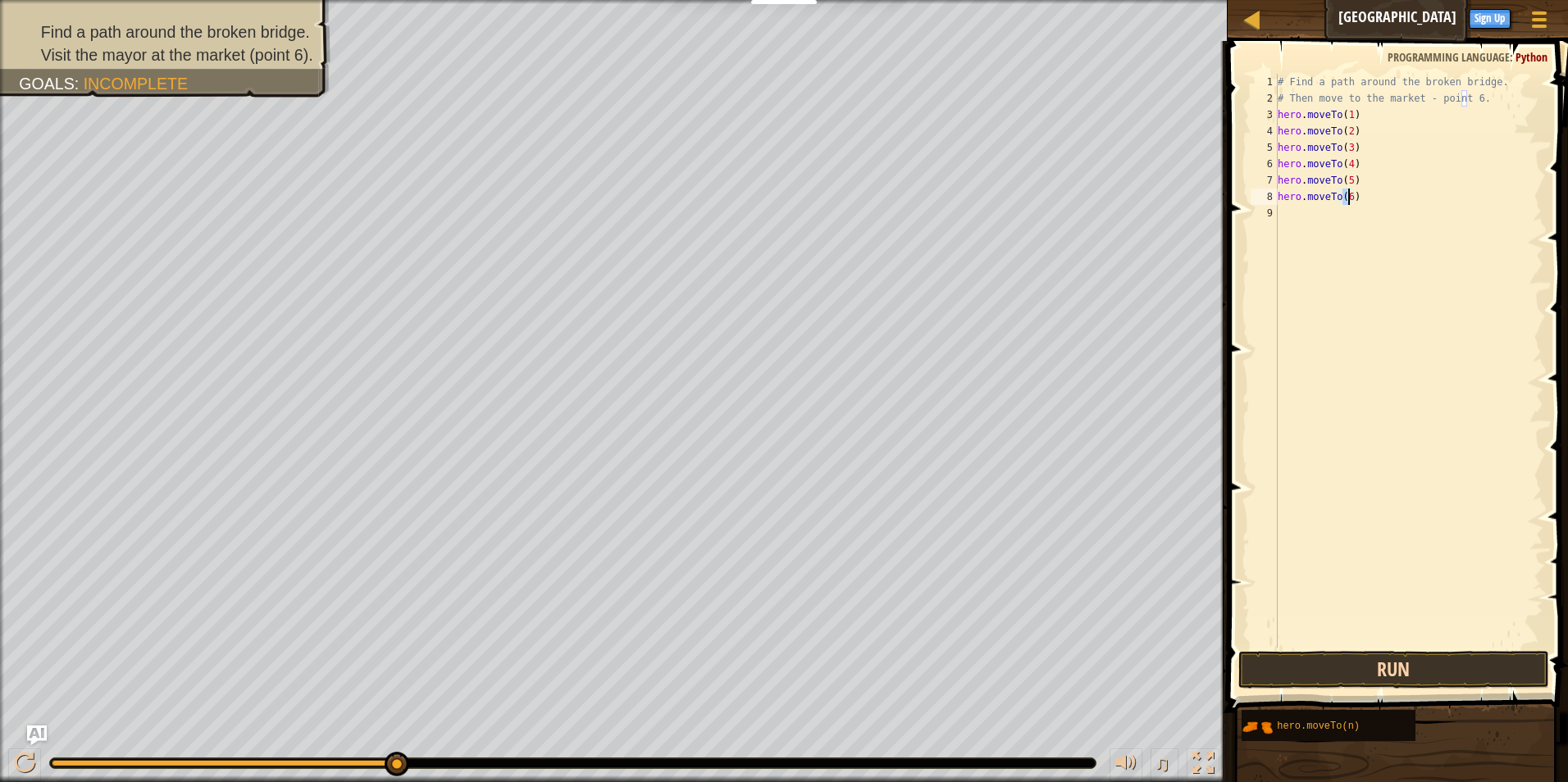
type textarea "hero.moveTo(6)"
click at [1394, 665] on button "Run" at bounding box center [1394, 669] width 311 height 37
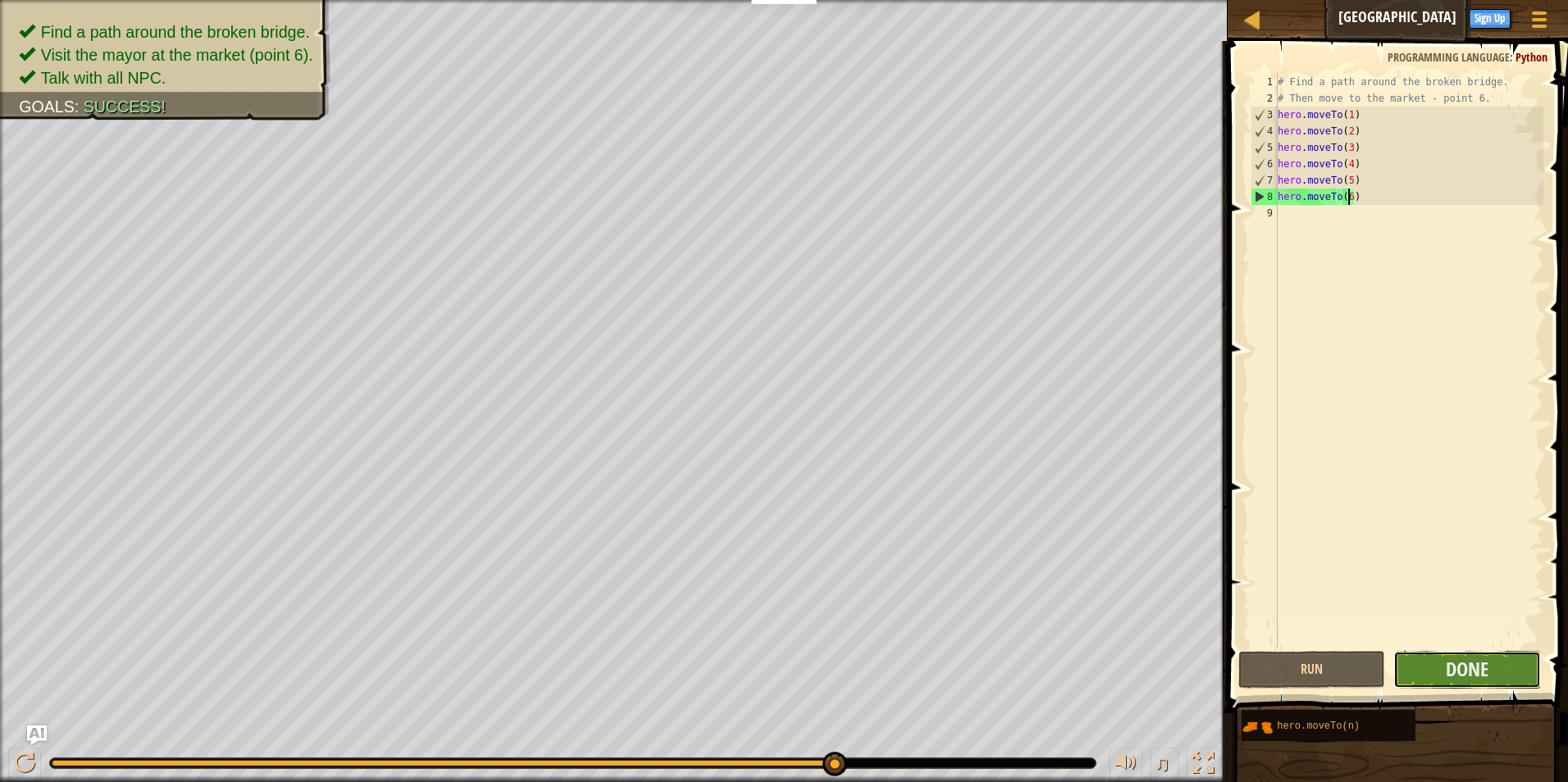
click at [1411, 668] on button "Done" at bounding box center [1467, 669] width 148 height 37
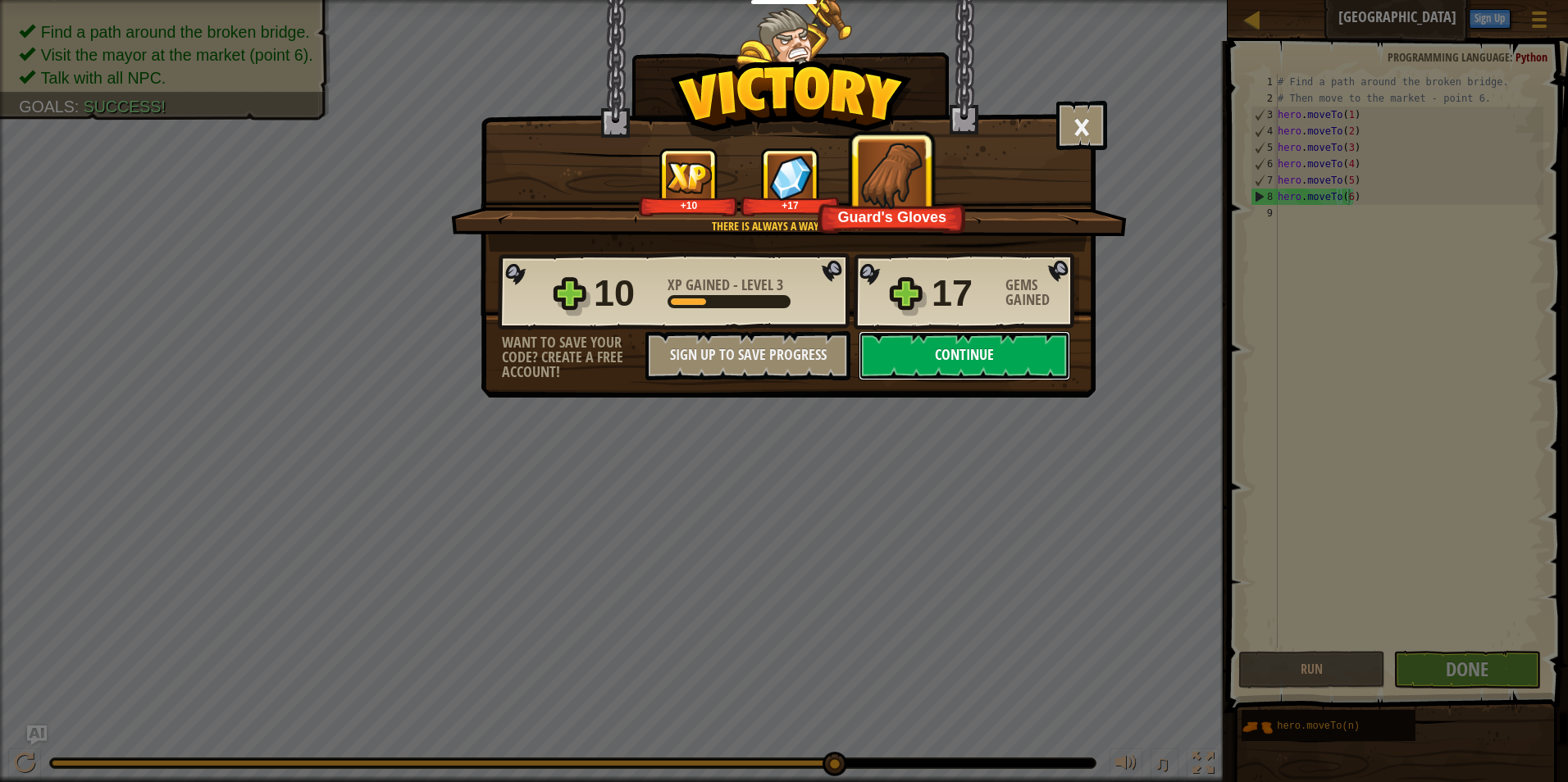
click at [891, 356] on button "Continue" at bounding box center [964, 356] width 211 height 49
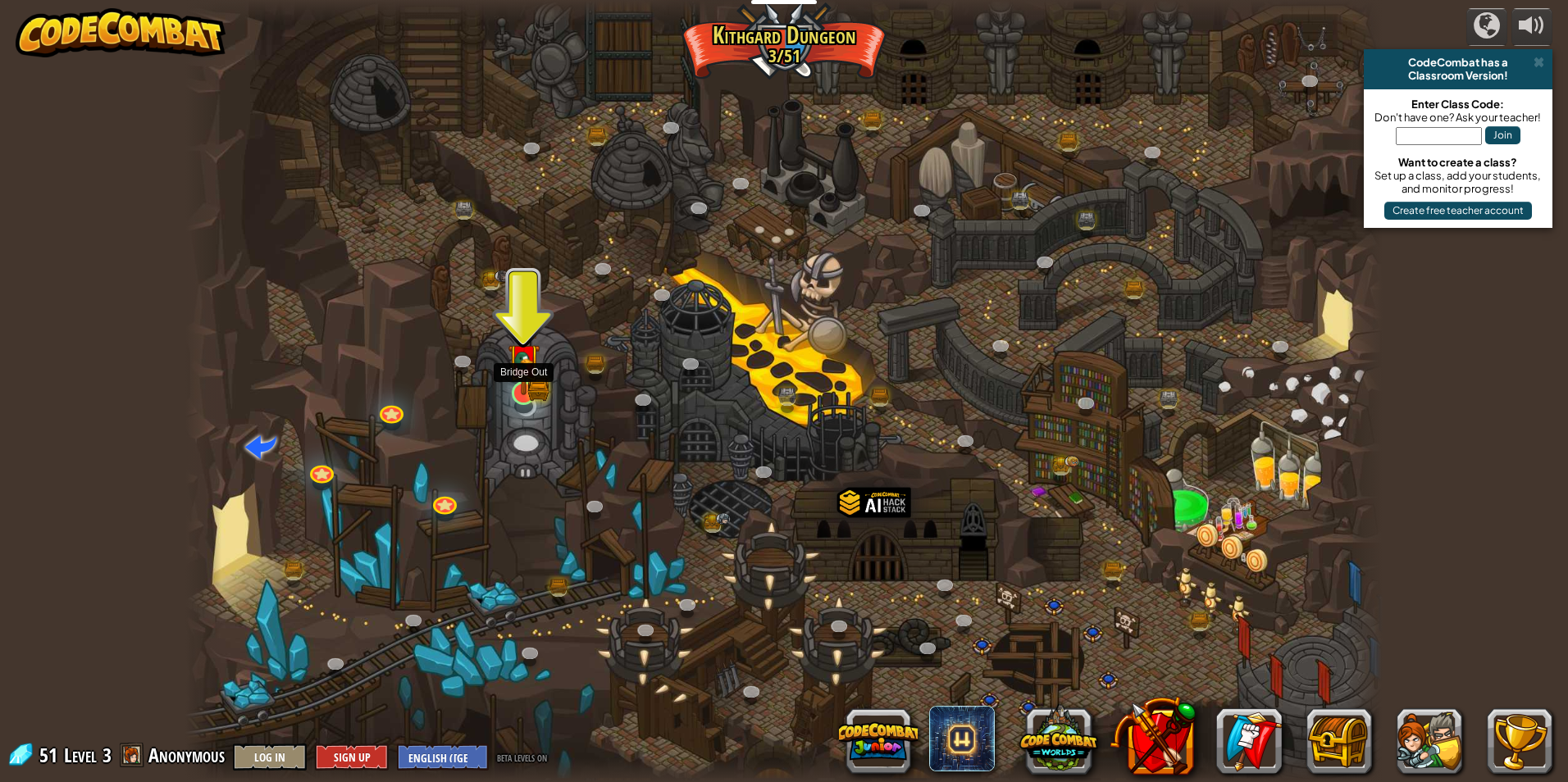
drag, startPoint x: 531, startPoint y: 395, endPoint x: 533, endPoint y: 355, distance: 40.0
click at [531, 394] on img at bounding box center [524, 361] width 32 height 71
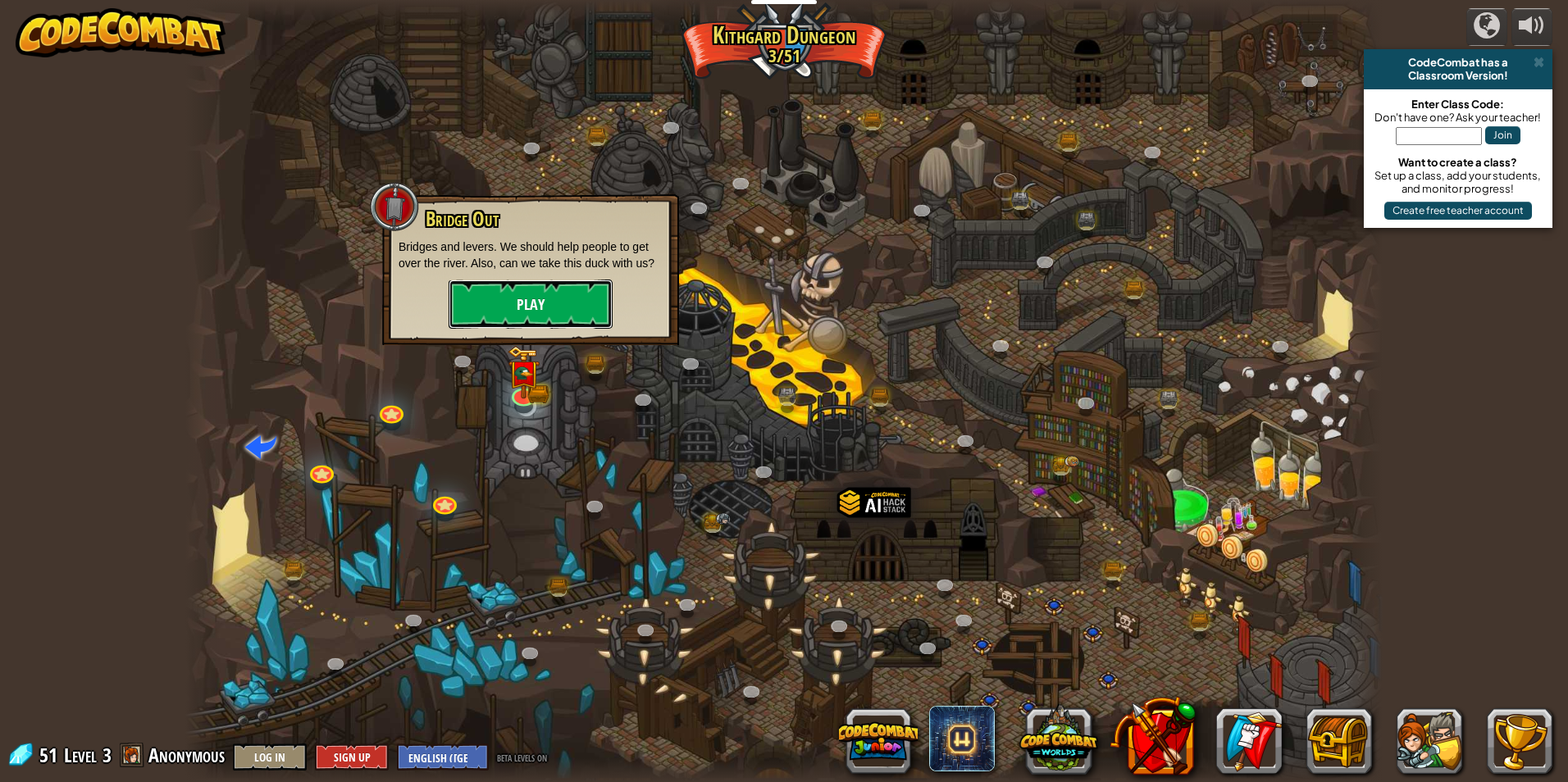
click at [523, 310] on button "Play" at bounding box center [531, 304] width 164 height 49
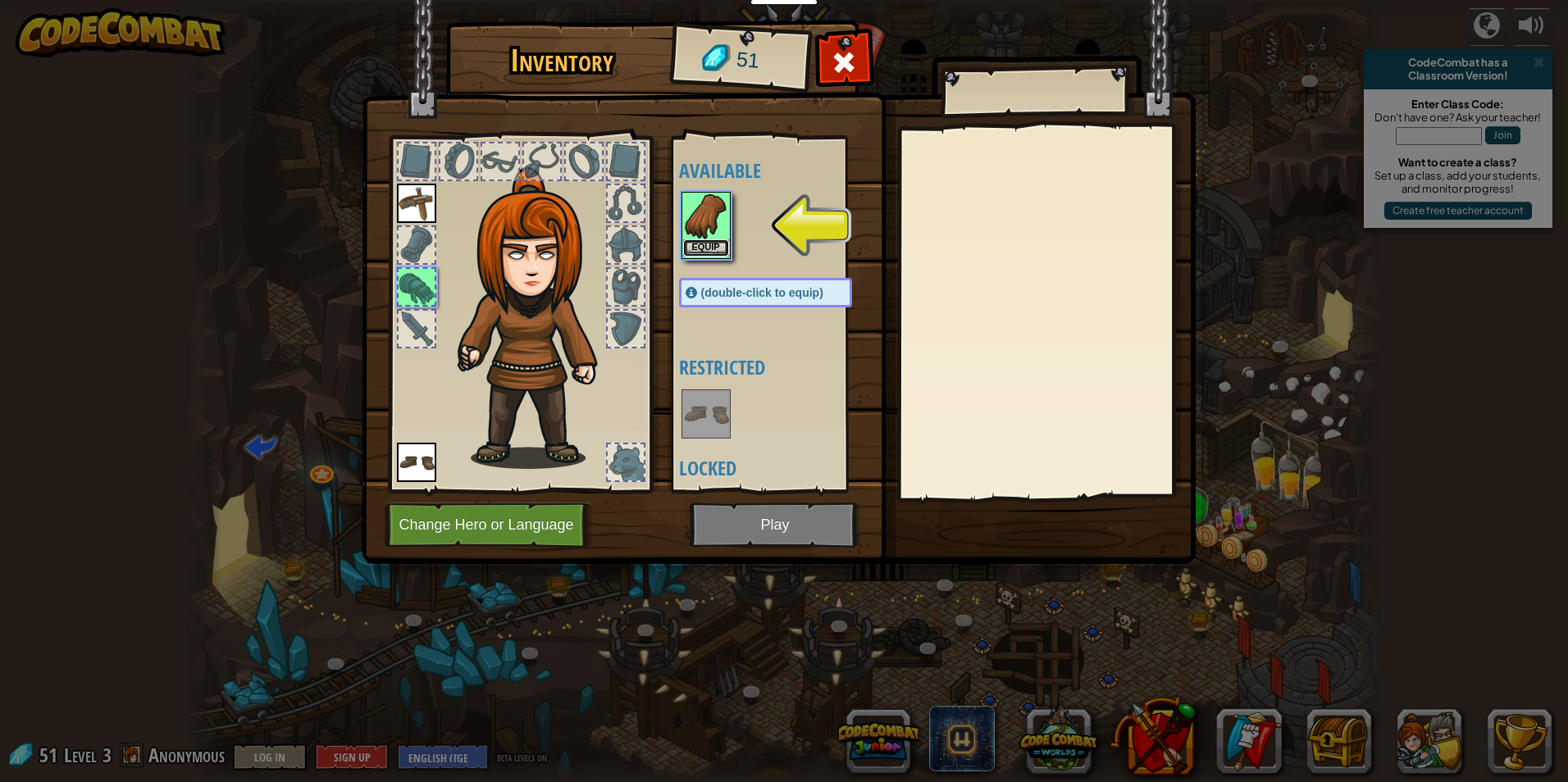
click at [707, 244] on button "Equip" at bounding box center [706, 248] width 46 height 17
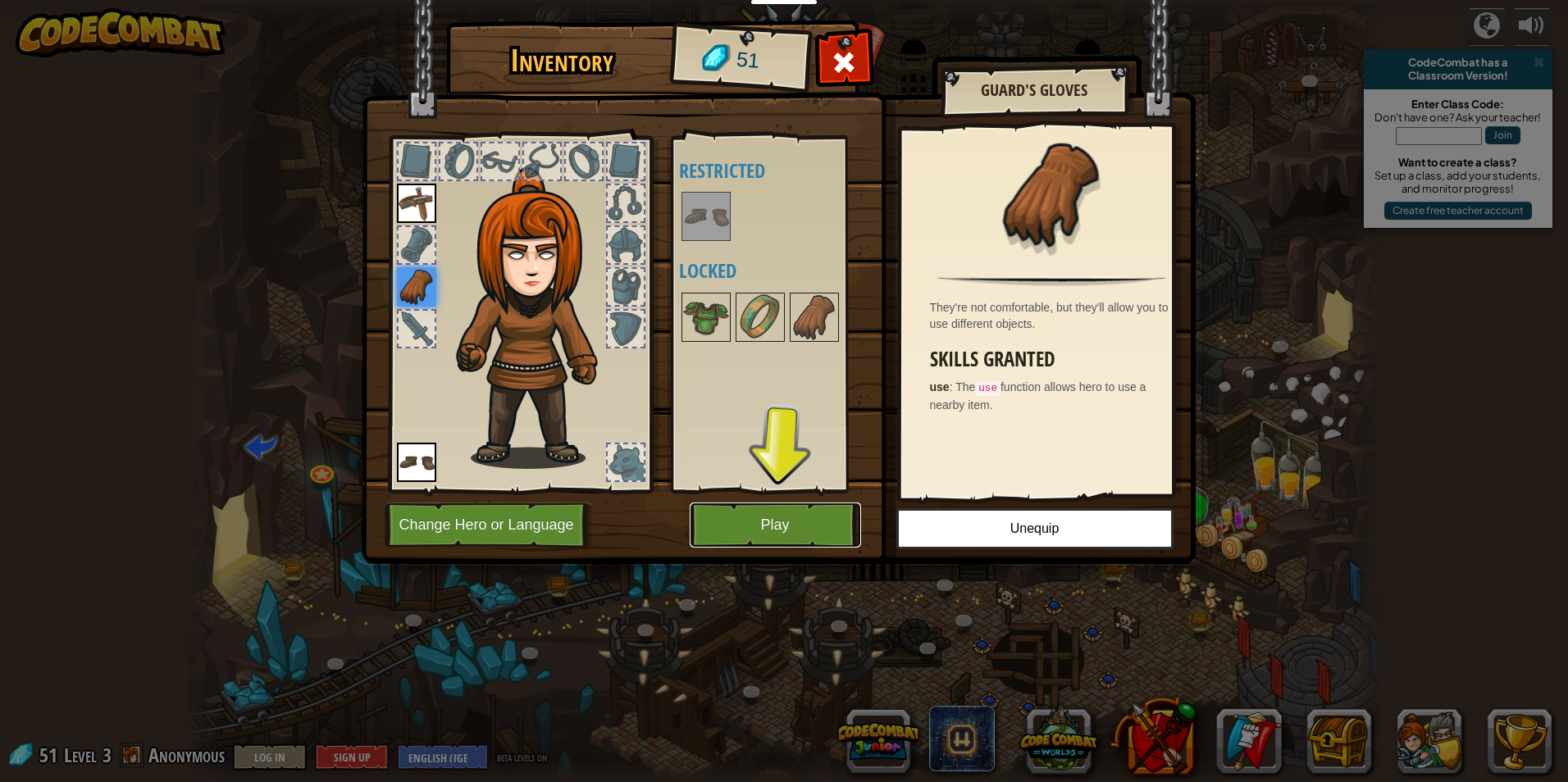
click at [722, 520] on button "Play" at bounding box center [775, 525] width 171 height 46
click at [730, 531] on button "Play" at bounding box center [775, 525] width 171 height 46
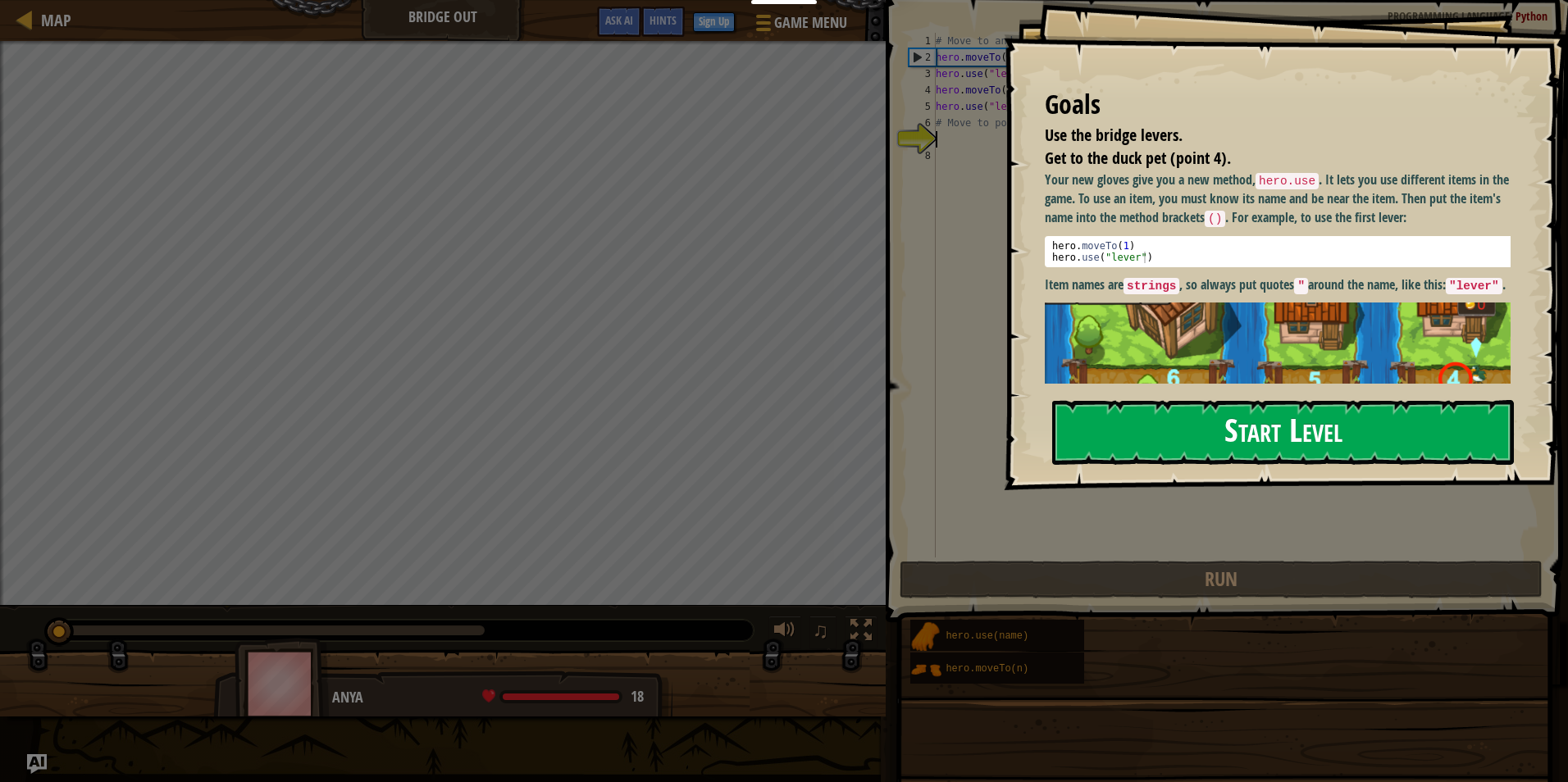
click at [1235, 427] on button "Start Level" at bounding box center [1283, 432] width 462 height 65
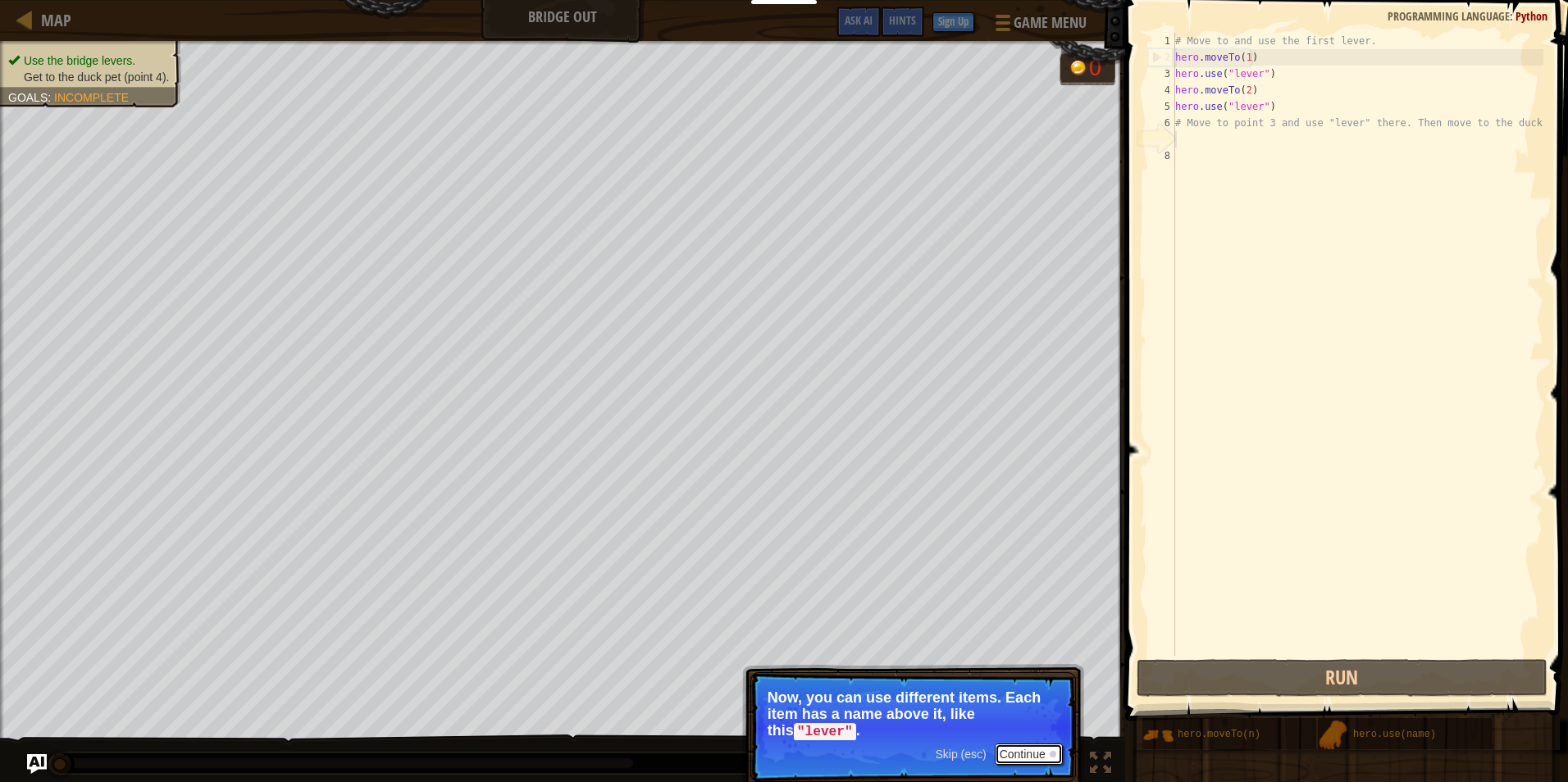
click at [1010, 749] on button "Continue" at bounding box center [1029, 754] width 68 height 21
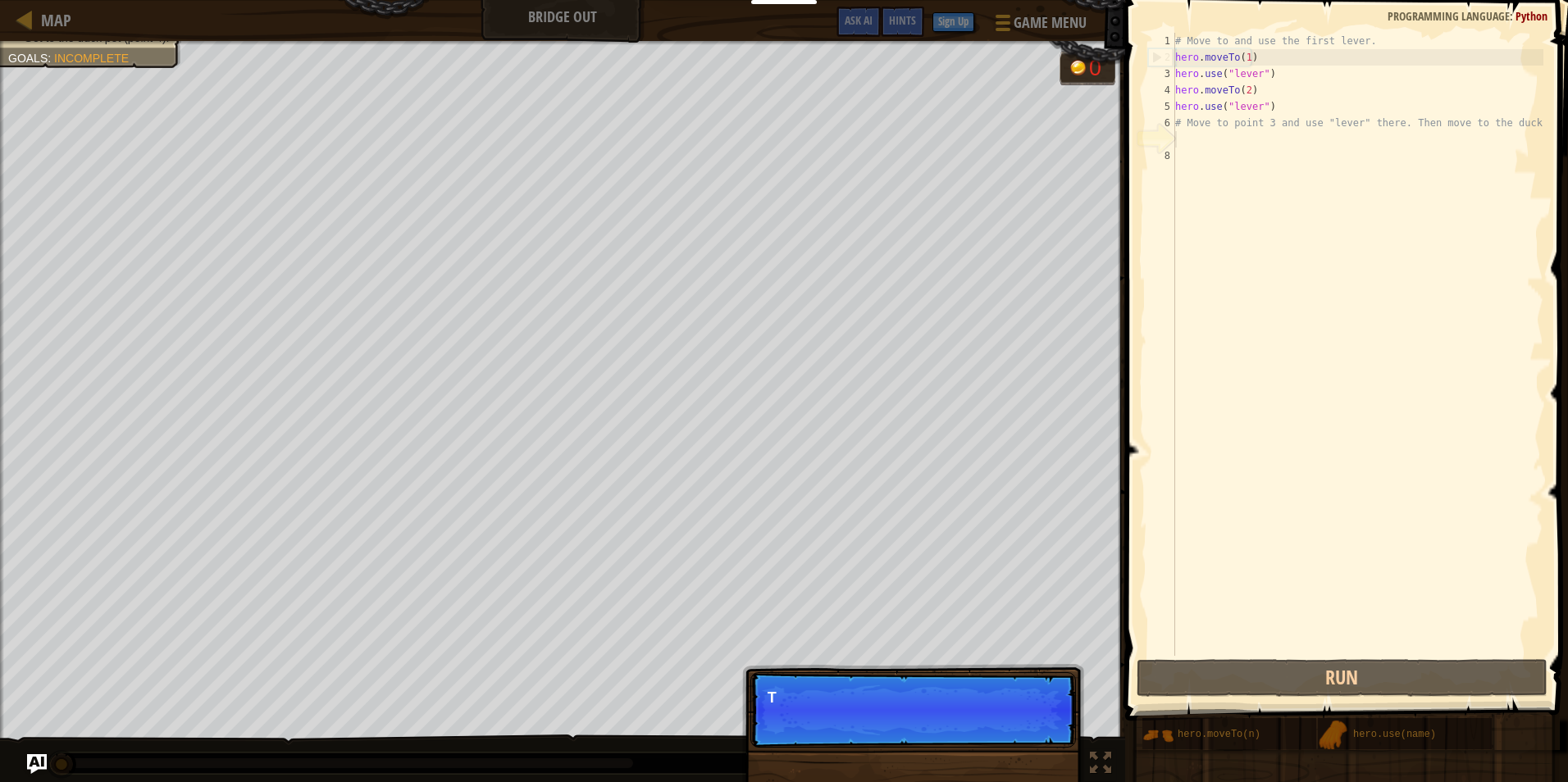
scroll to position [7, 0]
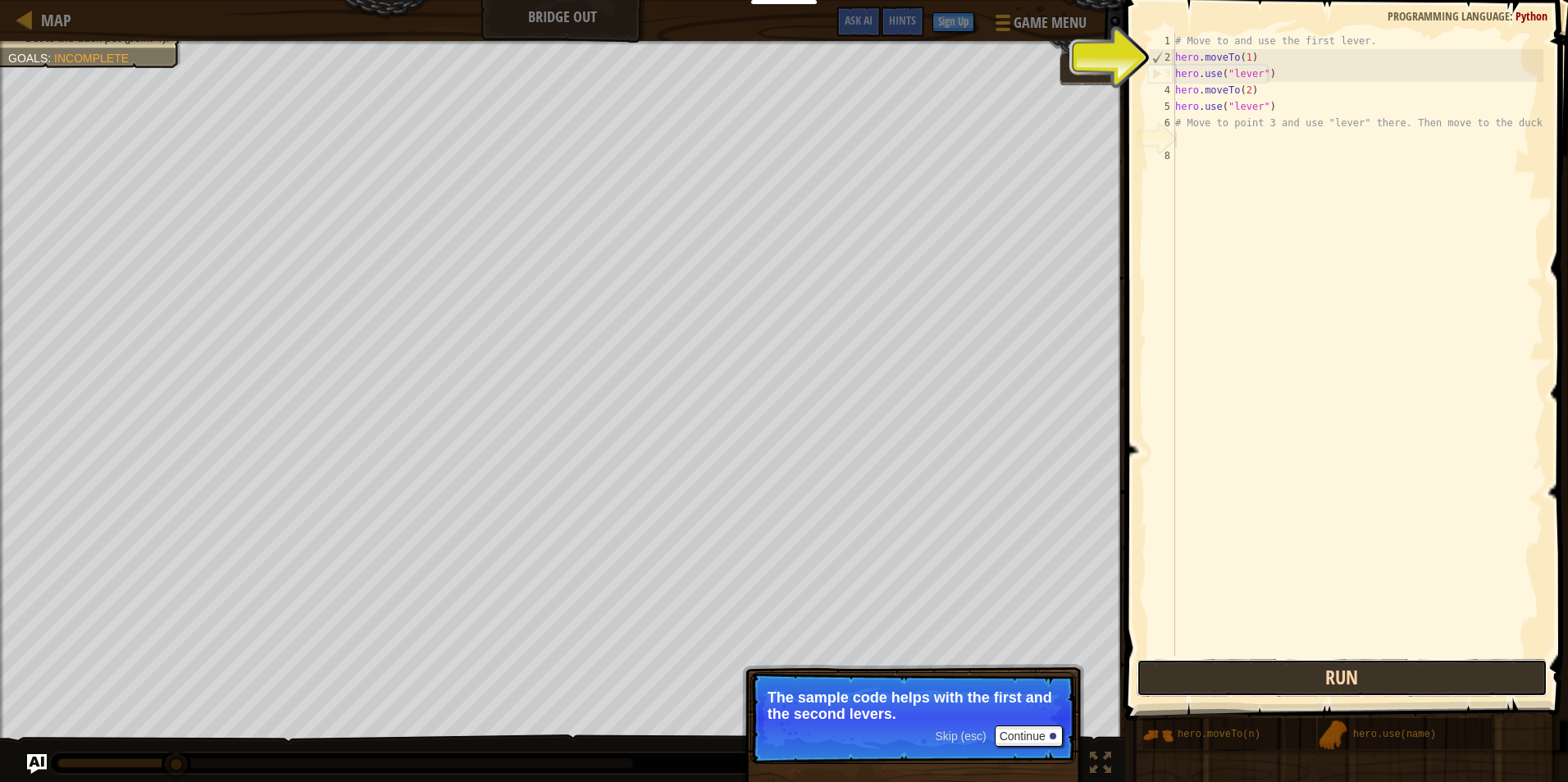
click at [1337, 665] on button "Run" at bounding box center [1341, 677] width 411 height 37
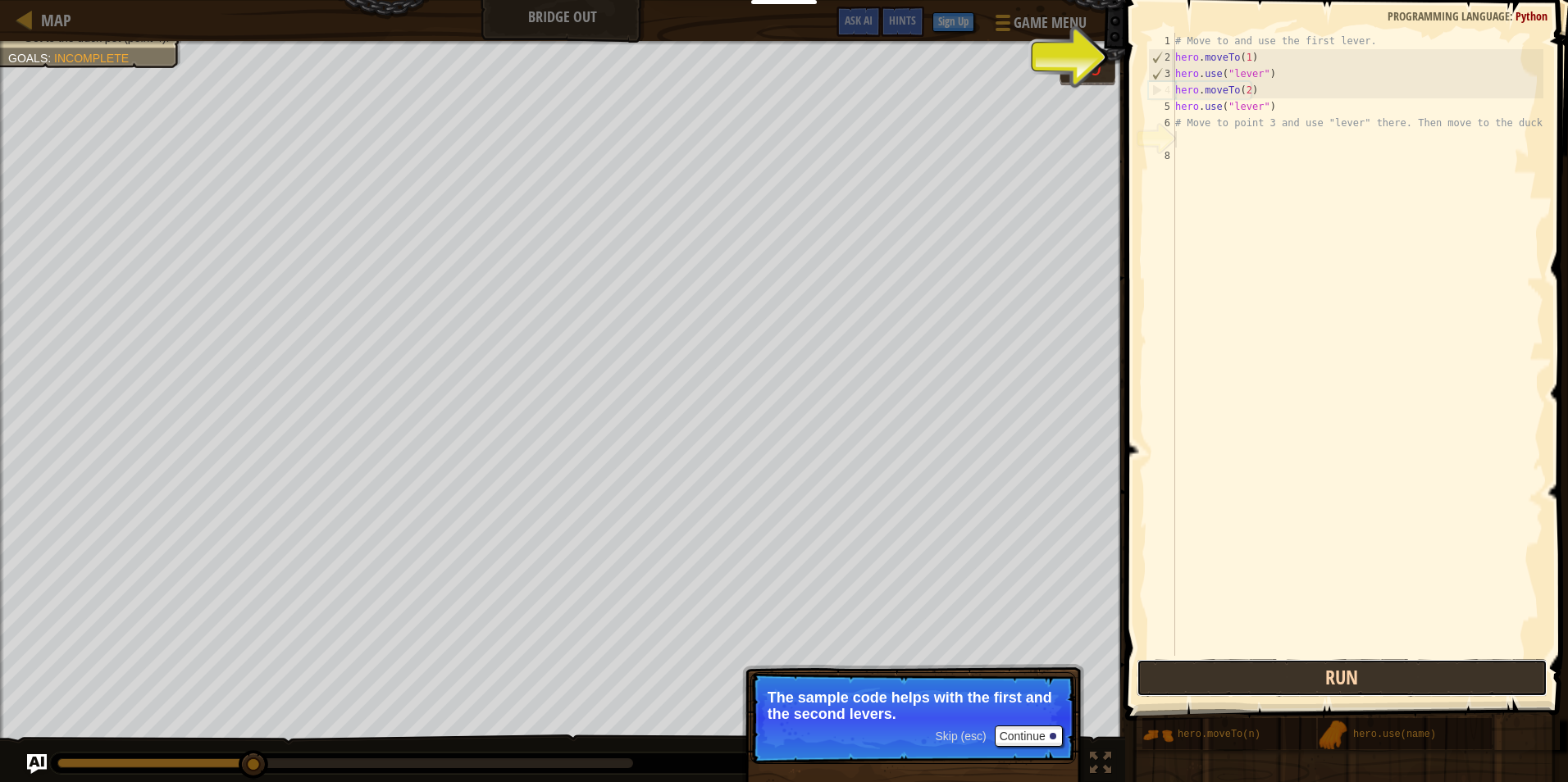
click at [1333, 681] on button "Run" at bounding box center [1341, 677] width 411 height 37
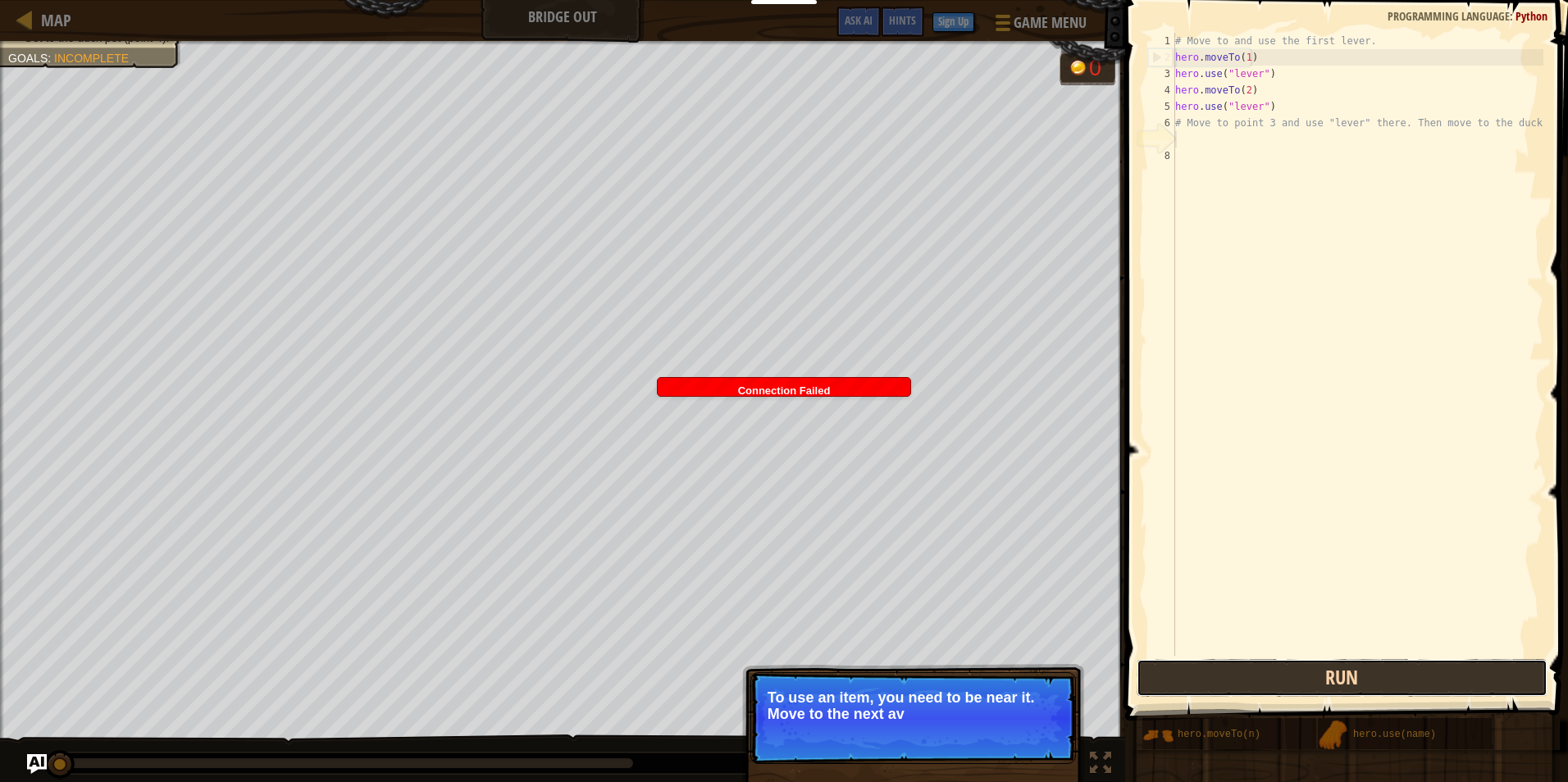
click at [1334, 673] on button "Run" at bounding box center [1341, 677] width 411 height 37
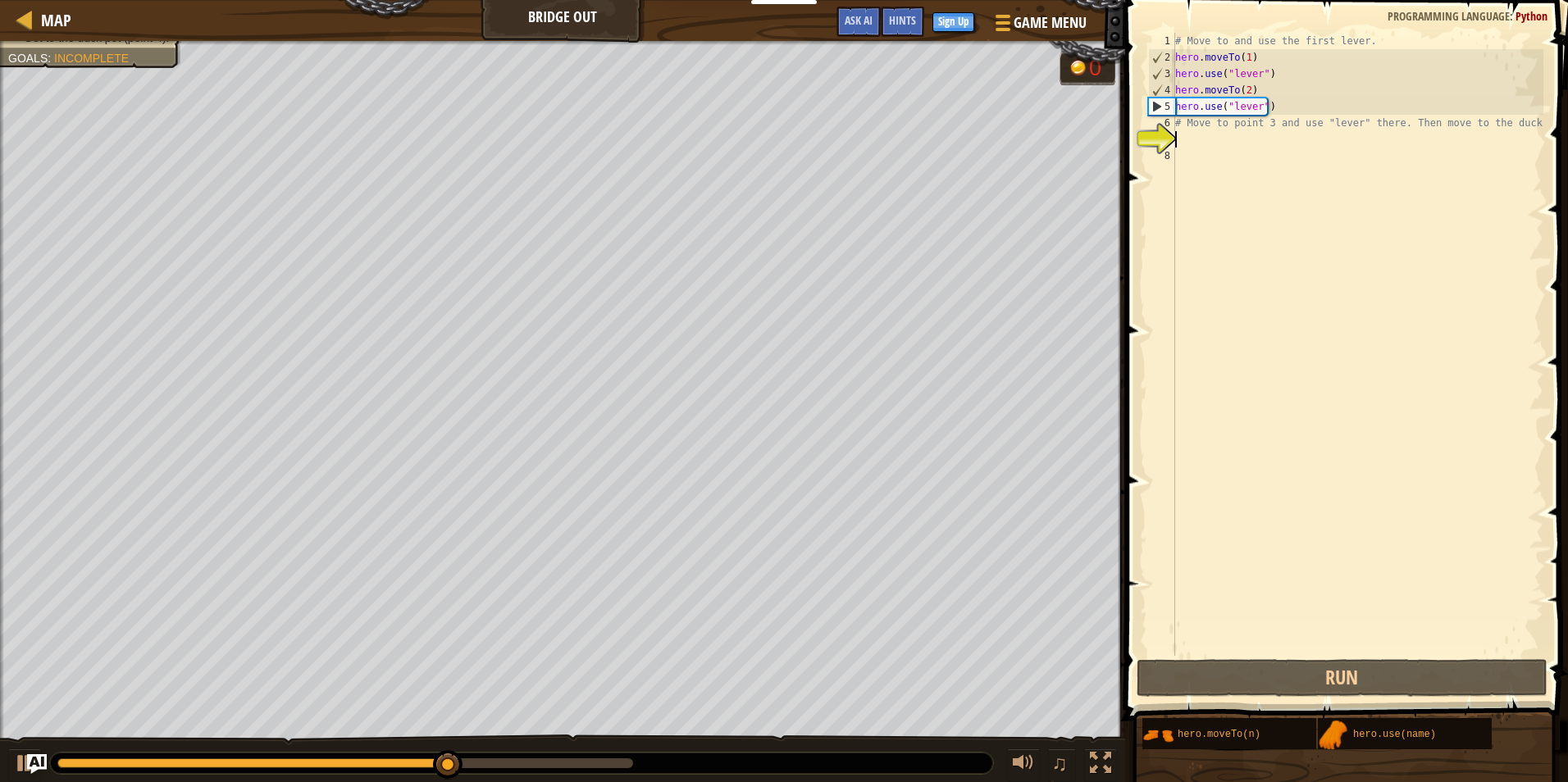
click at [1243, 132] on div "# Move to and use the first lever. hero . moveTo ( 1 ) hero . use ( "lever" ) h…" at bounding box center [1358, 361] width 372 height 656
click at [1222, 107] on div "# Move to and use the first lever. hero . moveTo ( 1 ) hero . use ( "lever" ) h…" at bounding box center [1358, 361] width 372 height 656
click at [1189, 121] on div "# Move to and use the first lever. hero . moveTo ( 1 ) hero . use ( "lever" ) h…" at bounding box center [1358, 361] width 372 height 656
click at [1514, 121] on div "# Move to and use the first lever. hero . moveTo ( 1 ) hero . use ( "lever" ) h…" at bounding box center [1358, 361] width 372 height 656
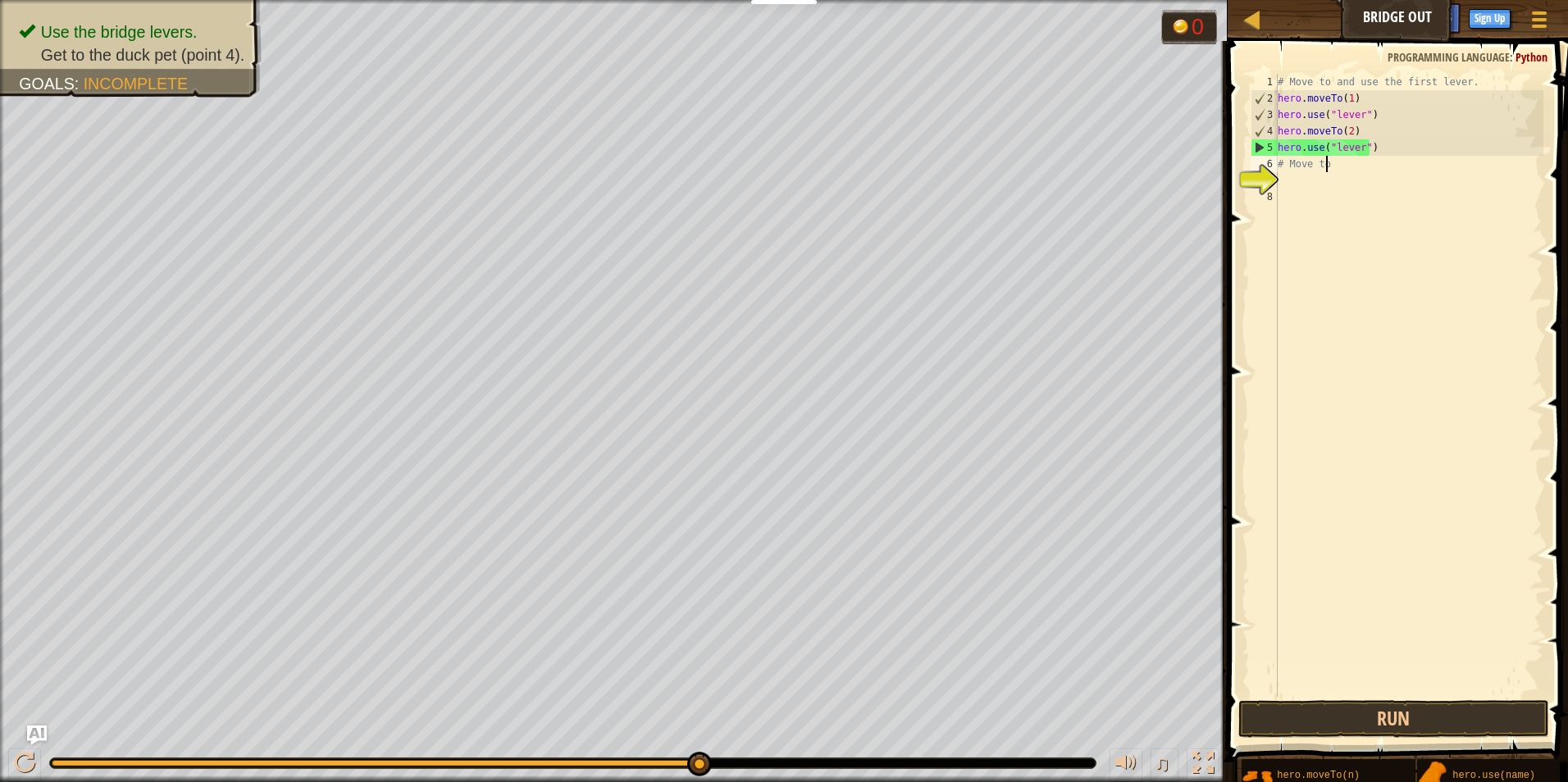
type textarea "#"
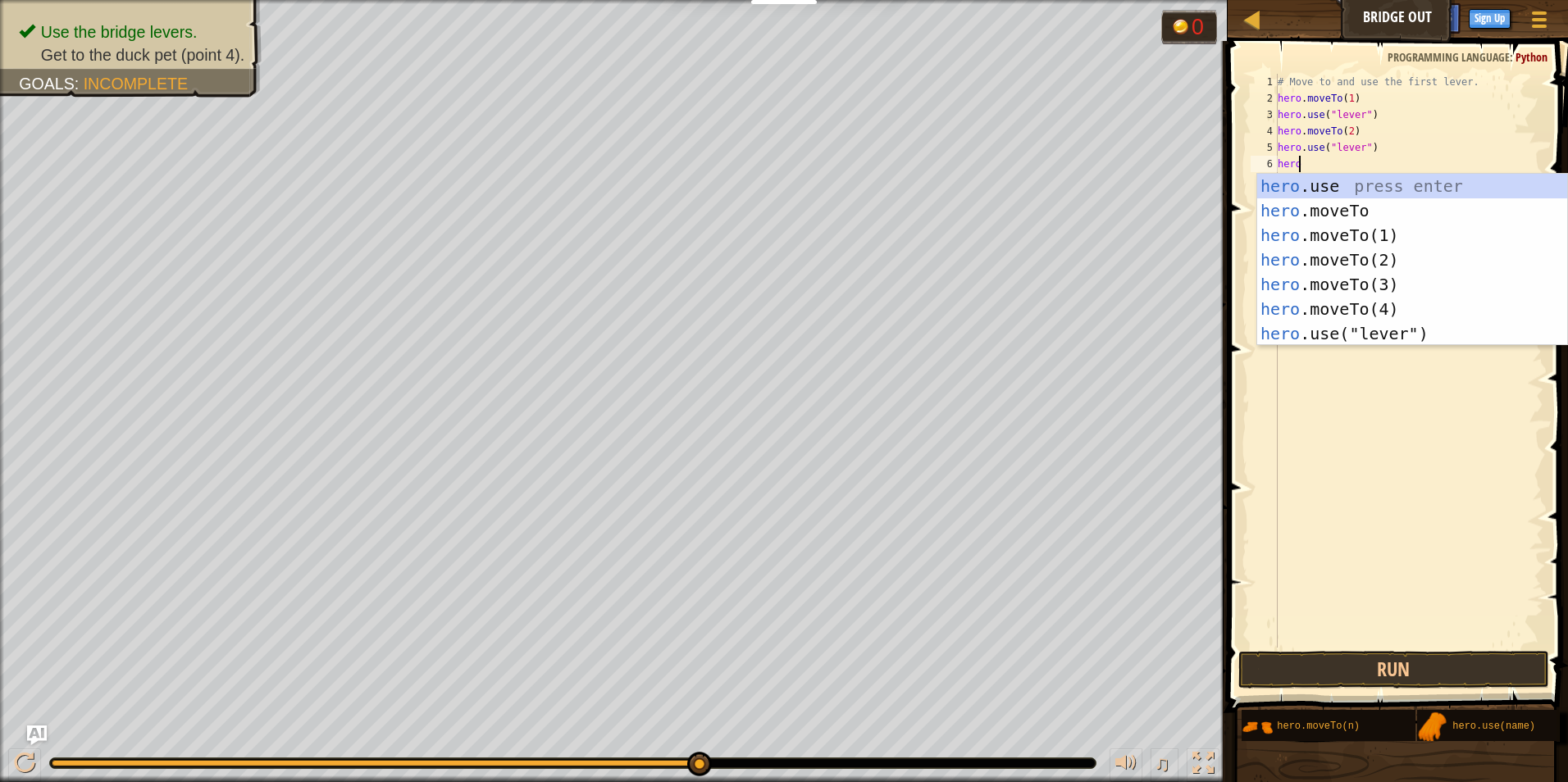
scroll to position [7, 1]
click at [1458, 277] on div "hero .use press enter hero .moveTo press enter hero .moveTo(1) press enter hero…" at bounding box center [1412, 284] width 310 height 221
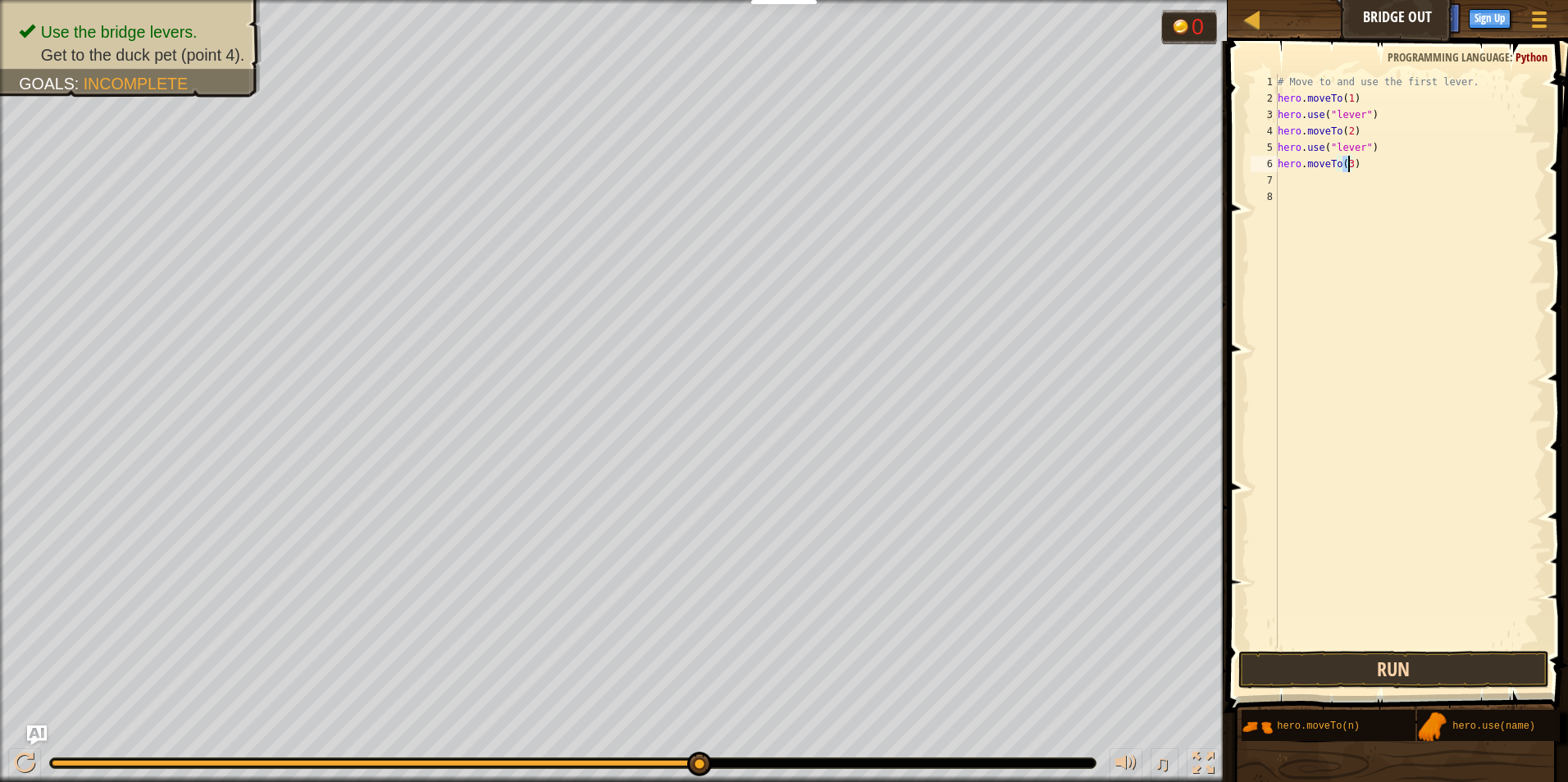
type textarea "hero.moveTo(3)"
click at [1467, 660] on button "Run" at bounding box center [1394, 669] width 311 height 37
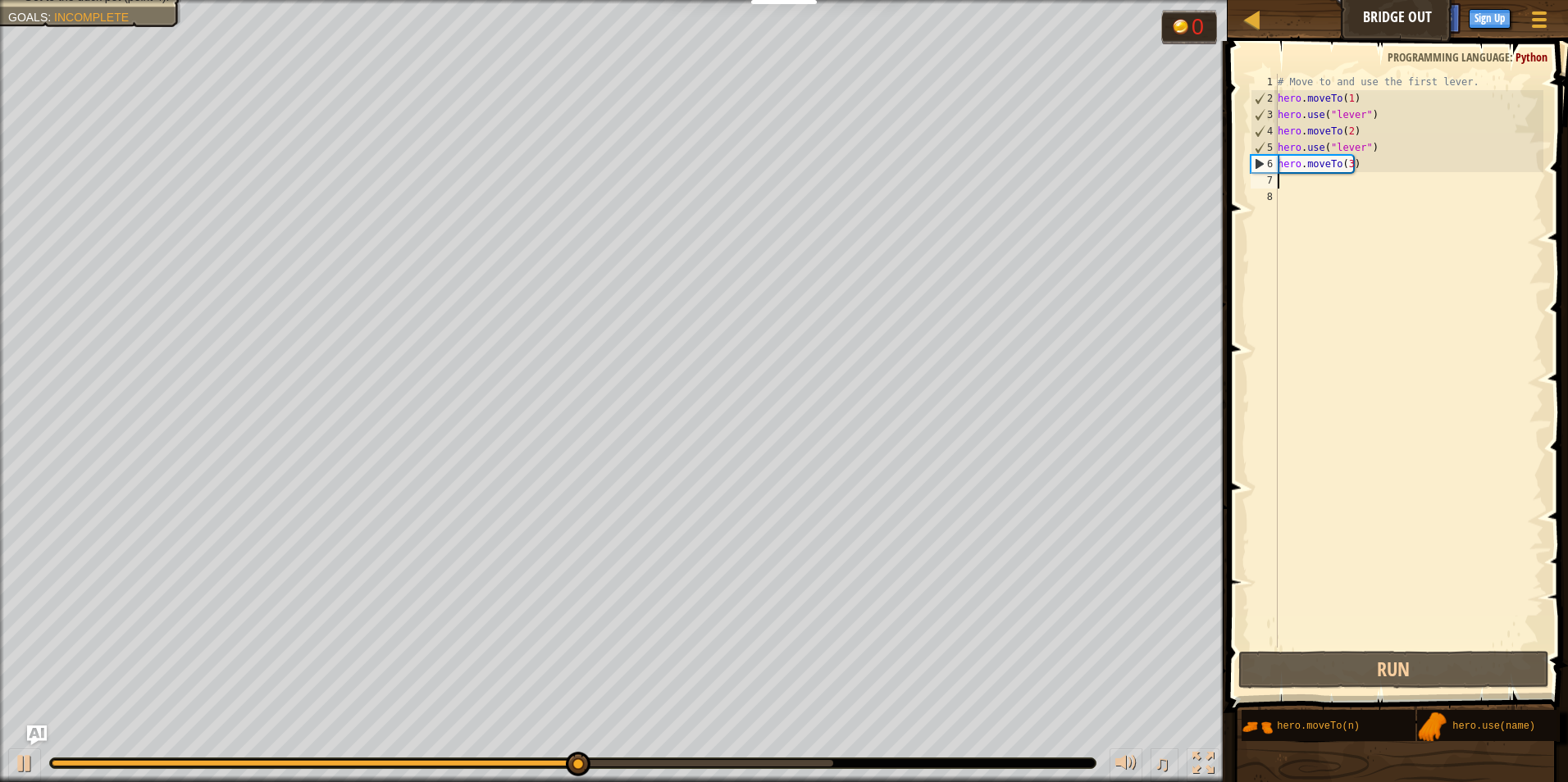
click at [1286, 178] on div "# Move to and use the first lever. hero . moveTo ( 1 ) hero . use ( "lever" ) h…" at bounding box center [1409, 377] width 269 height 606
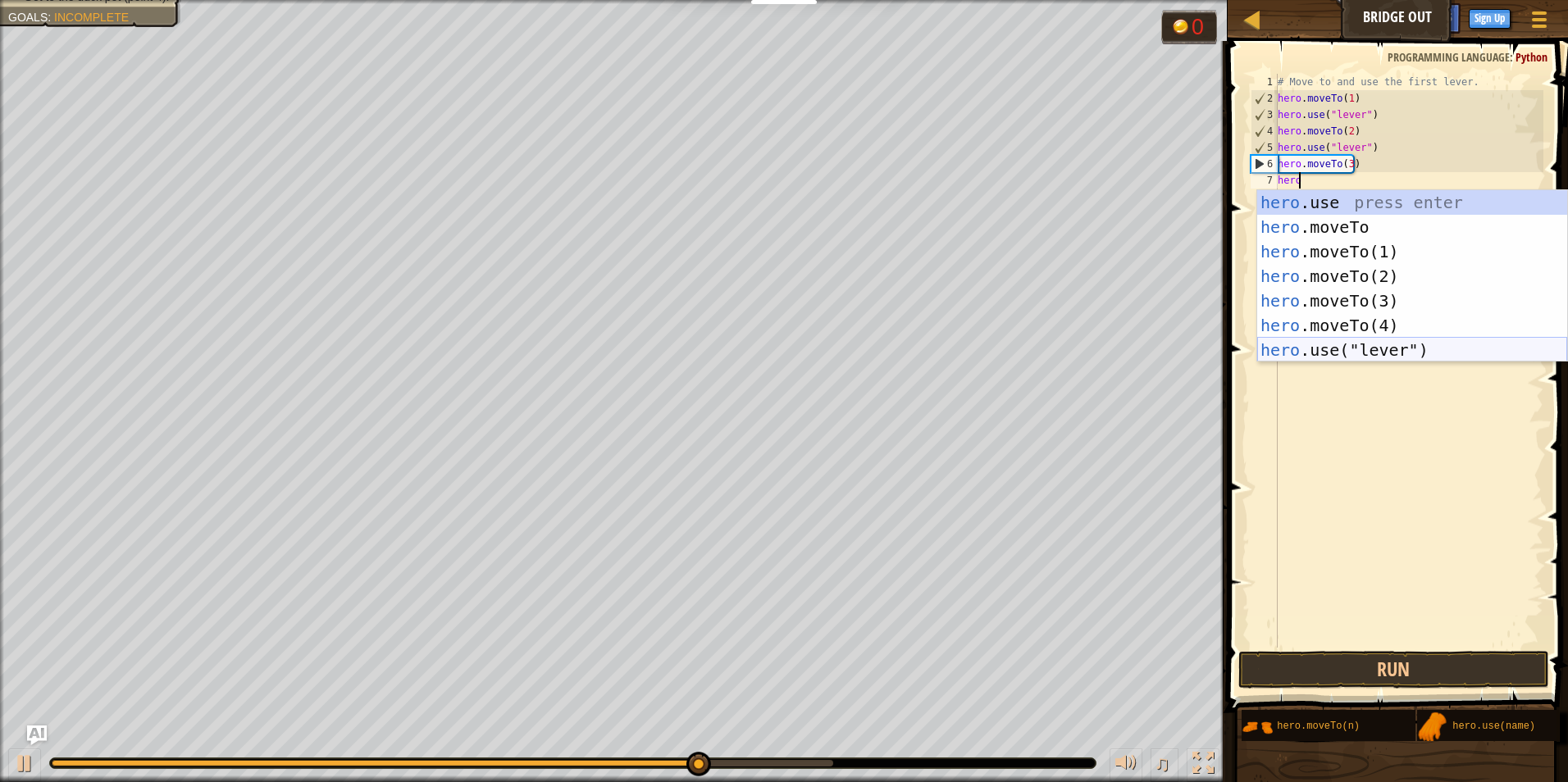
click at [1382, 348] on div "hero .use press enter hero .moveTo press enter hero .moveTo(1) press enter hero…" at bounding box center [1412, 300] width 310 height 221
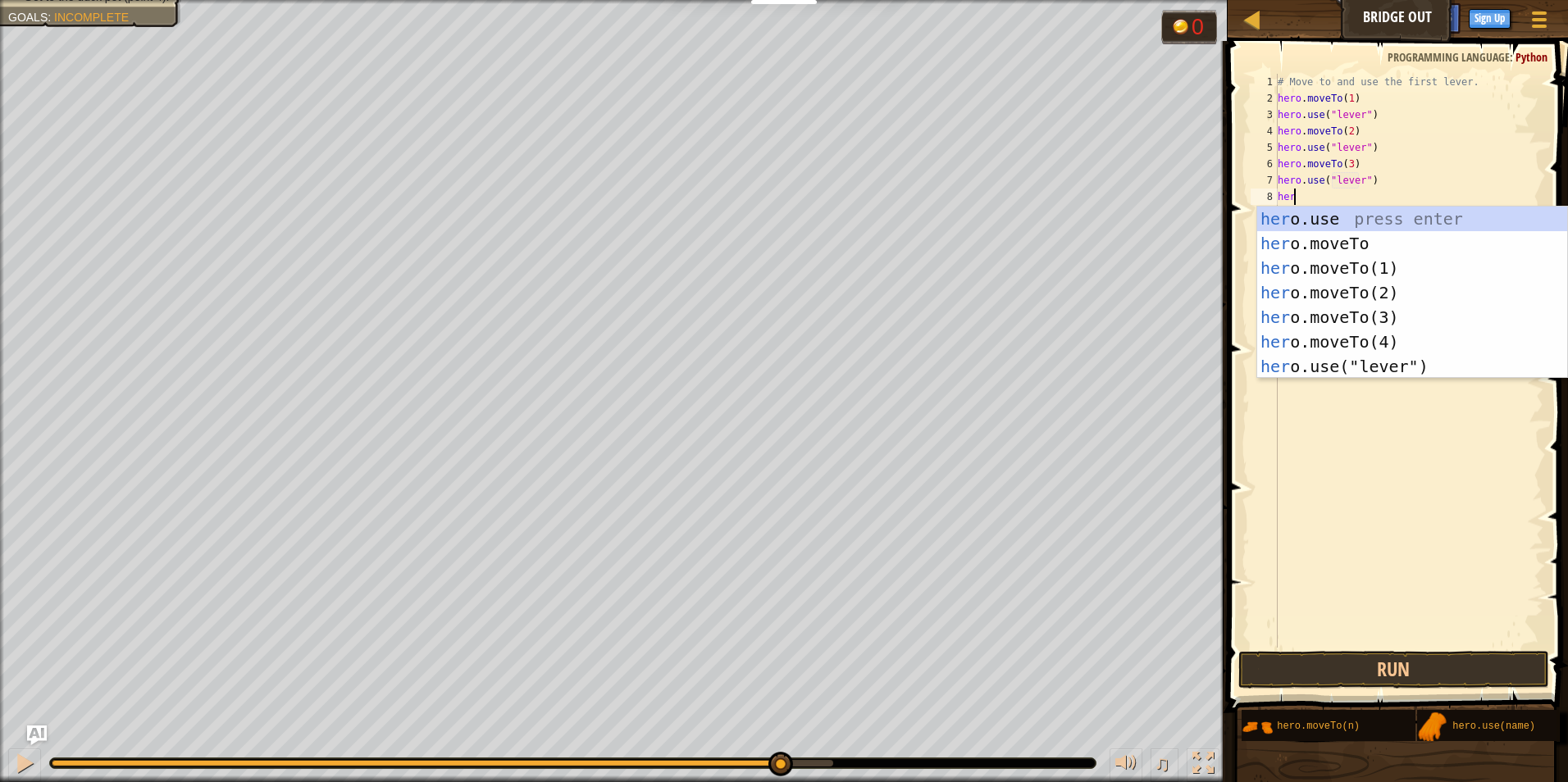
scroll to position [7, 8]
click at [1408, 343] on div "her o.use press enter her o.moveTo press enter her o.moveTo(1) press enter her …" at bounding box center [1412, 317] width 310 height 221
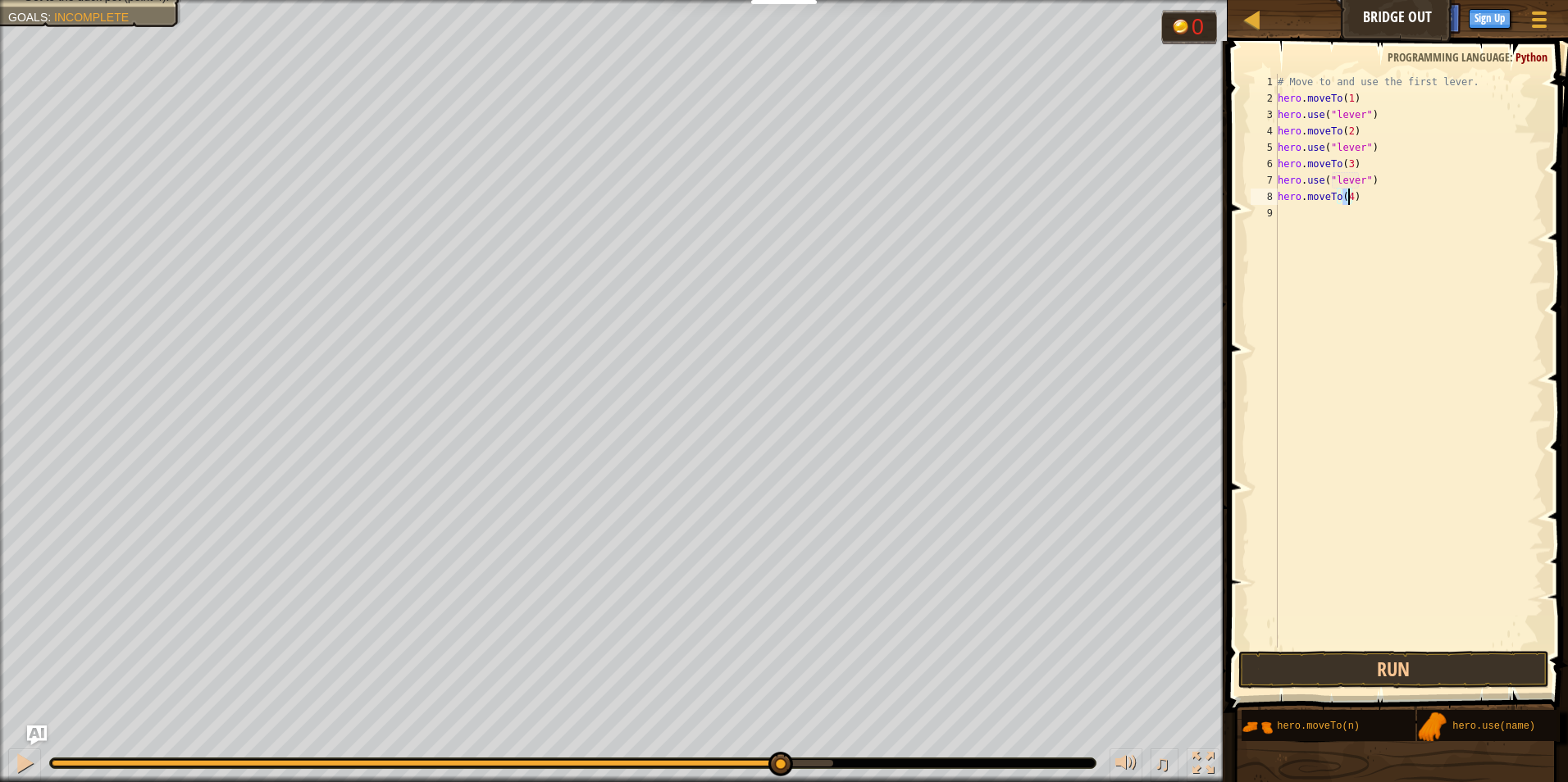
scroll to position [7, 5]
type textarea "hero.moveTo(4)"
click at [1467, 656] on button "Run" at bounding box center [1394, 669] width 311 height 37
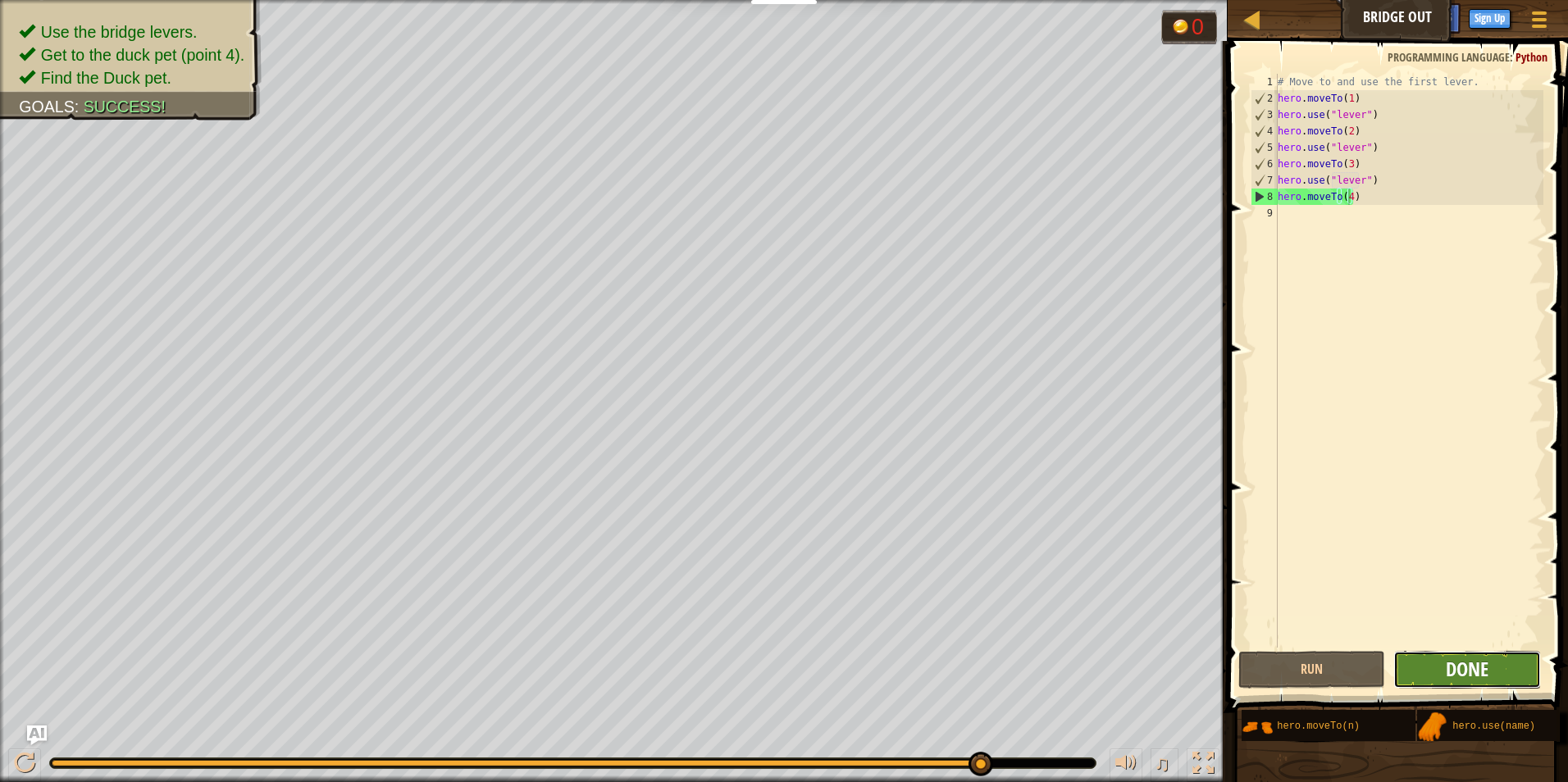
click at [1450, 660] on span "Done" at bounding box center [1467, 669] width 43 height 26
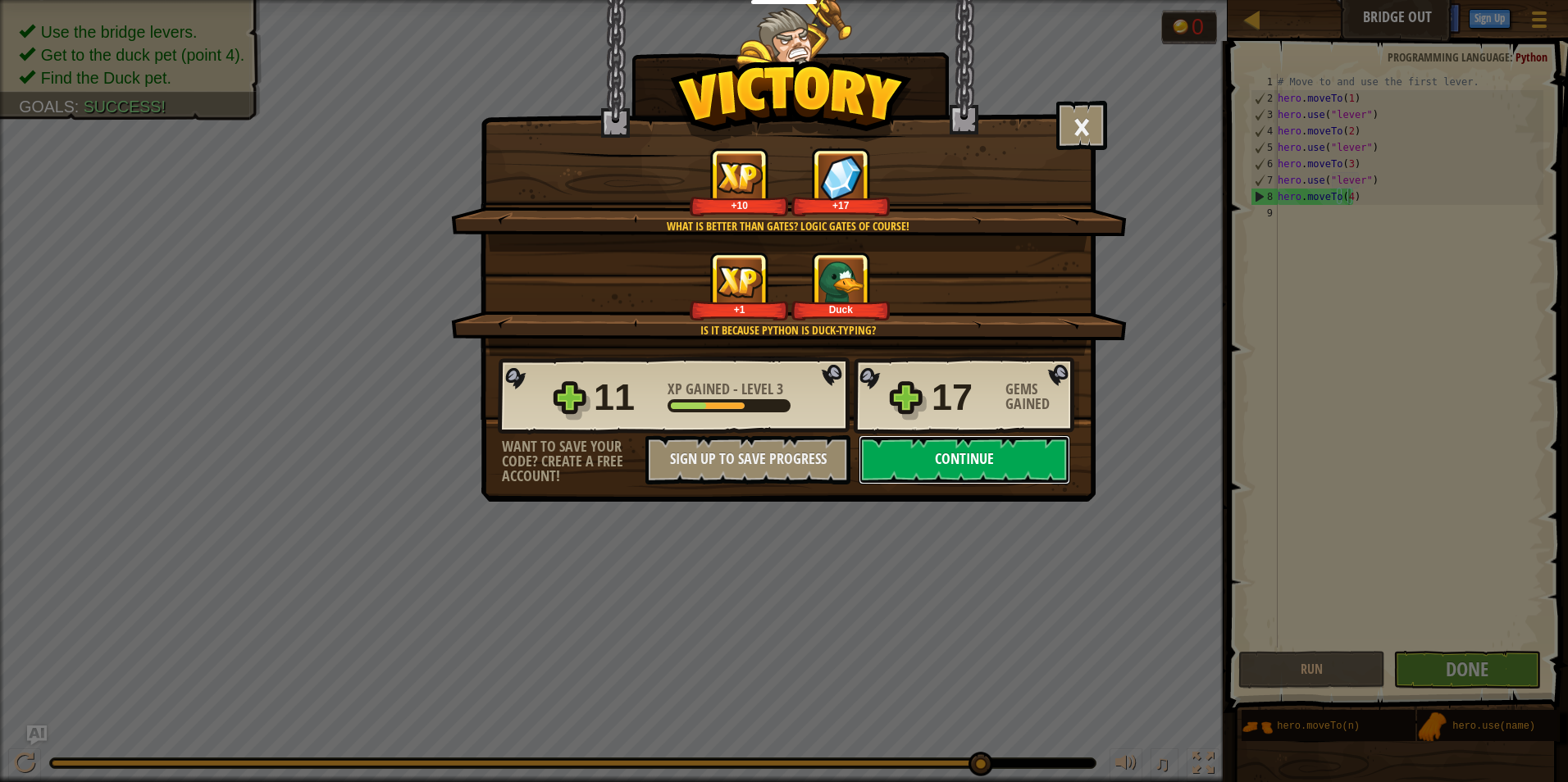
click at [969, 462] on button "Continue" at bounding box center [964, 460] width 211 height 49
